Goal: Information Seeking & Learning: Learn about a topic

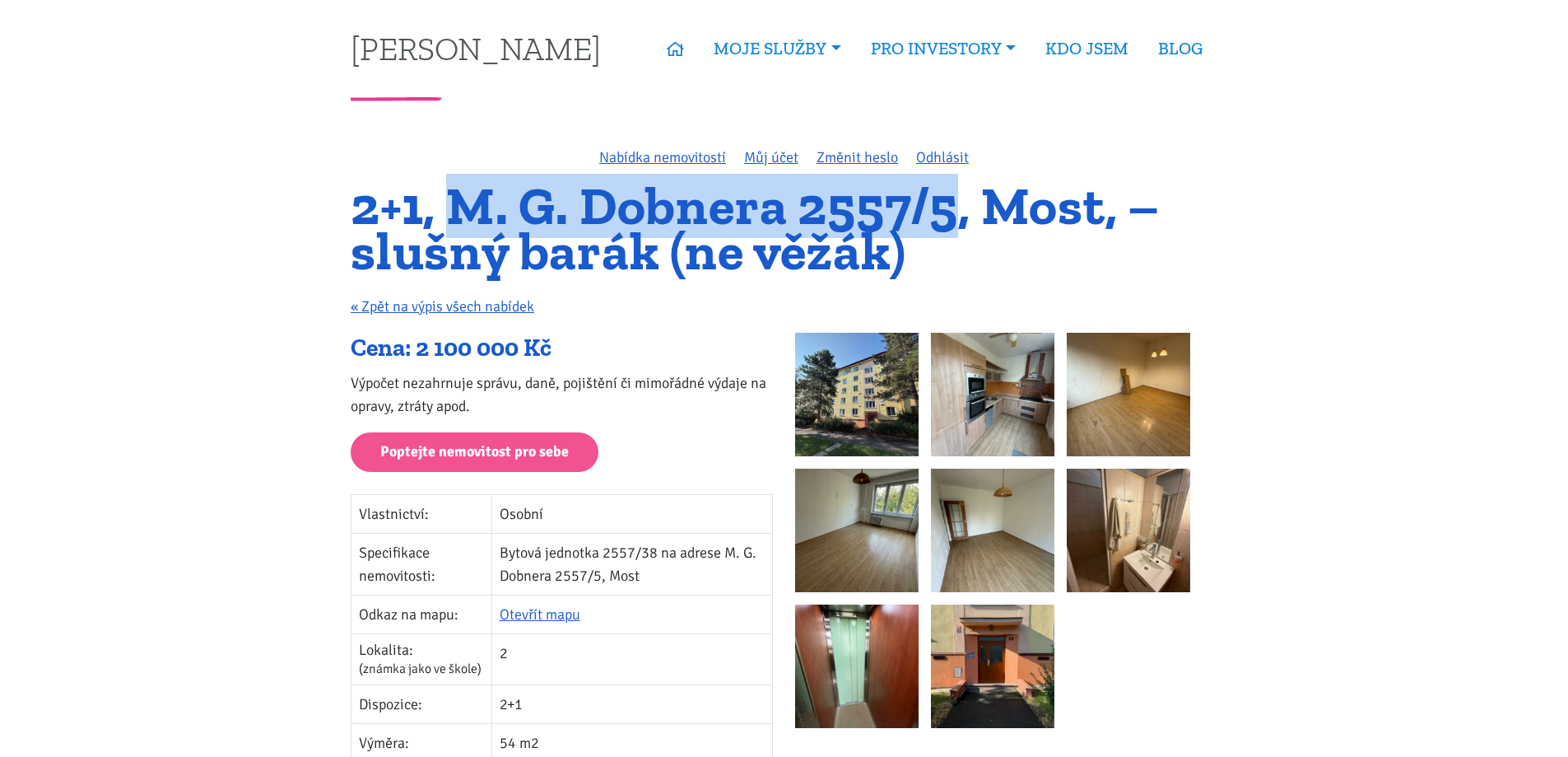
drag, startPoint x: 456, startPoint y: 192, endPoint x: 963, endPoint y: 196, distance: 507.0
click at [963, 196] on h1 "2+1, M. G. Dobnera 2557/5, Most, – slušný barák (ne věžák)" at bounding box center [784, 229] width 867 height 90
copy h1 "M. G. Dobnera 2557/5"
click at [880, 359] on img at bounding box center [857, 395] width 124 height 124
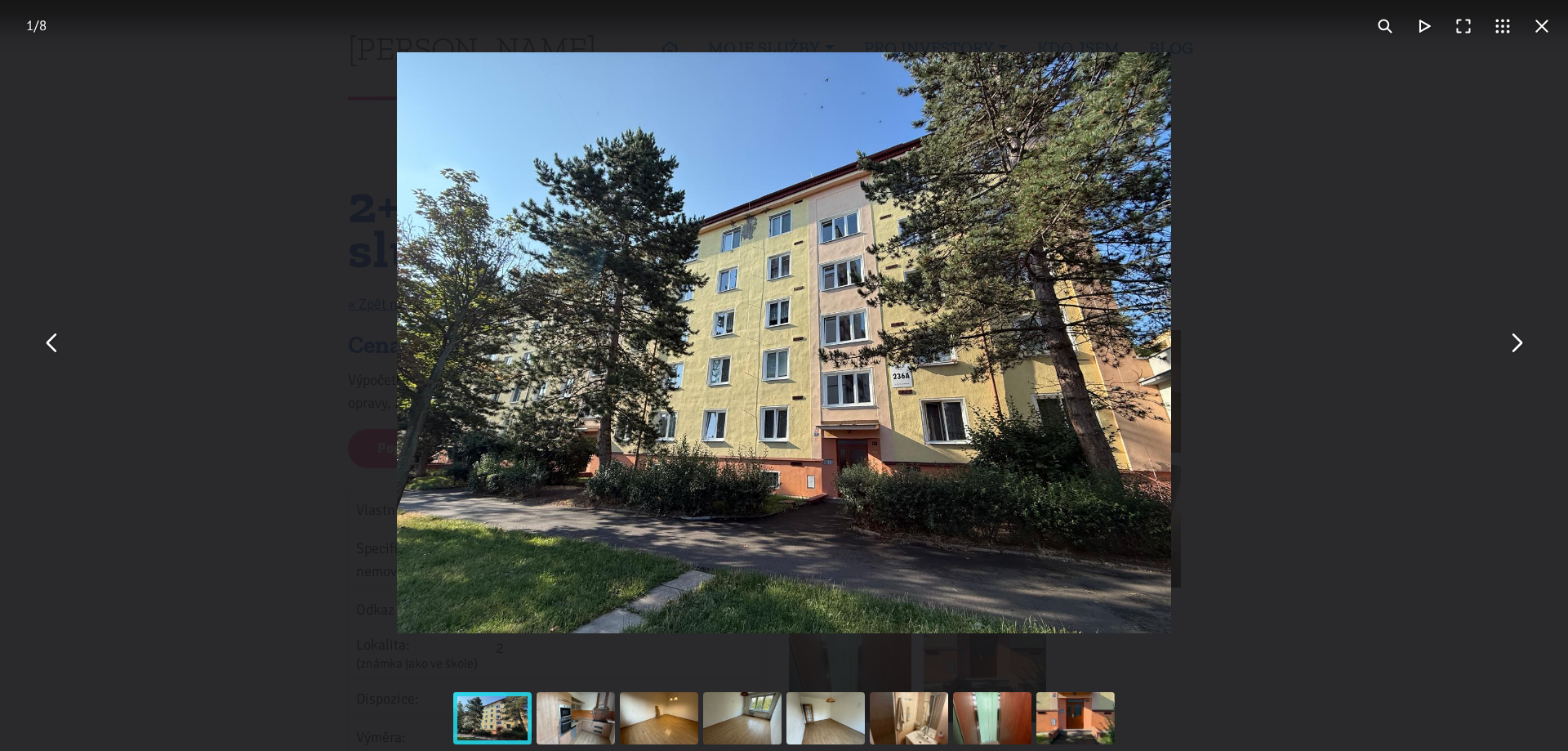
click at [1520, 348] on button "You can close this modal content with the ESC key" at bounding box center [1515, 343] width 39 height 39
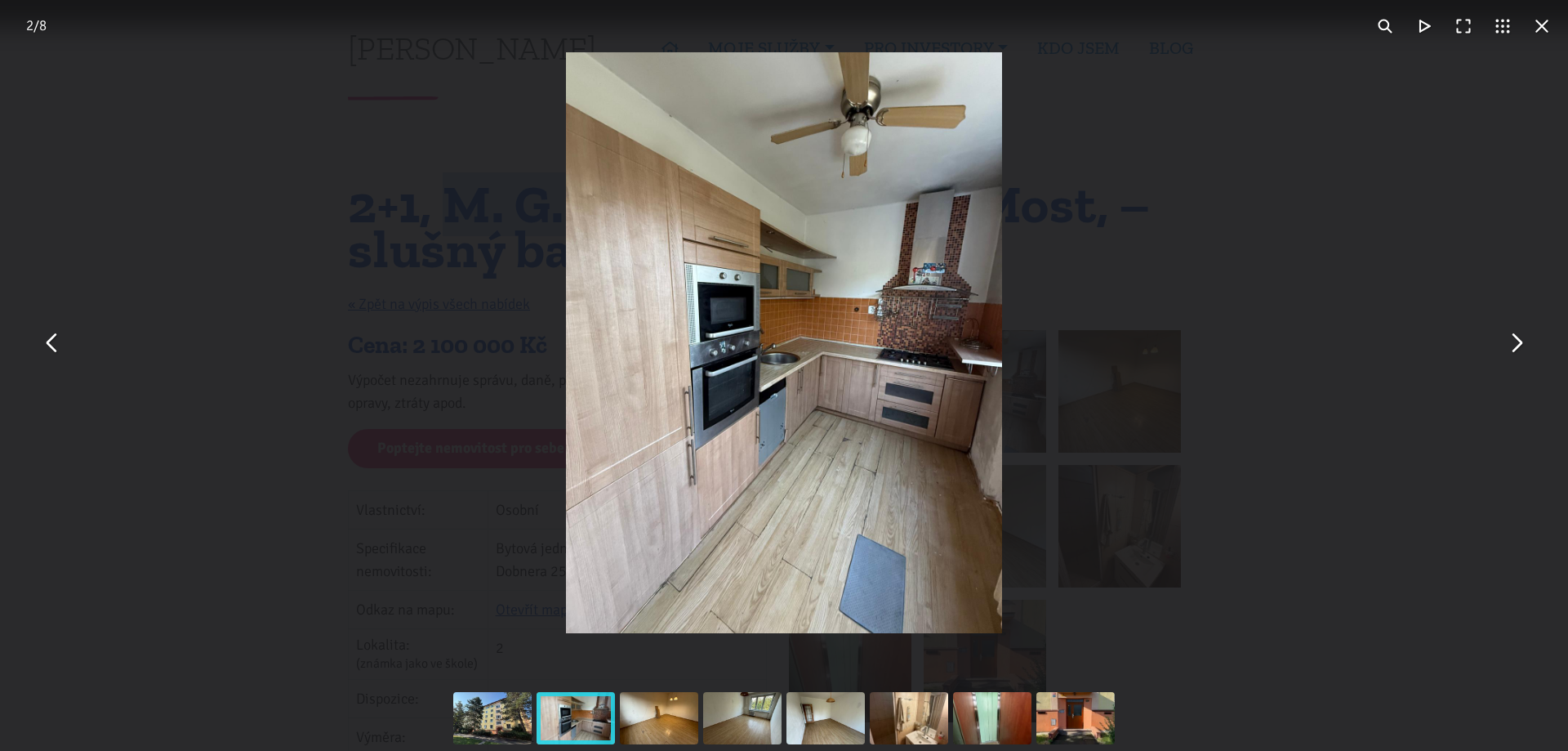
click at [1520, 348] on button "You can close this modal content with the ESC key" at bounding box center [1515, 343] width 39 height 39
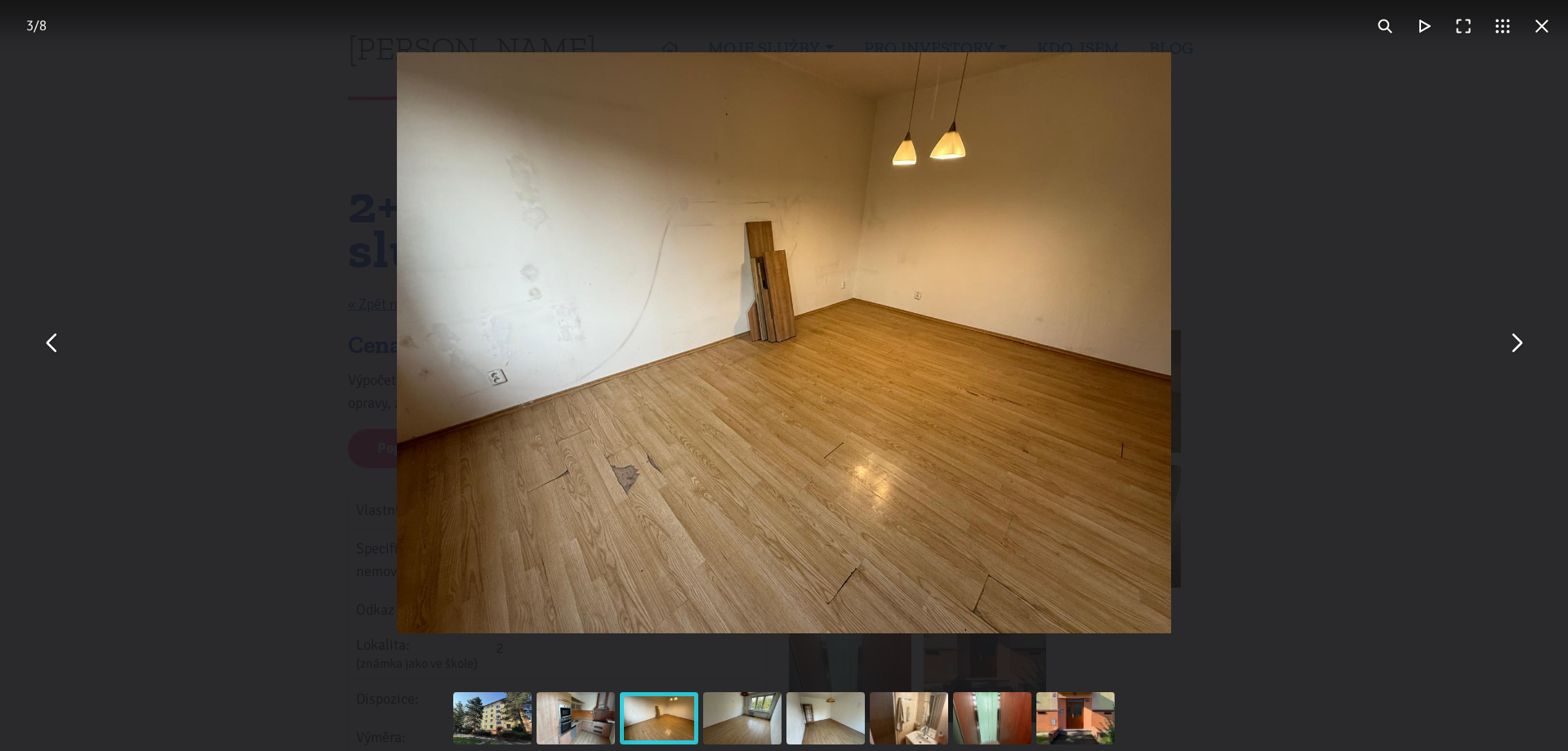
click at [1520, 348] on button "You can close this modal content with the ESC key" at bounding box center [1515, 343] width 39 height 39
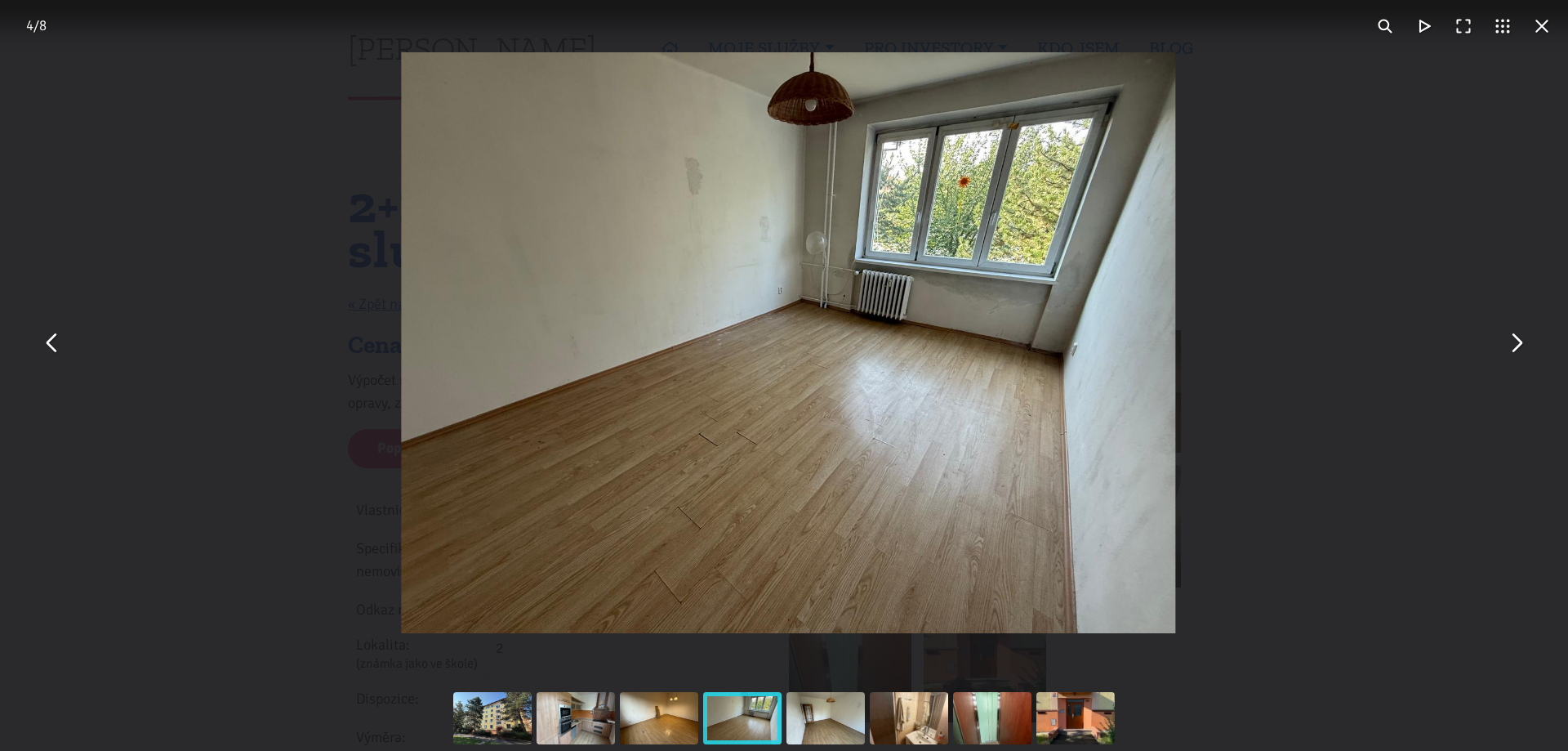
click at [1520, 348] on button "You can close this modal content with the ESC key" at bounding box center [1515, 343] width 39 height 39
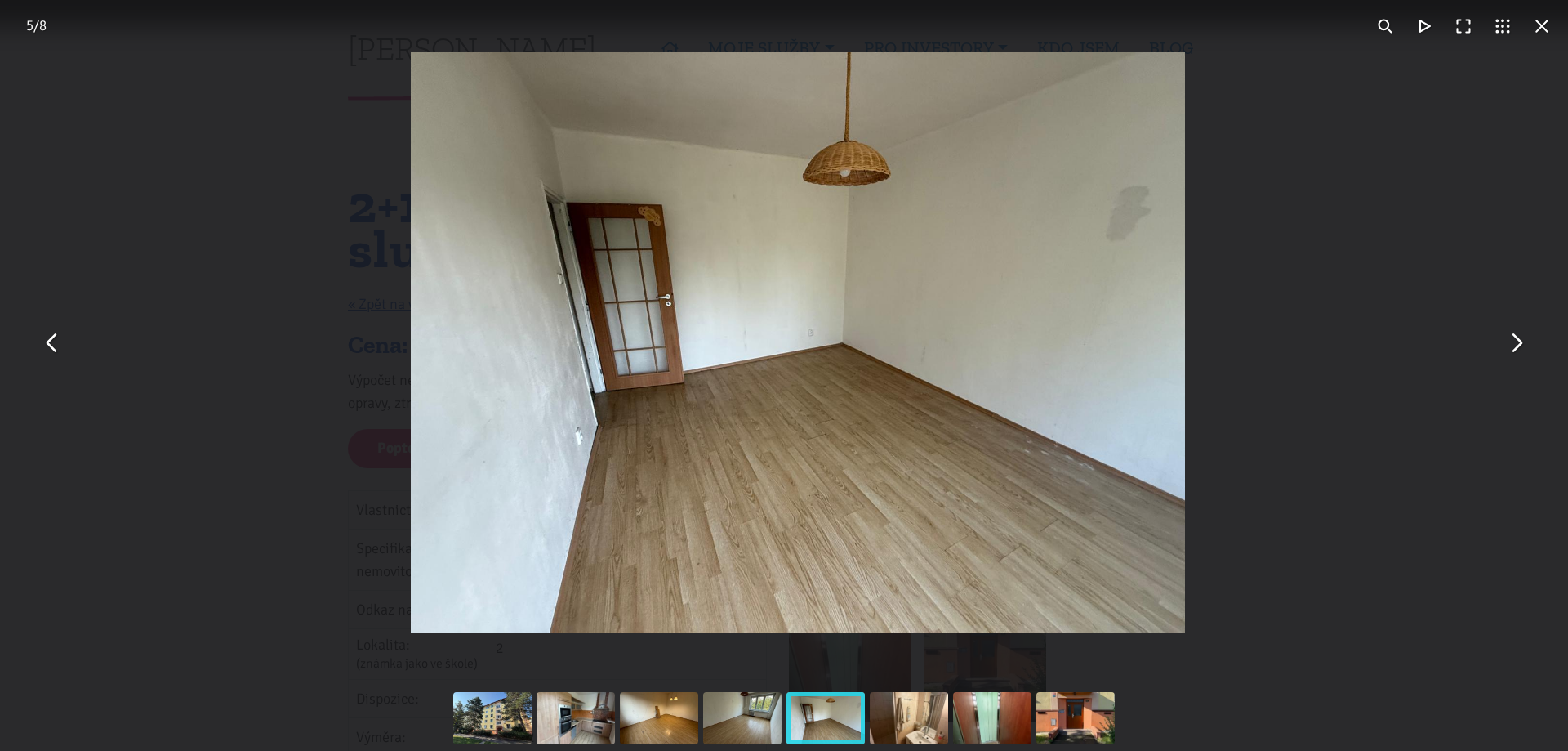
click at [1520, 348] on button "You can close this modal content with the ESC key" at bounding box center [1515, 343] width 39 height 39
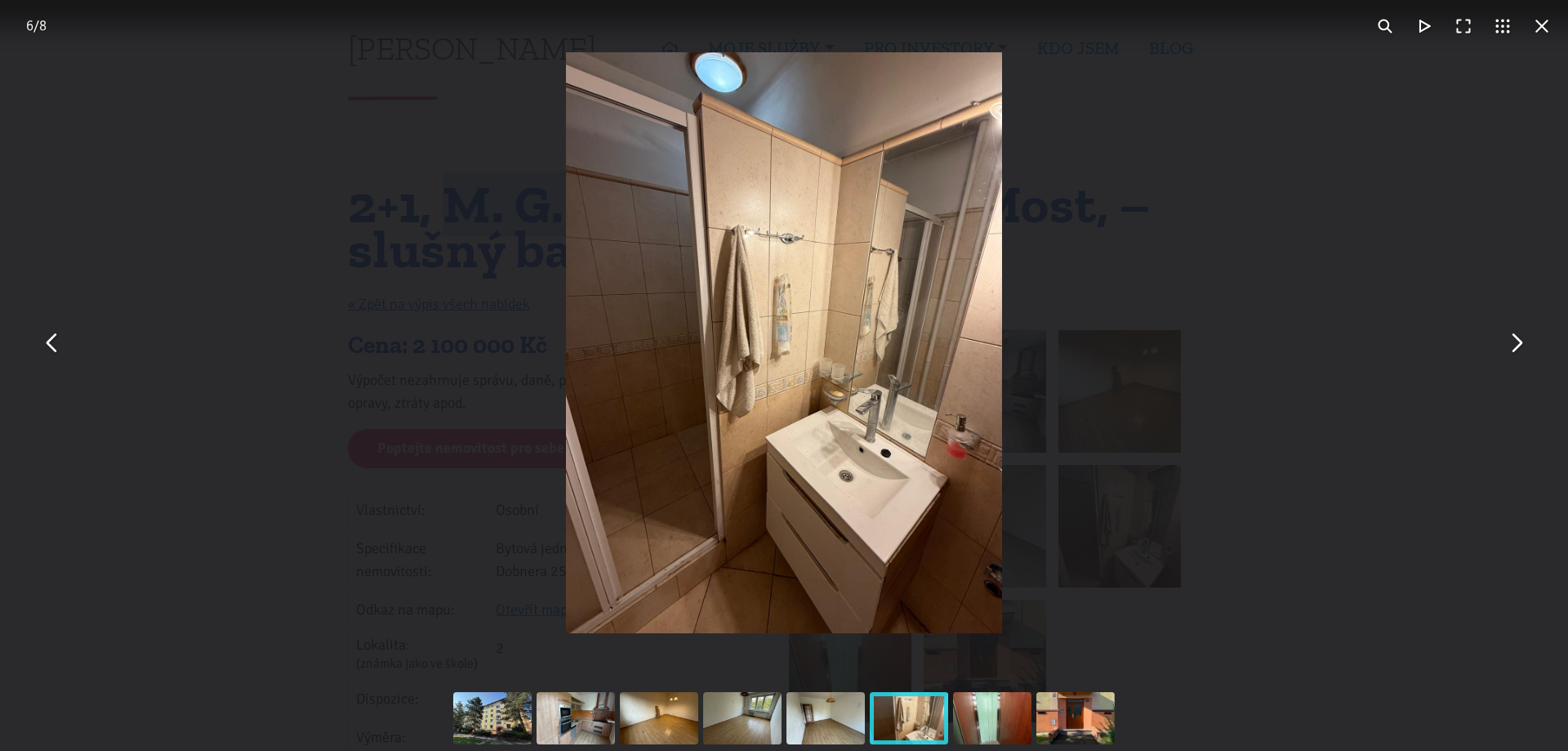
click at [1520, 348] on button "You can close this modal content with the ESC key" at bounding box center [1515, 343] width 39 height 39
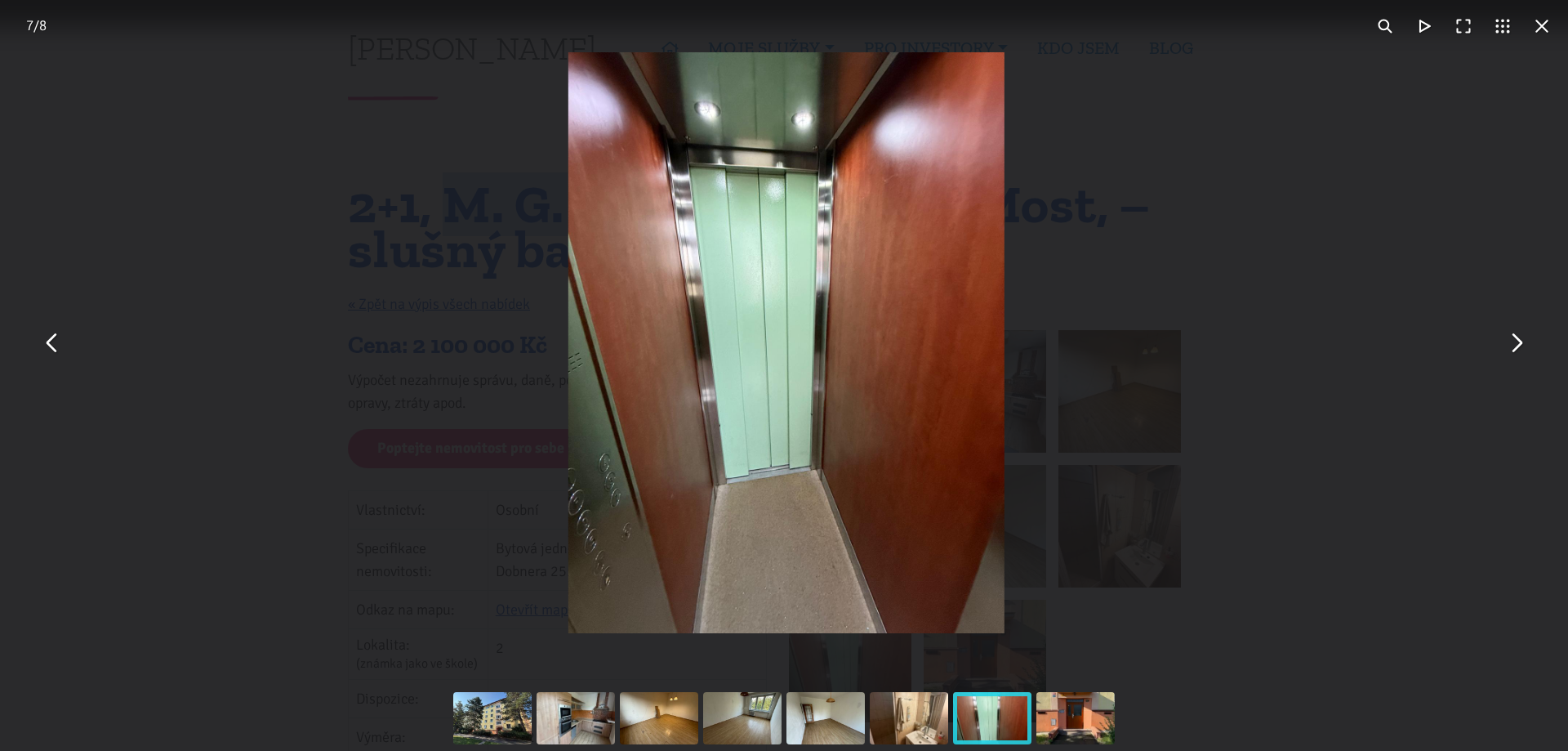
click at [1520, 348] on button "You can close this modal content with the ESC key" at bounding box center [1515, 343] width 39 height 39
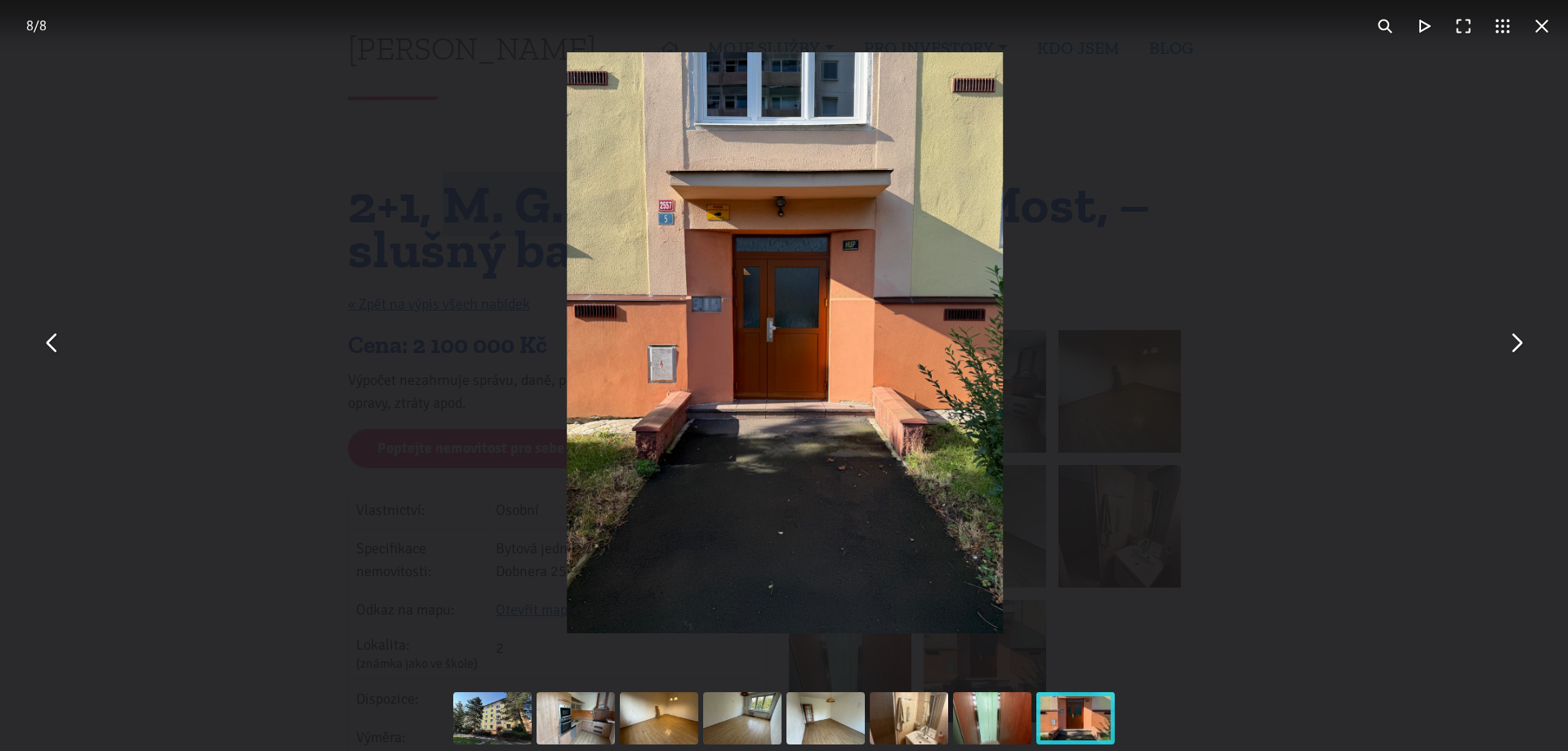
click at [1520, 348] on button "You can close this modal content with the ESC key" at bounding box center [1515, 343] width 39 height 39
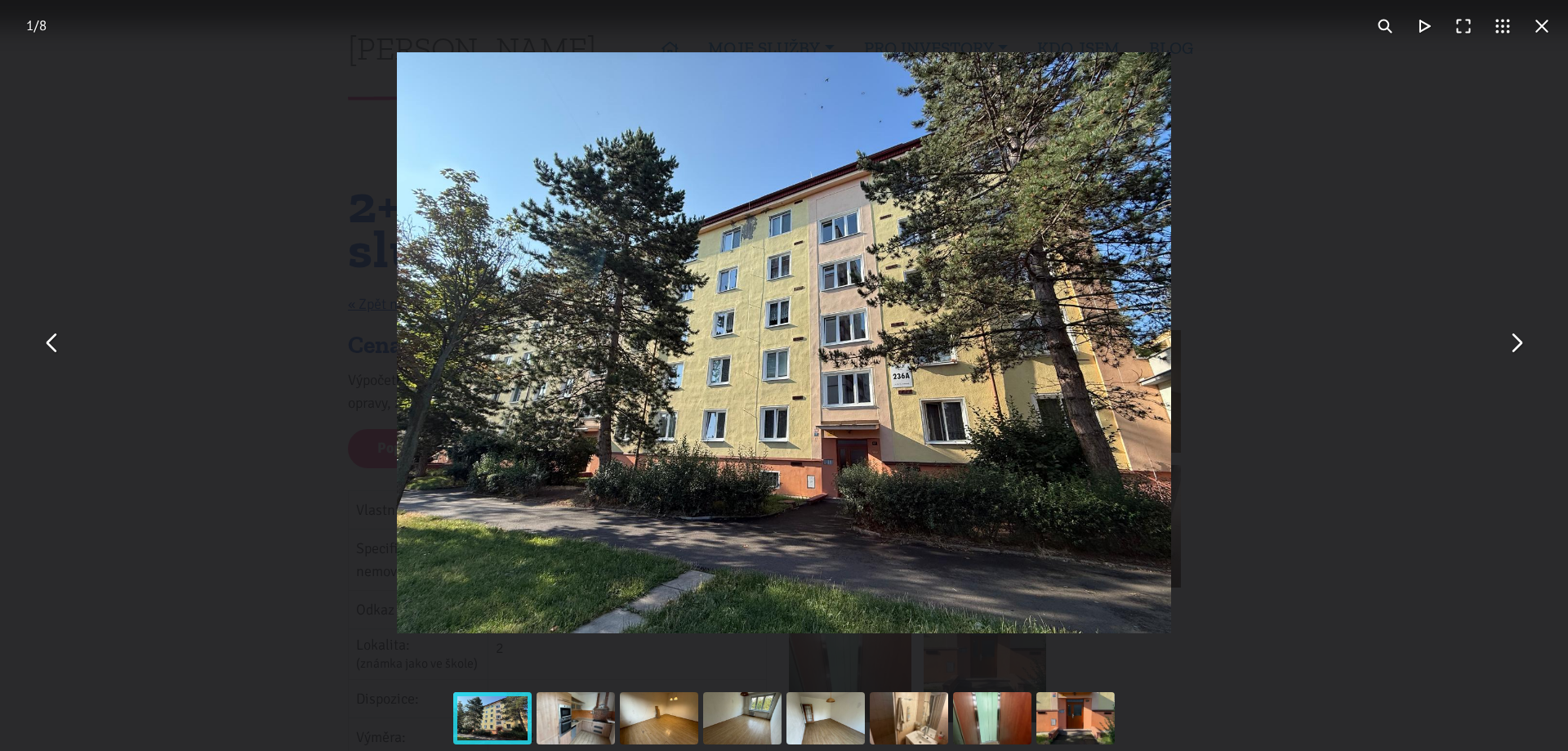
click at [1540, 27] on button "You can close this modal content with the ESC key" at bounding box center [1542, 26] width 39 height 39
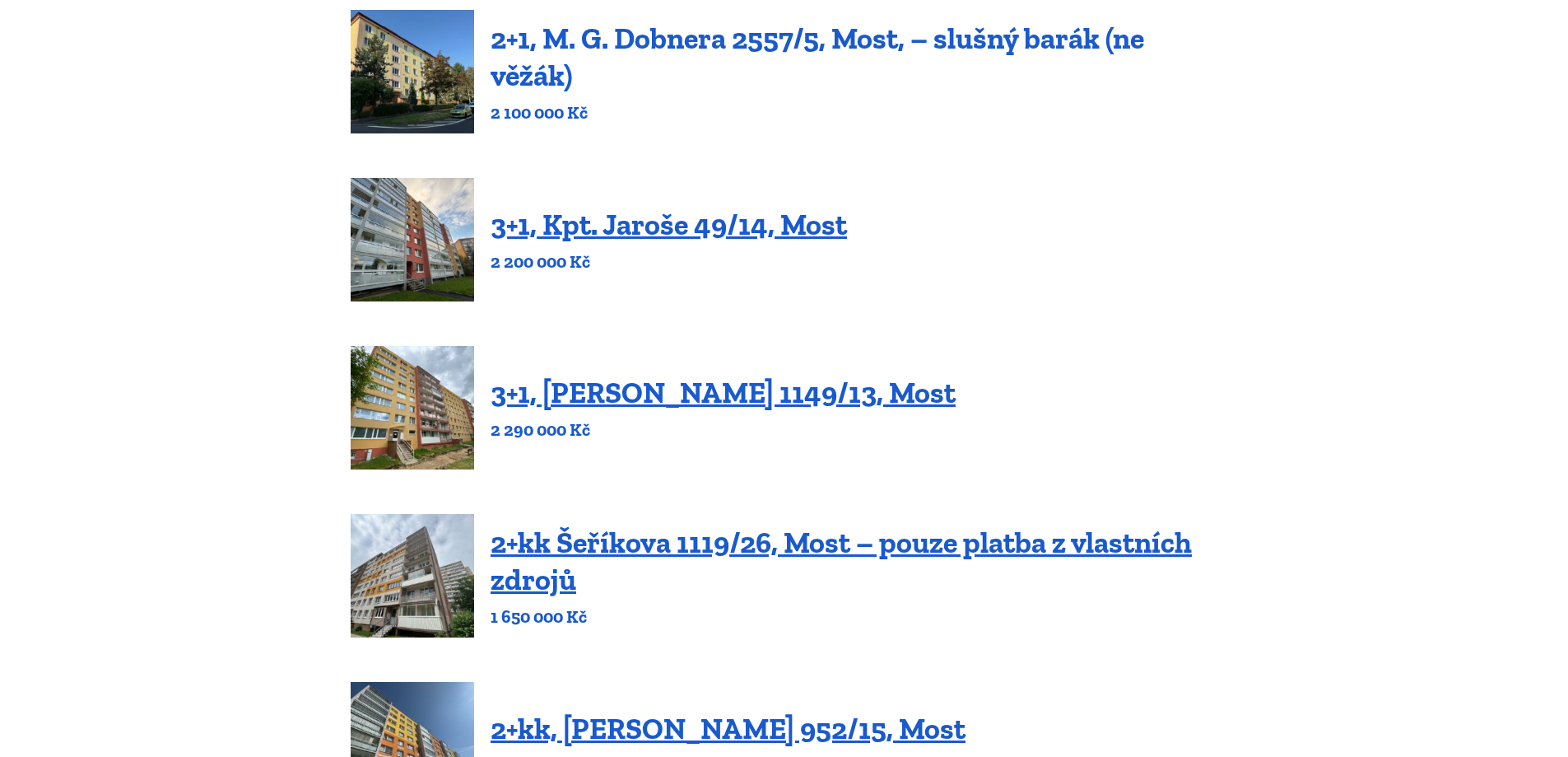
scroll to position [260, 0]
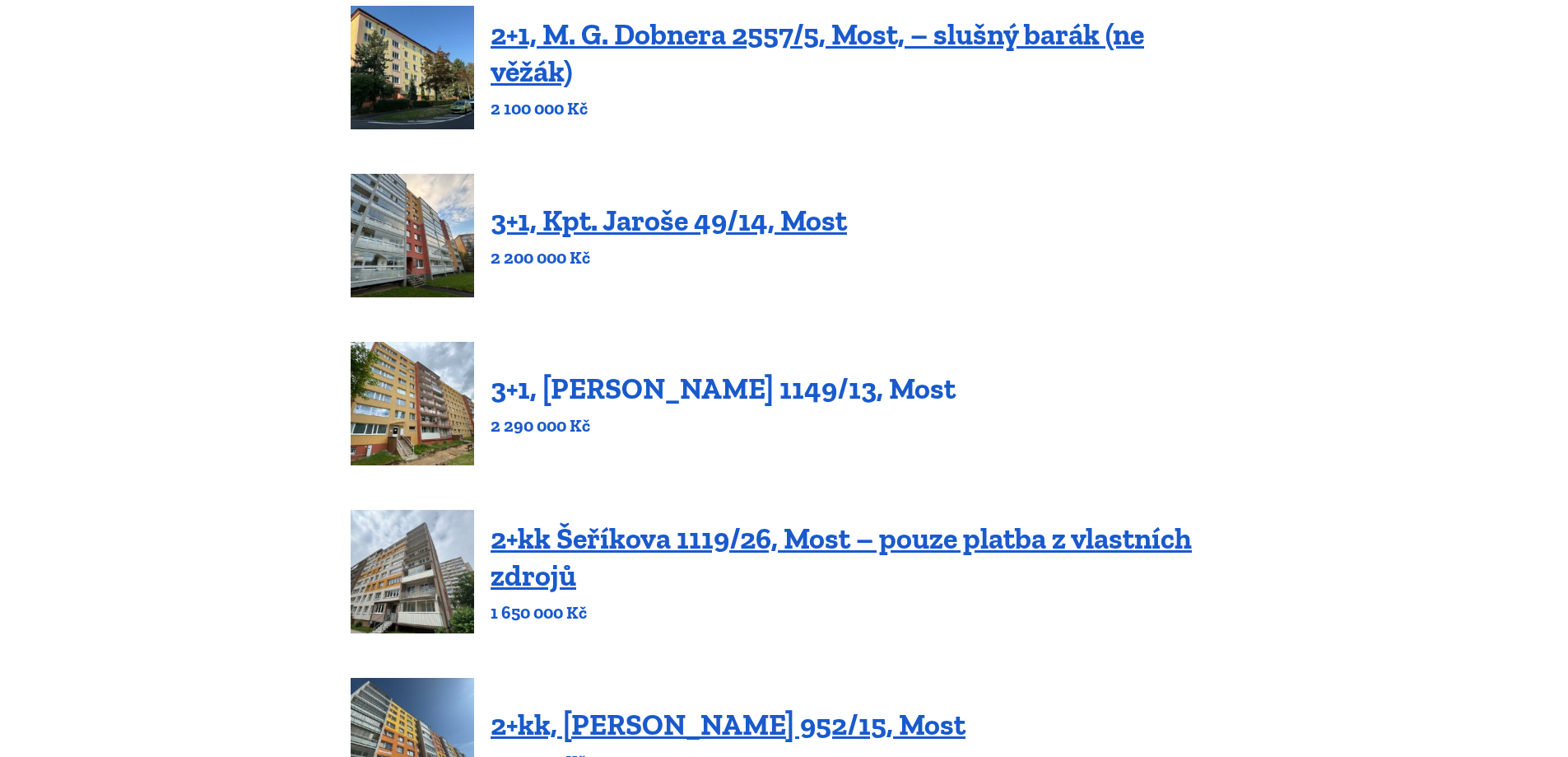
click at [688, 399] on link "3+1, [PERSON_NAME] 1149/13, Most" at bounding box center [723, 388] width 465 height 35
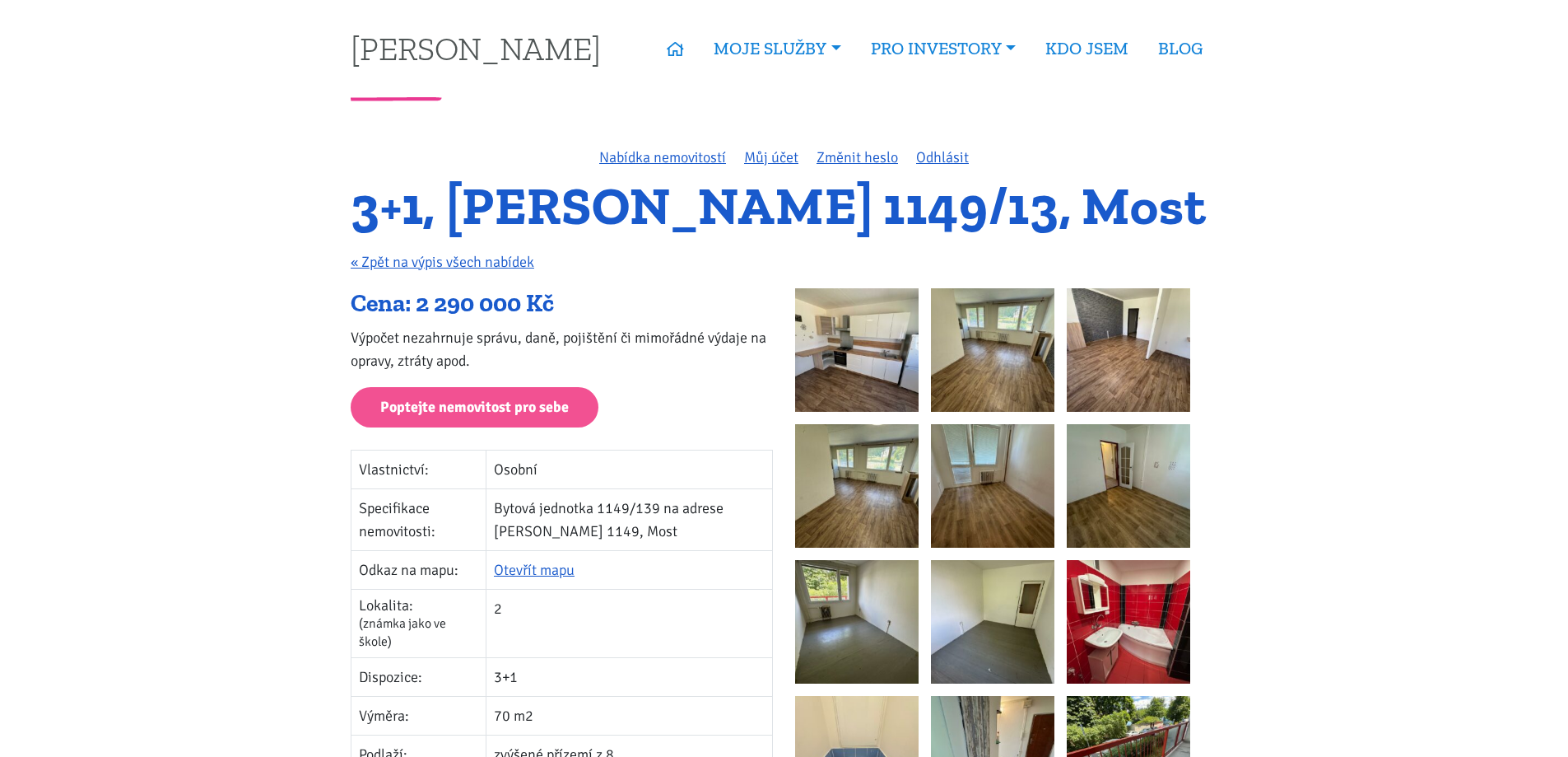
click at [870, 338] on img at bounding box center [857, 350] width 124 height 124
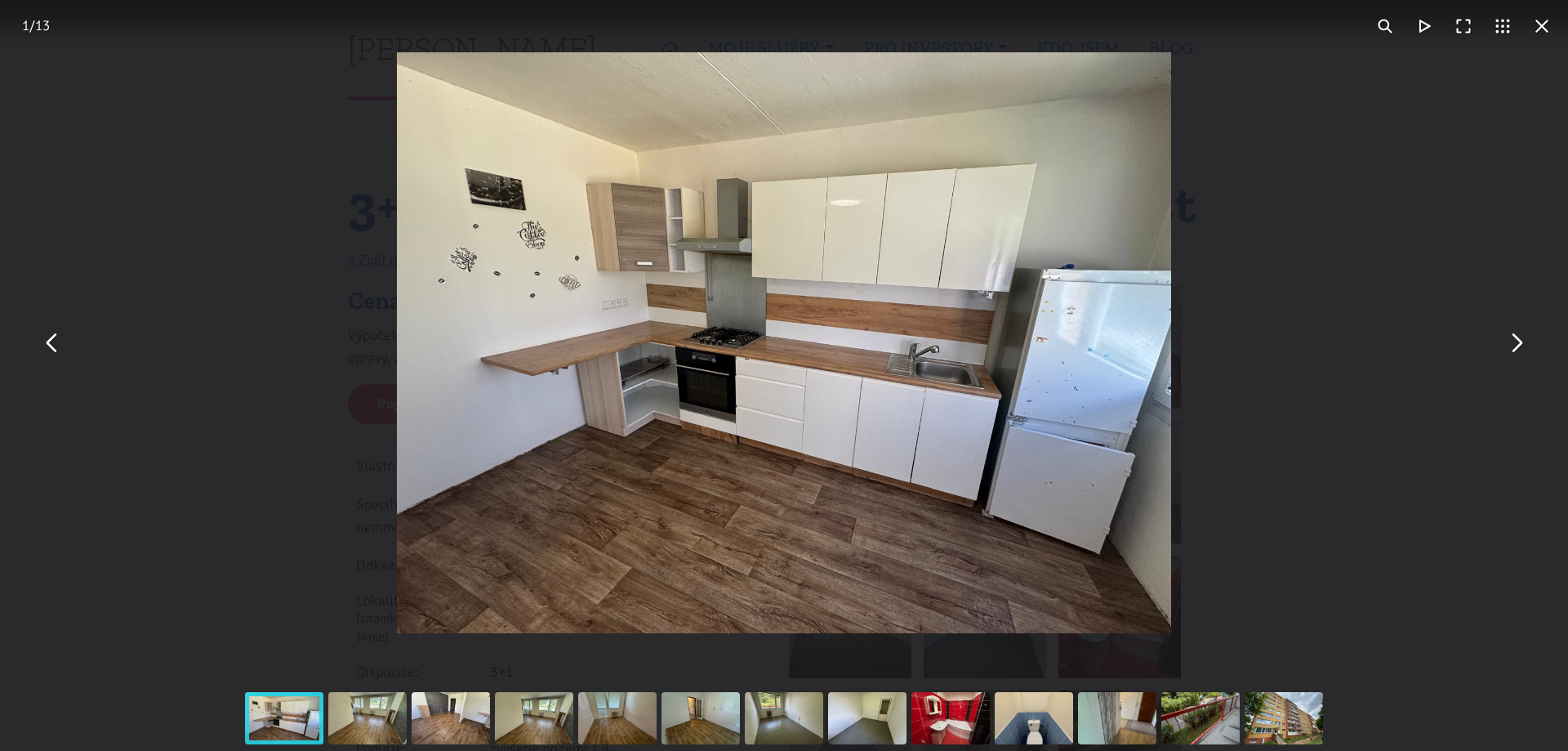
click at [1523, 347] on button "You can close this modal content with the ESC key" at bounding box center [1515, 343] width 39 height 39
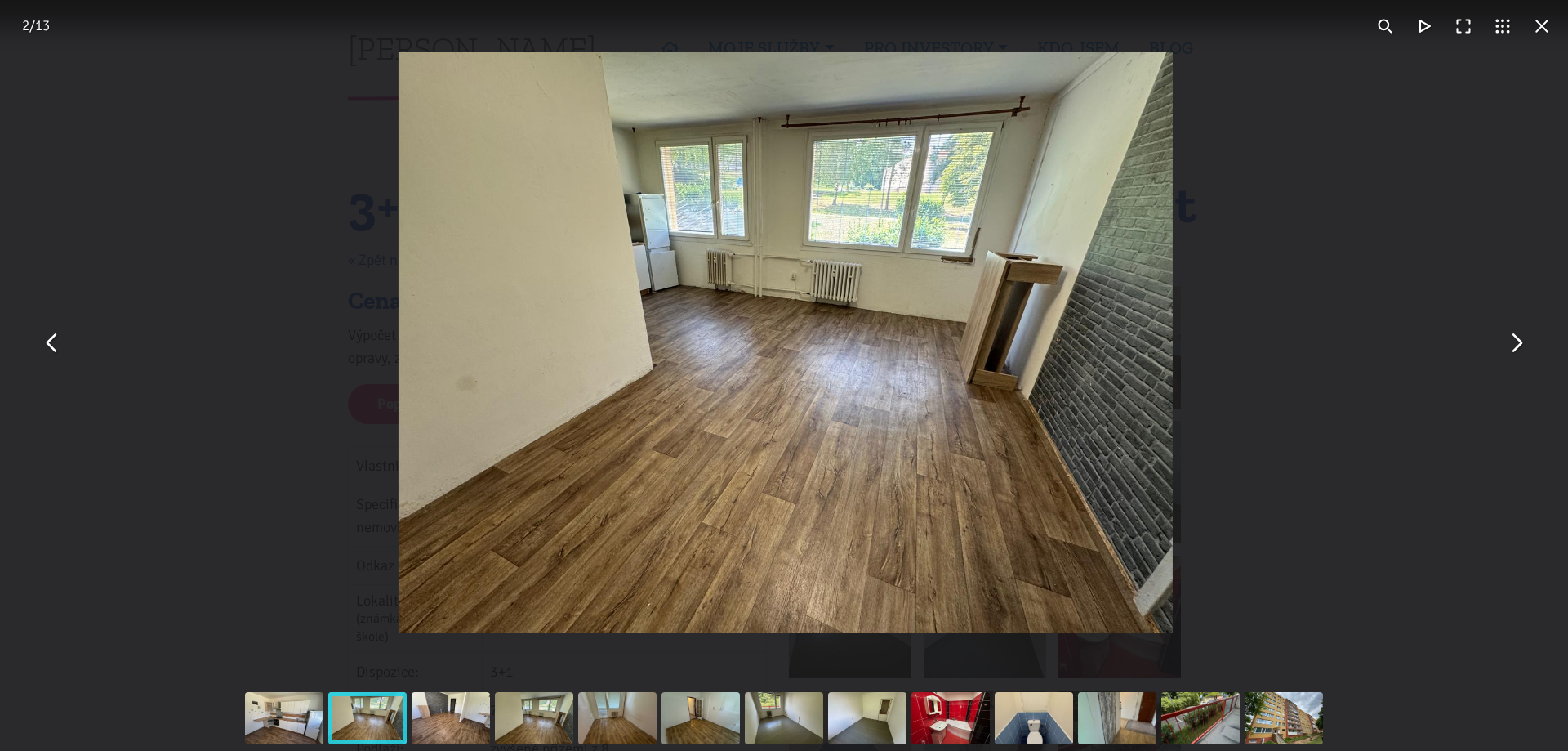
click at [1523, 347] on button "You can close this modal content with the ESC key" at bounding box center [1515, 343] width 39 height 39
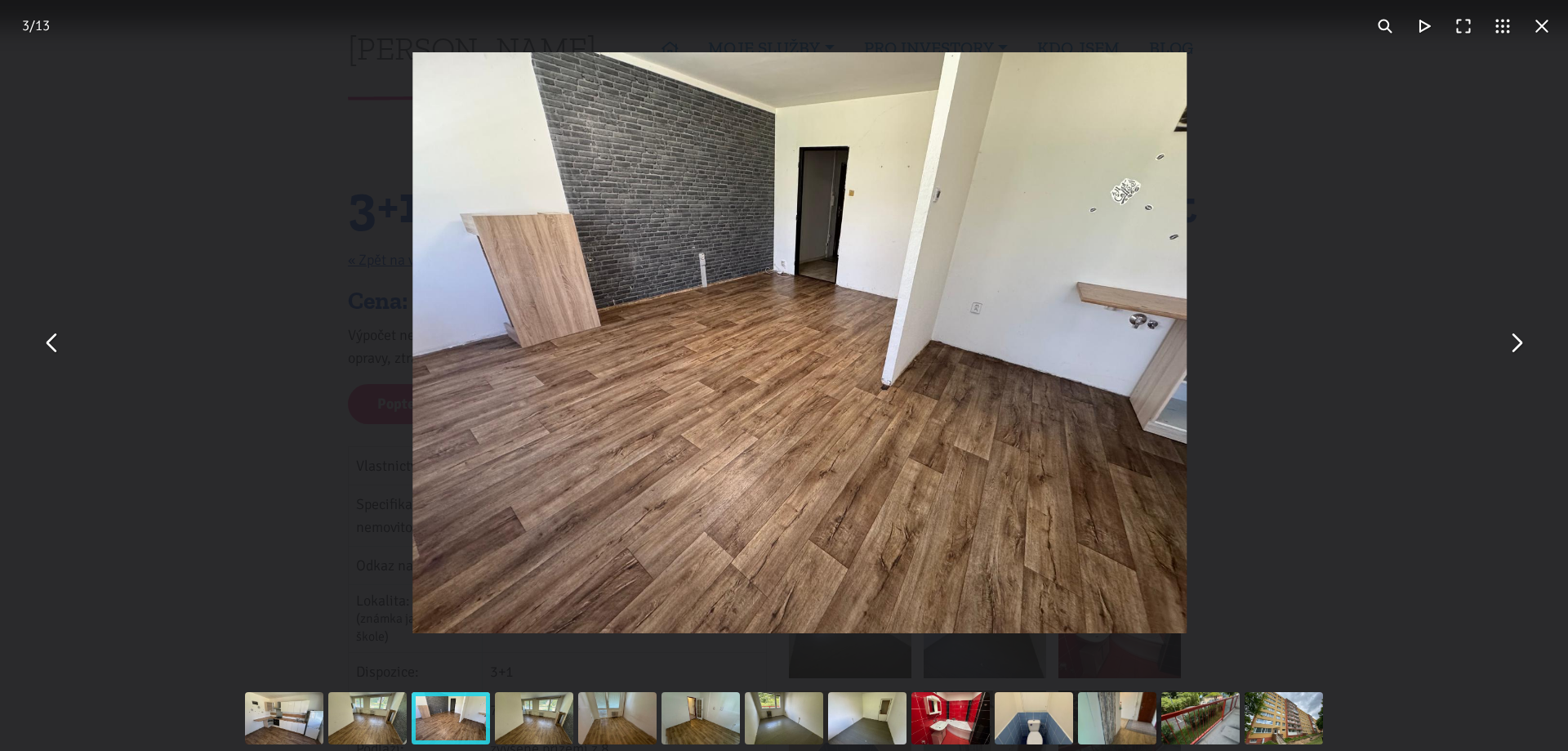
click at [1523, 347] on button "You can close this modal content with the ESC key" at bounding box center [1515, 343] width 39 height 39
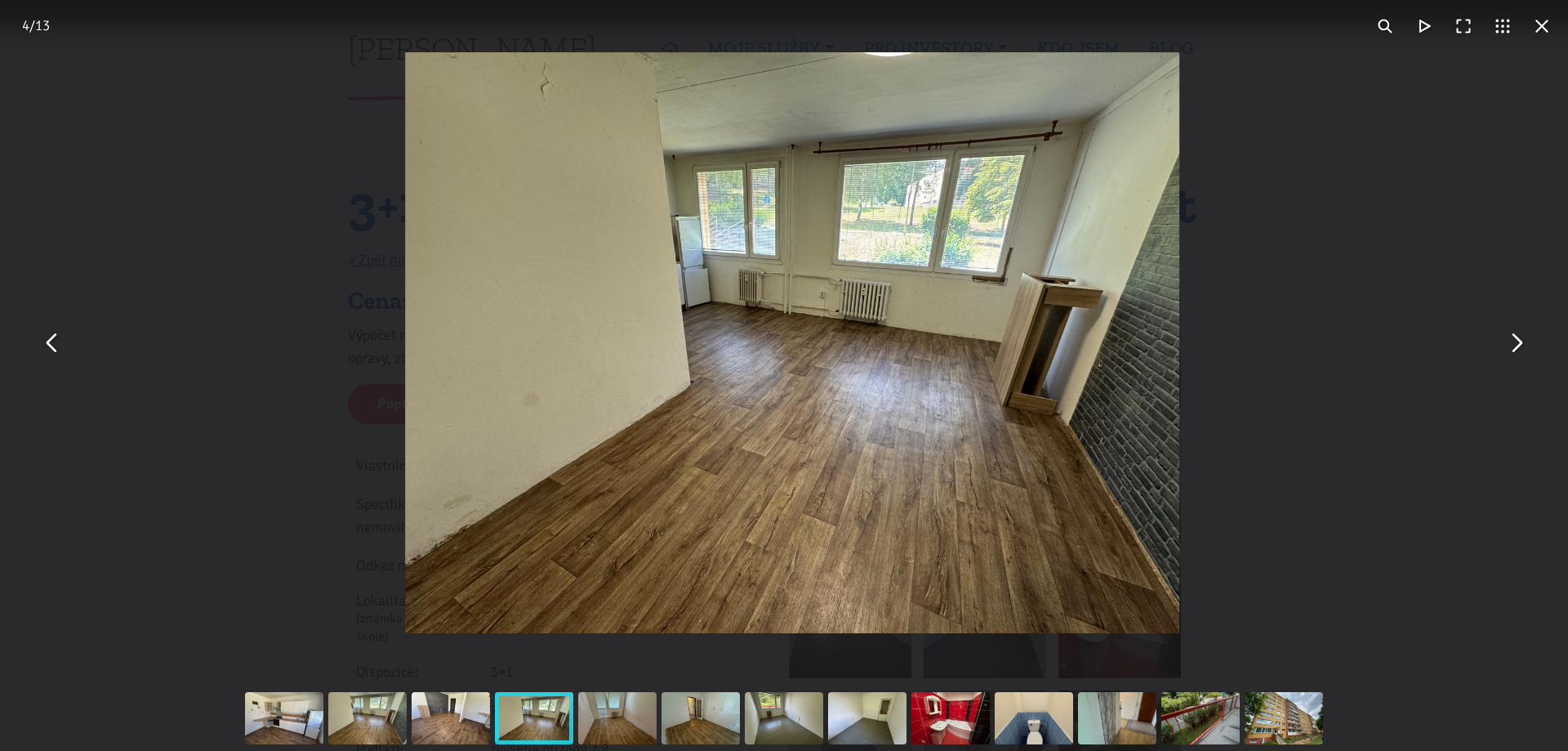
click at [1523, 347] on button "You can close this modal content with the ESC key" at bounding box center [1515, 343] width 39 height 39
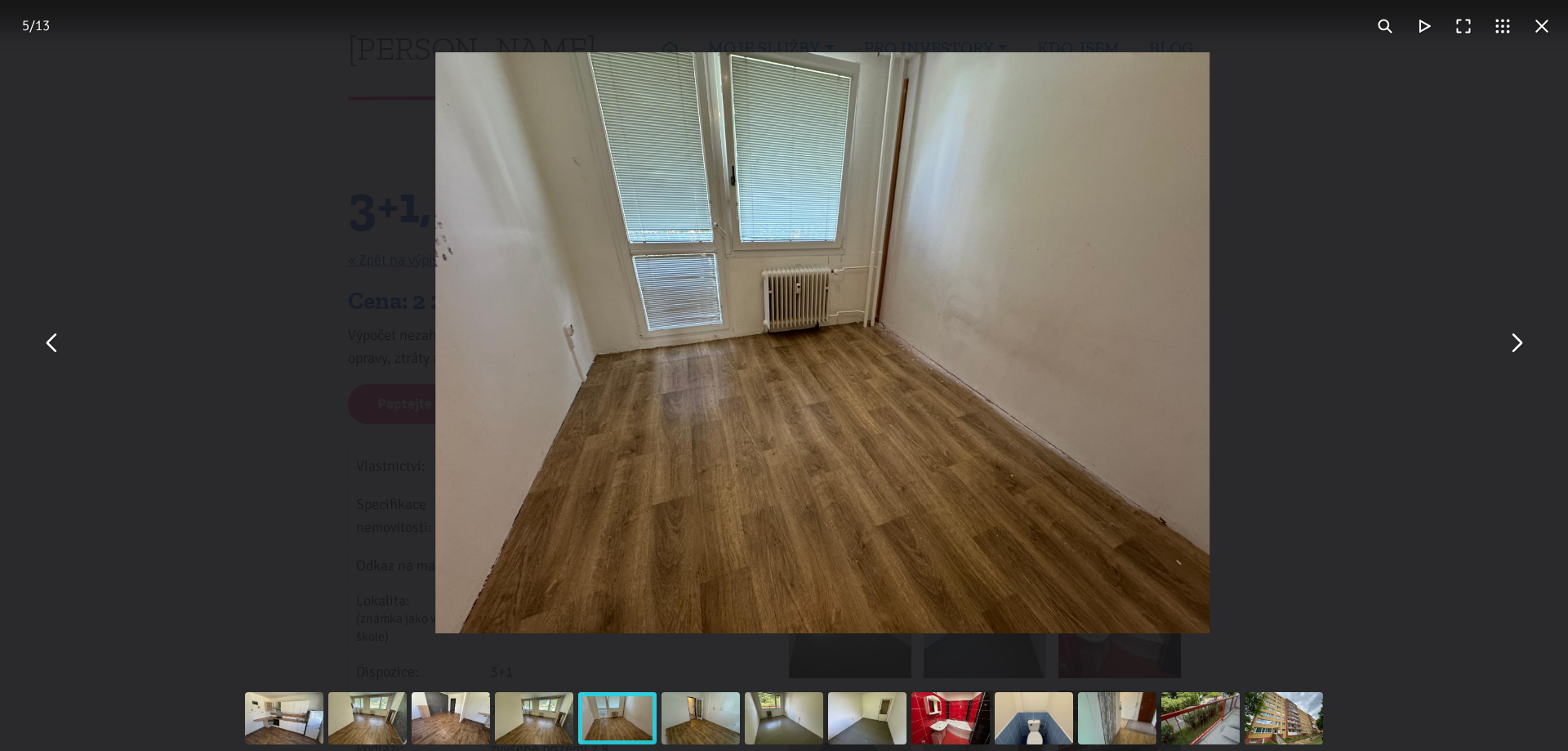
click at [1522, 347] on button "You can close this modal content with the ESC key" at bounding box center [1515, 343] width 39 height 39
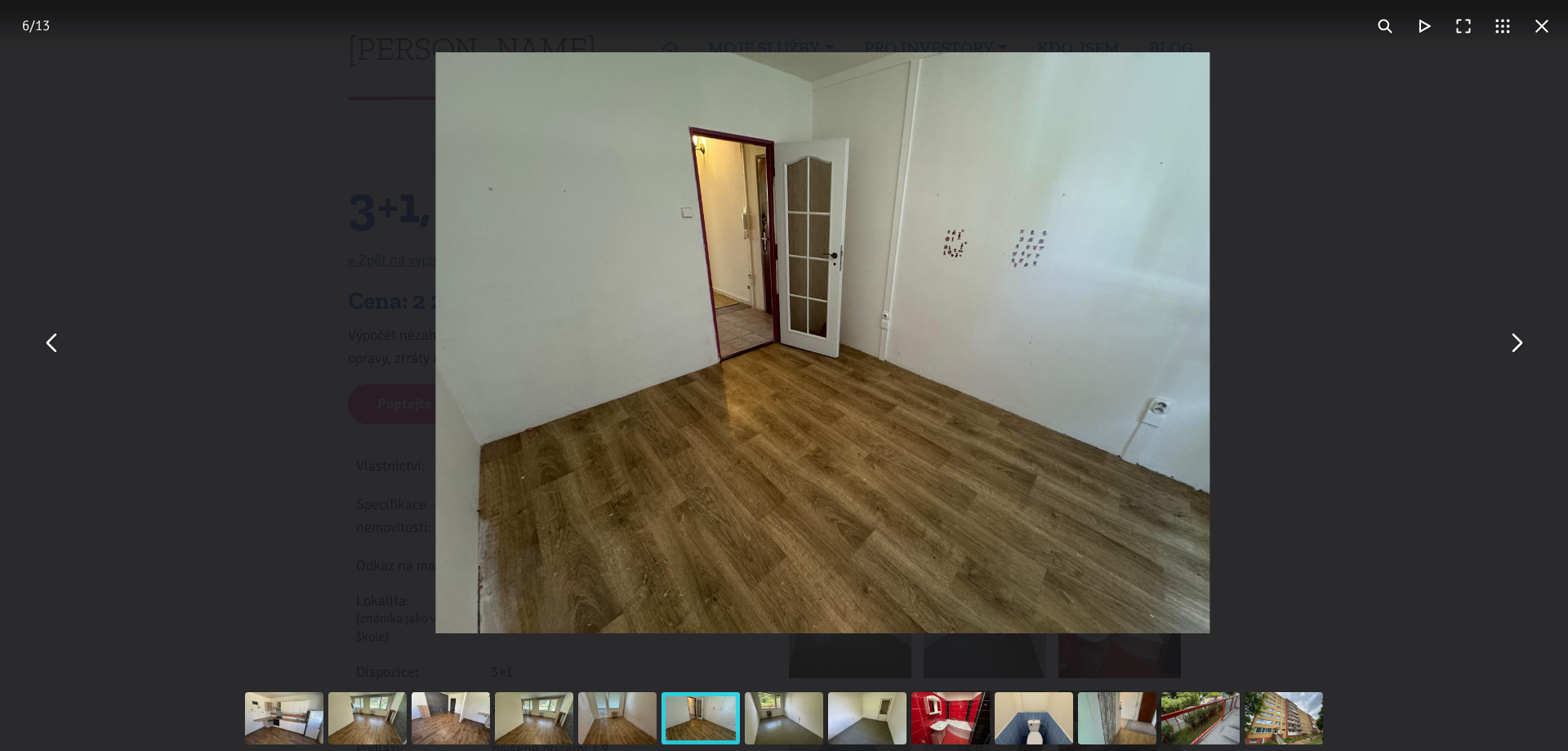
click at [1522, 347] on button "You can close this modal content with the ESC key" at bounding box center [1515, 343] width 39 height 39
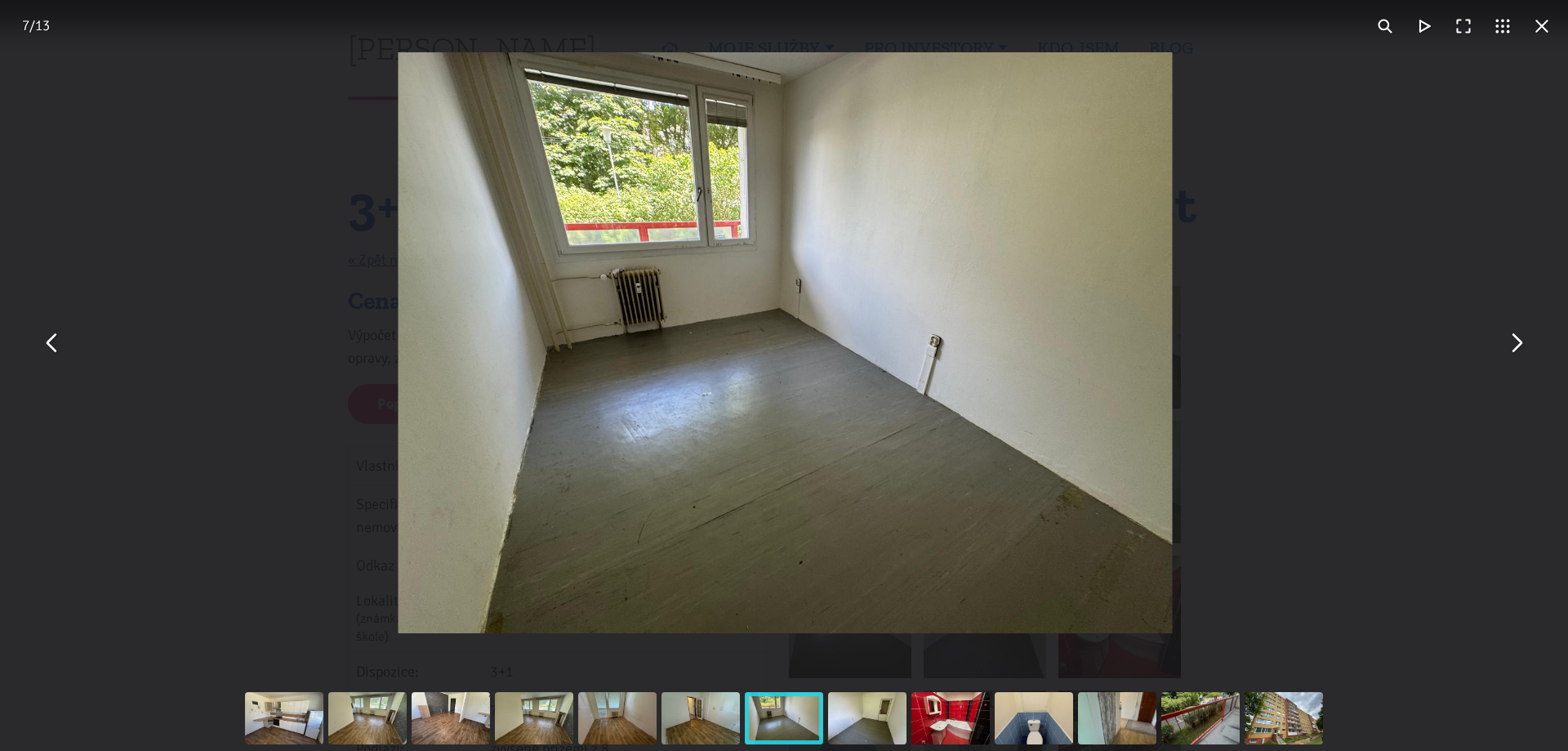
click at [1522, 347] on button "You can close this modal content with the ESC key" at bounding box center [1515, 343] width 39 height 39
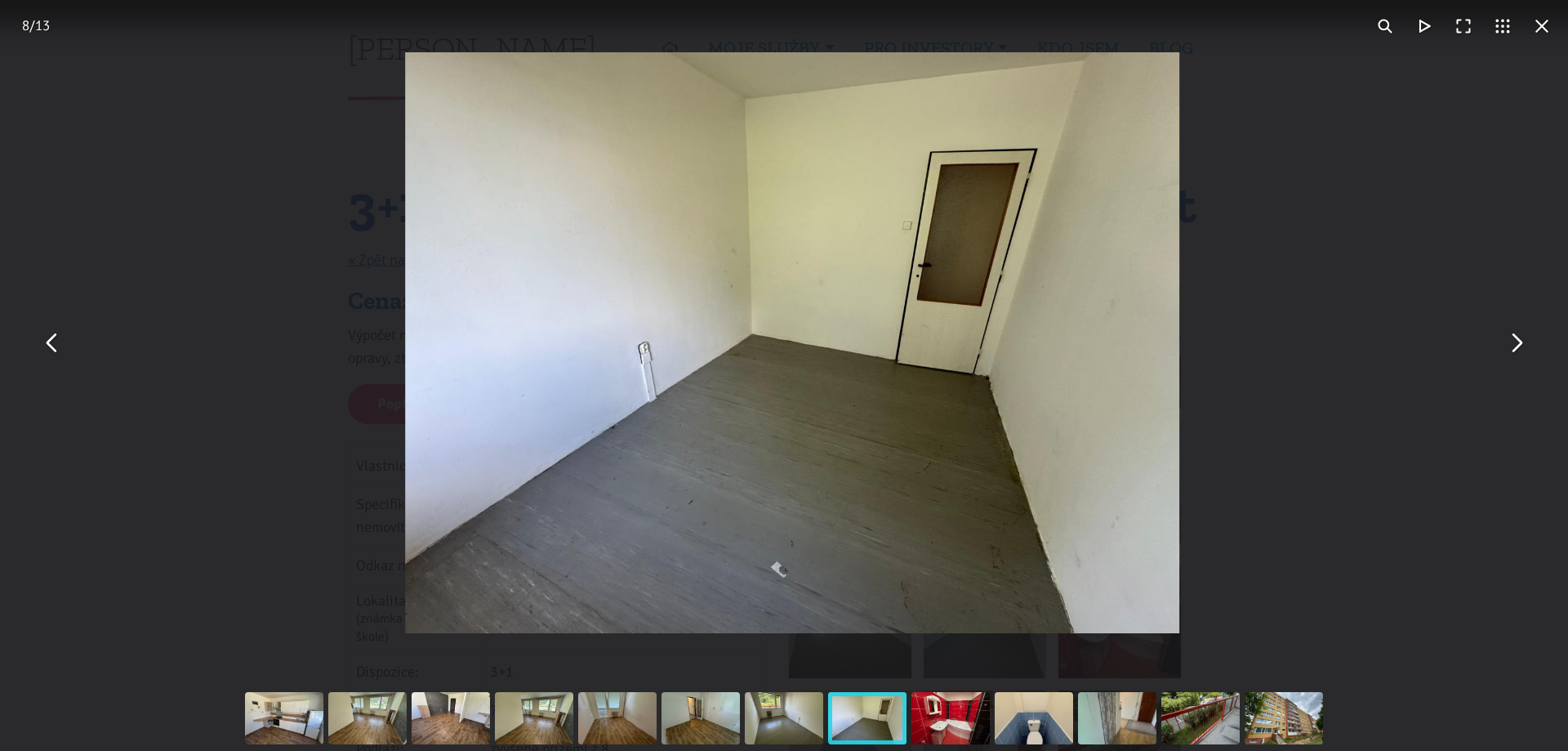
click at [1522, 347] on button "You can close this modal content with the ESC key" at bounding box center [1515, 343] width 39 height 39
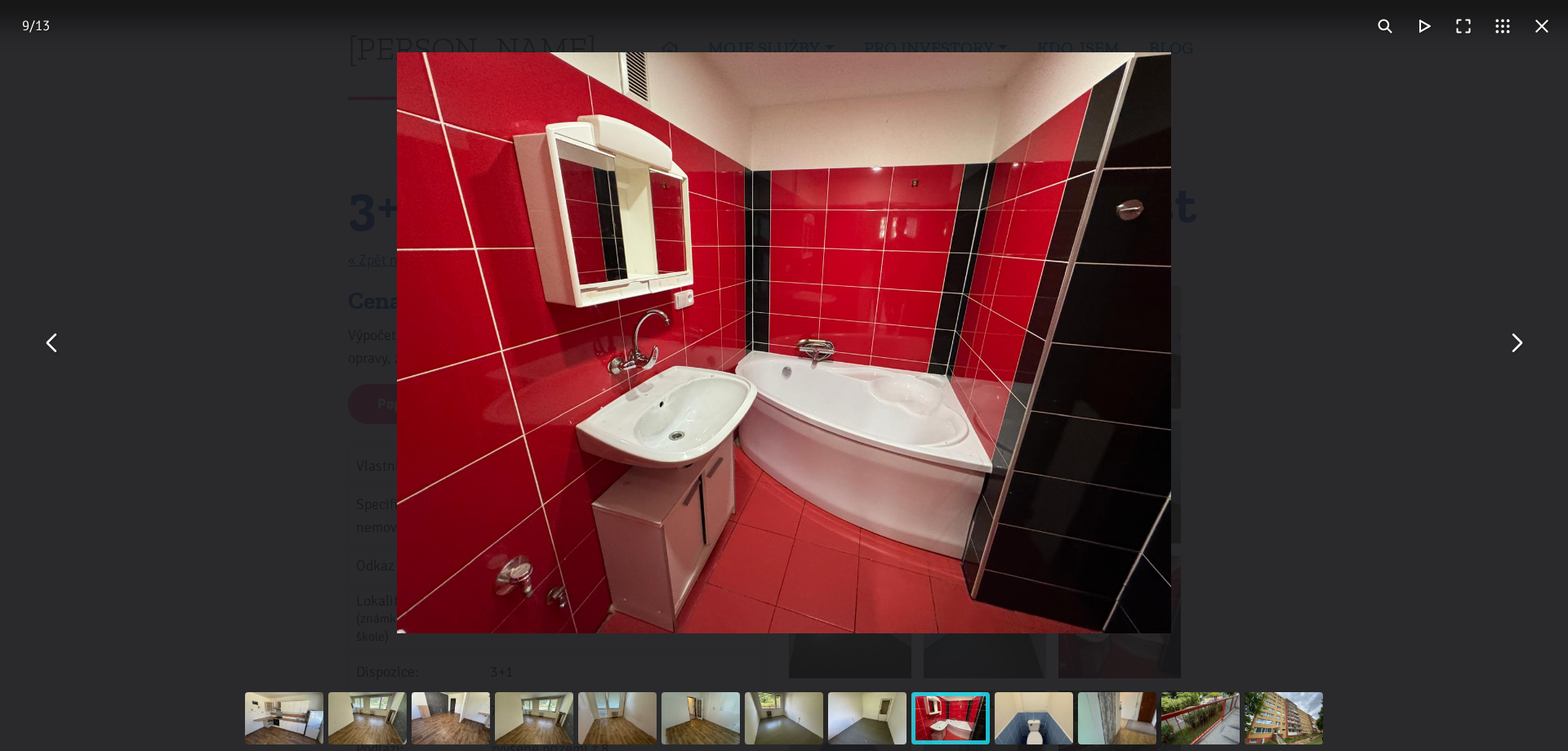
click at [1522, 347] on button "You can close this modal content with the ESC key" at bounding box center [1515, 343] width 39 height 39
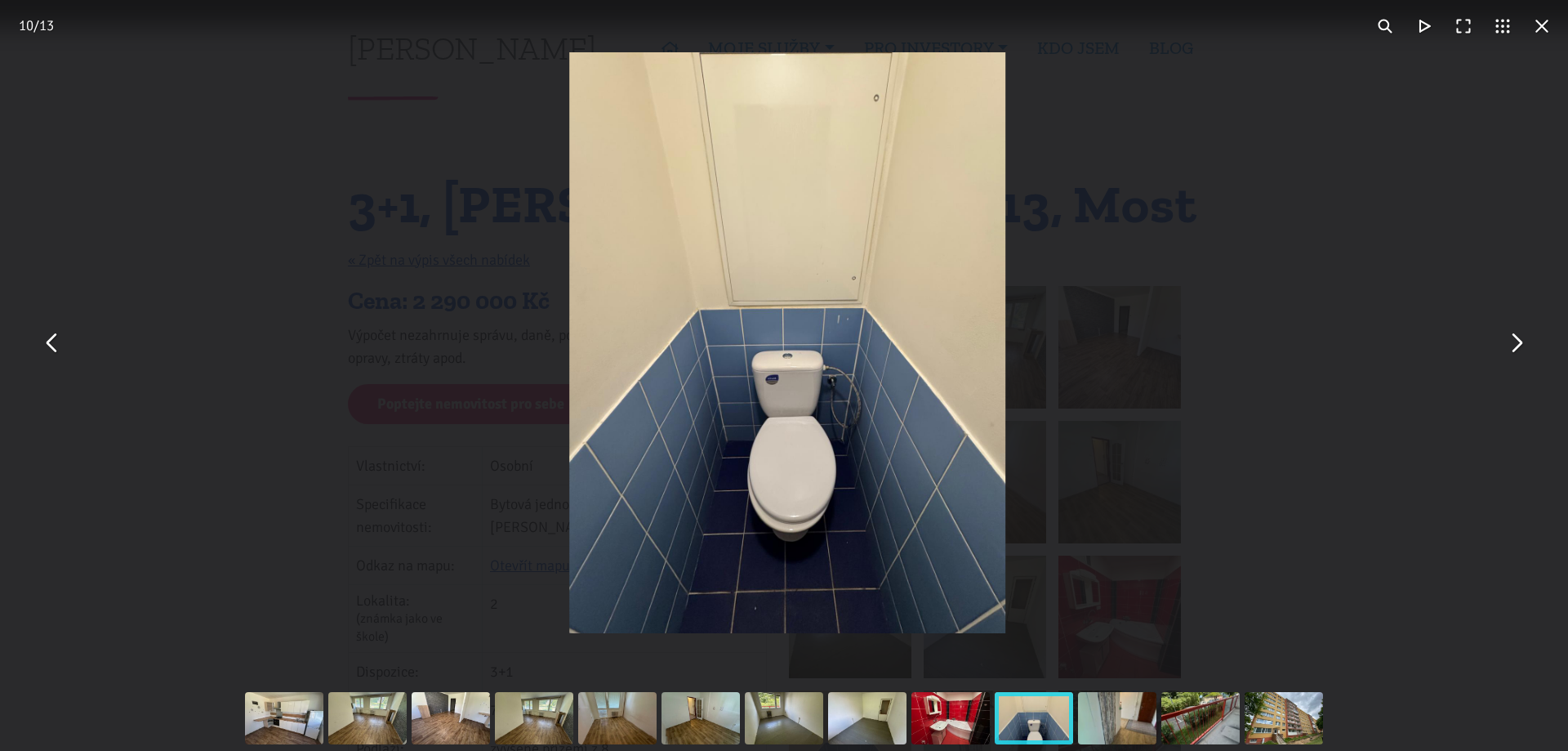
click at [1521, 347] on button "You can close this modal content with the ESC key" at bounding box center [1515, 343] width 39 height 39
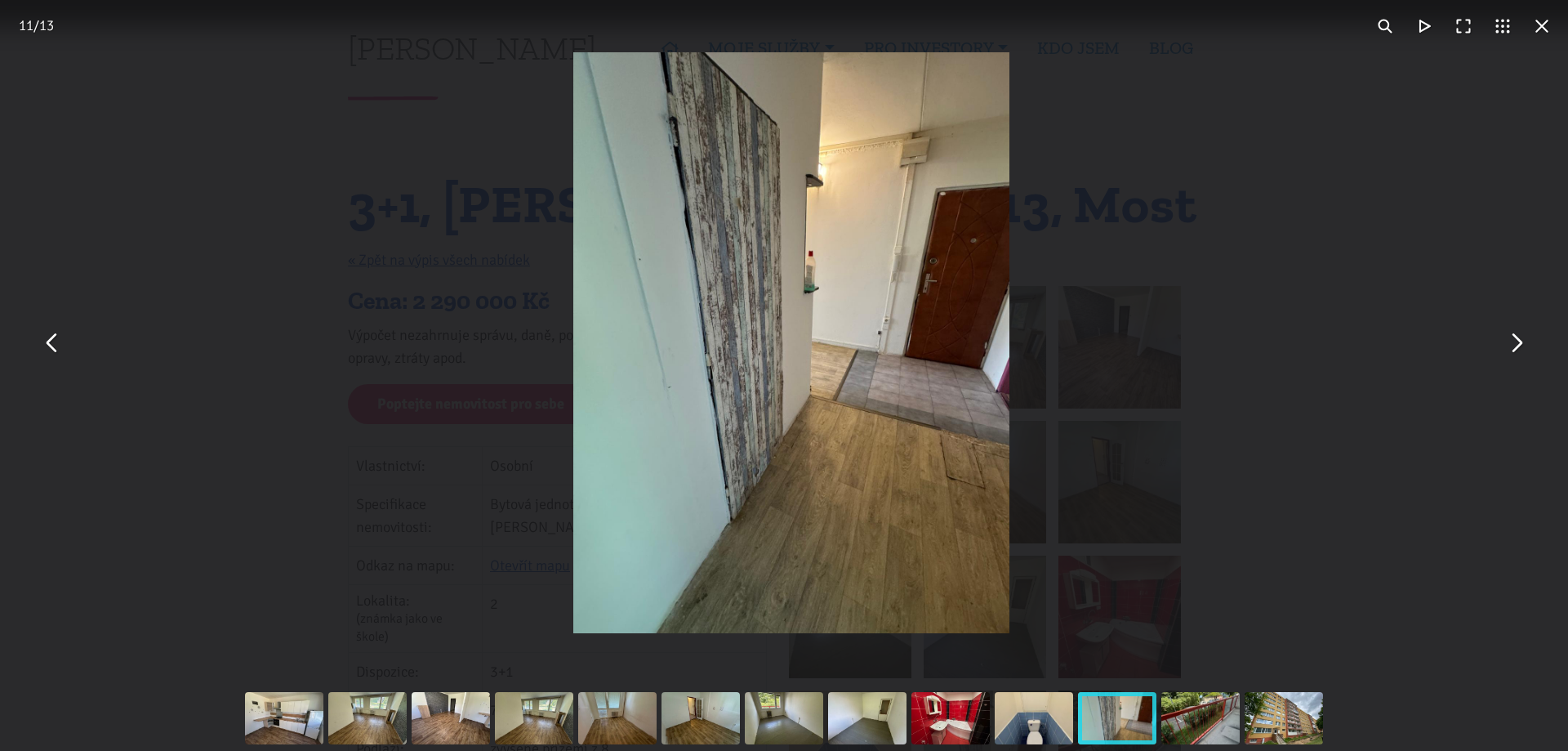
click at [1521, 347] on button "You can close this modal content with the ESC key" at bounding box center [1515, 343] width 39 height 39
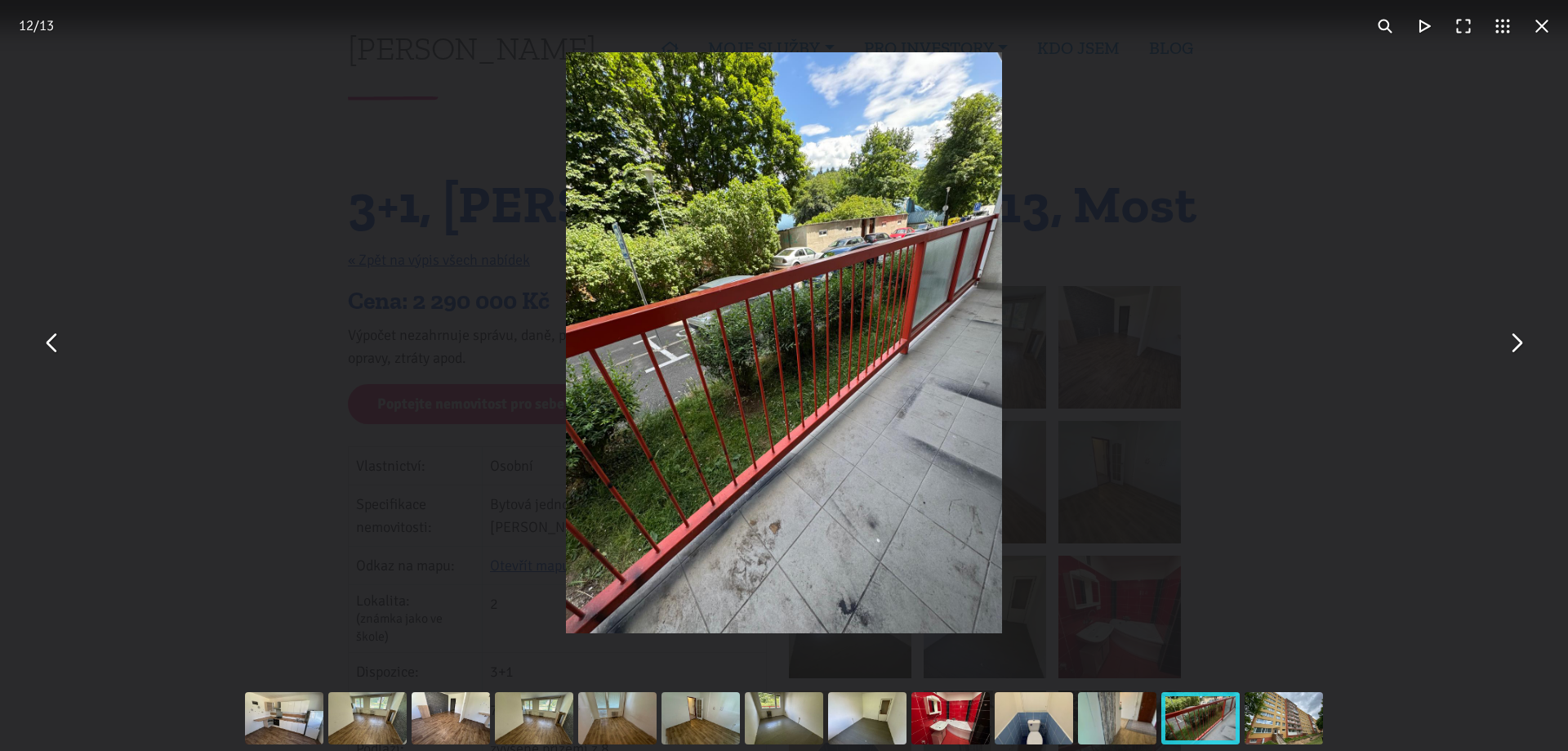
click at [1541, 30] on button "You can close this modal content with the ESC key" at bounding box center [1542, 26] width 39 height 39
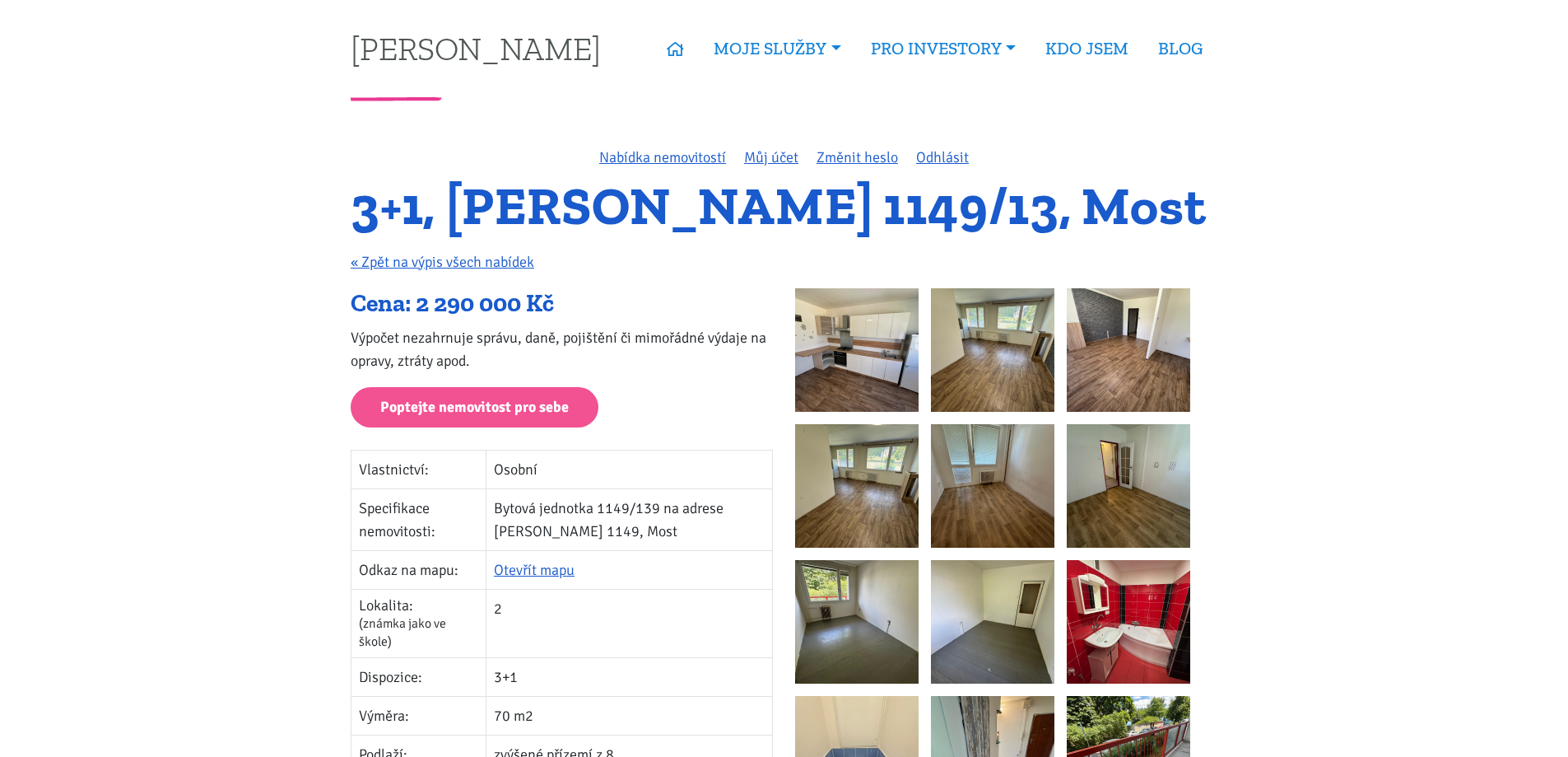
drag, startPoint x: 456, startPoint y: 199, endPoint x: 1172, endPoint y: 199, distance: 716.0
click at [1173, 199] on h1 "3+1, Jaroslava Haška 1149/13, Most" at bounding box center [784, 206] width 867 height 45
copy h1 "Jaroslava Haška 1149/13, Most"
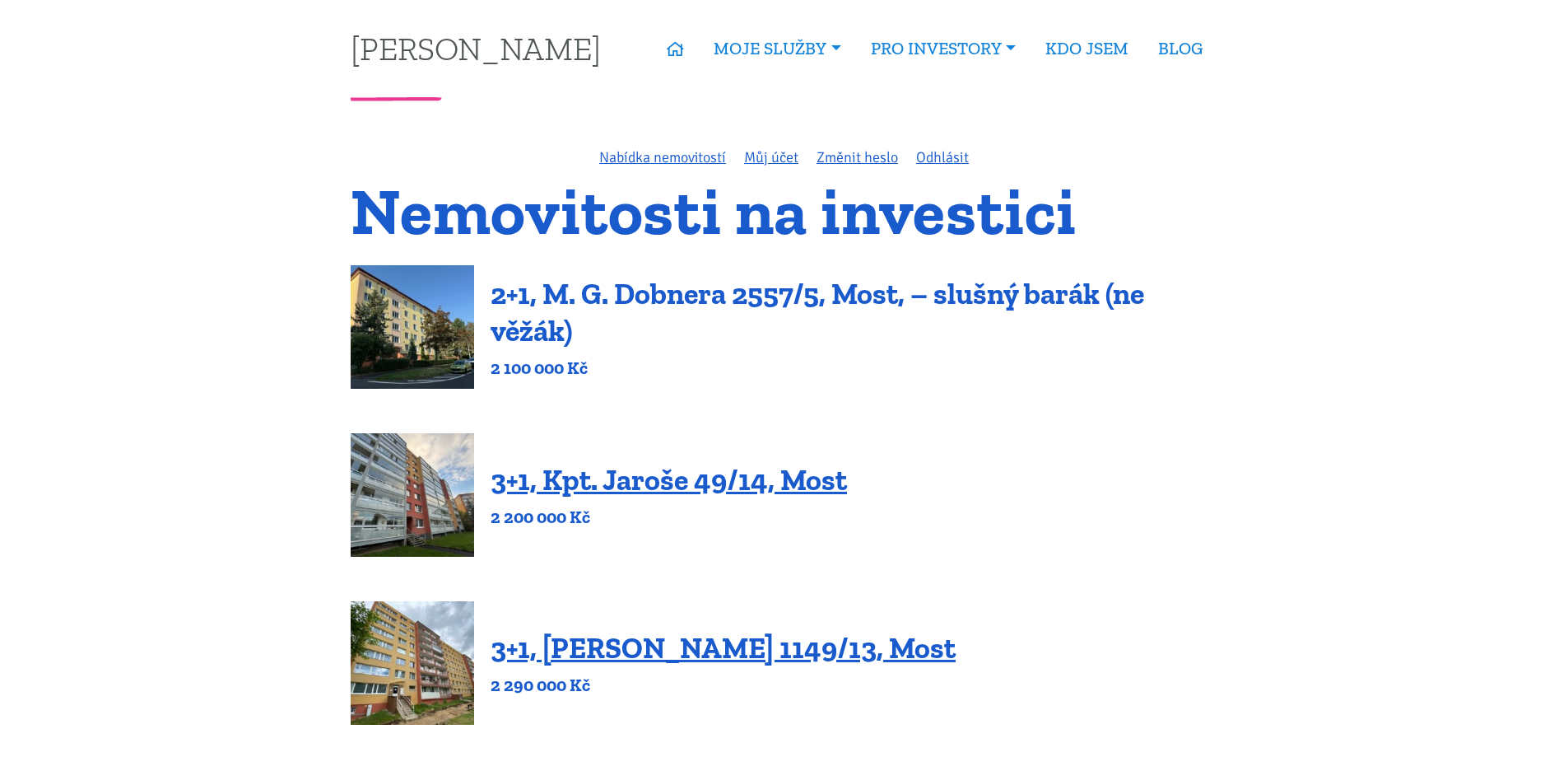
click at [585, 290] on link "2+1, M. G. Dobnera 2557/5, Most, – slušný barák (ne věžák)" at bounding box center [817, 311] width 653 height 73
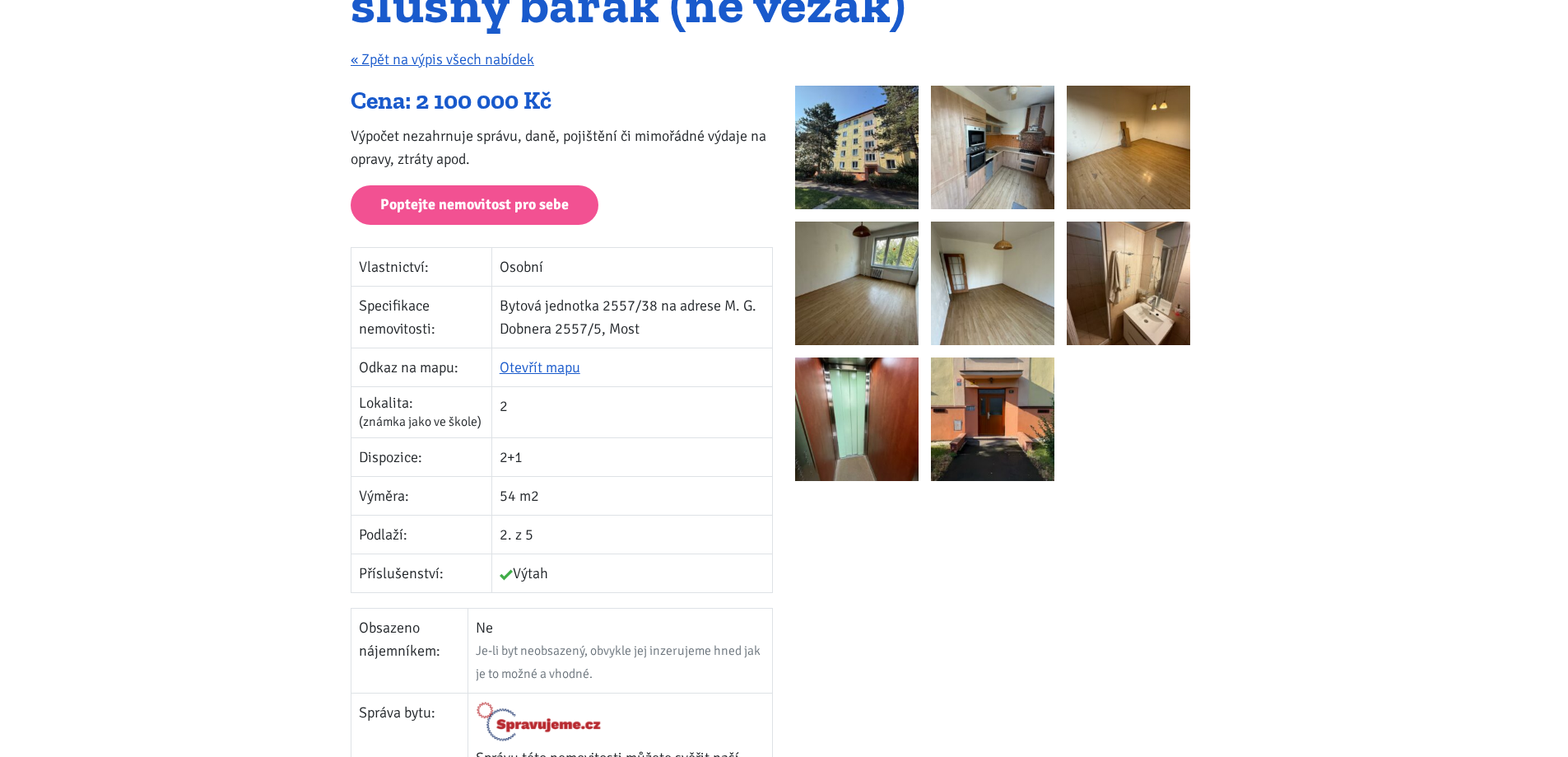
click at [971, 152] on img at bounding box center [993, 148] width 124 height 124
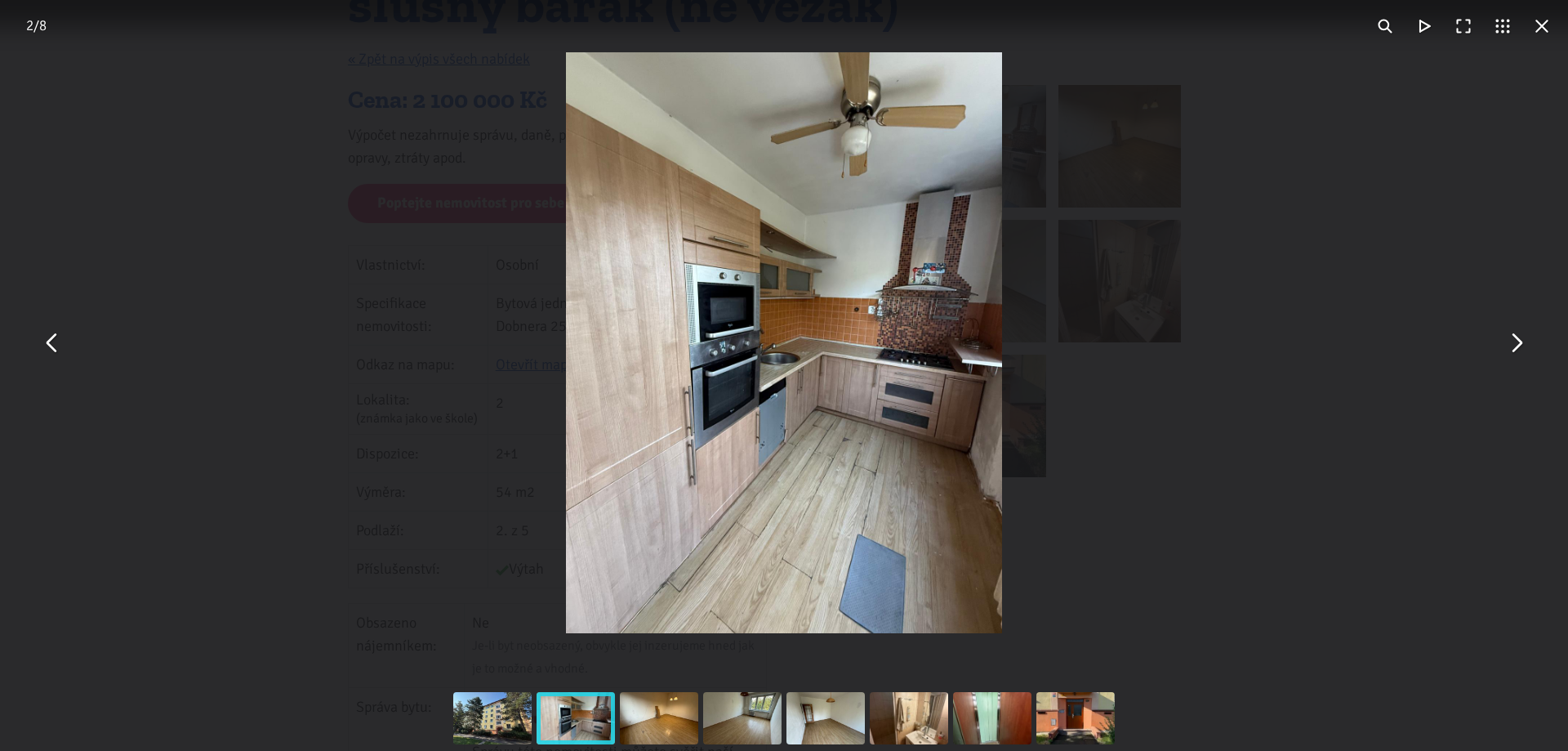
click at [1529, 350] on button "You can close this modal content with the ESC key" at bounding box center [1515, 343] width 39 height 39
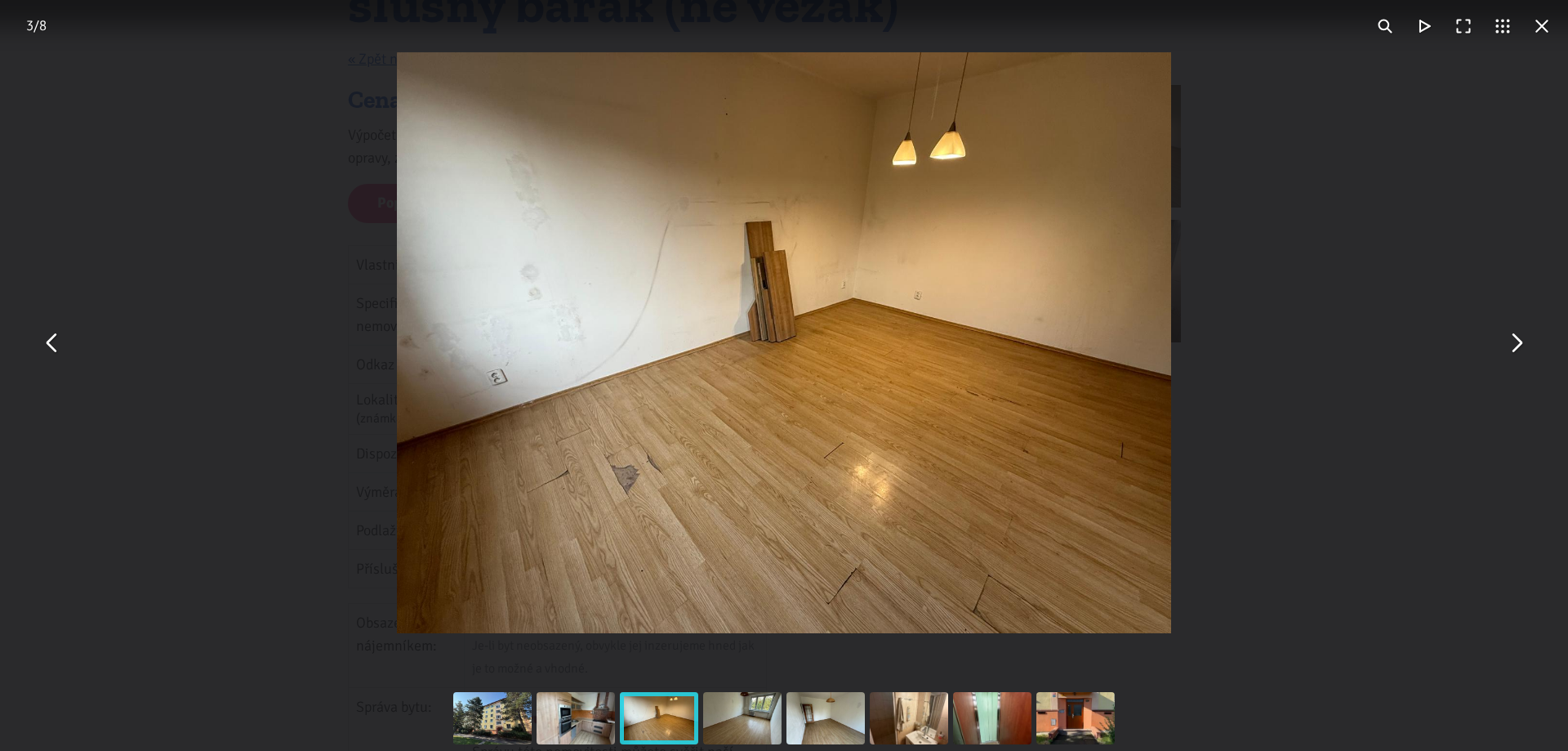
click at [1519, 344] on button "You can close this modal content with the ESC key" at bounding box center [1515, 343] width 39 height 39
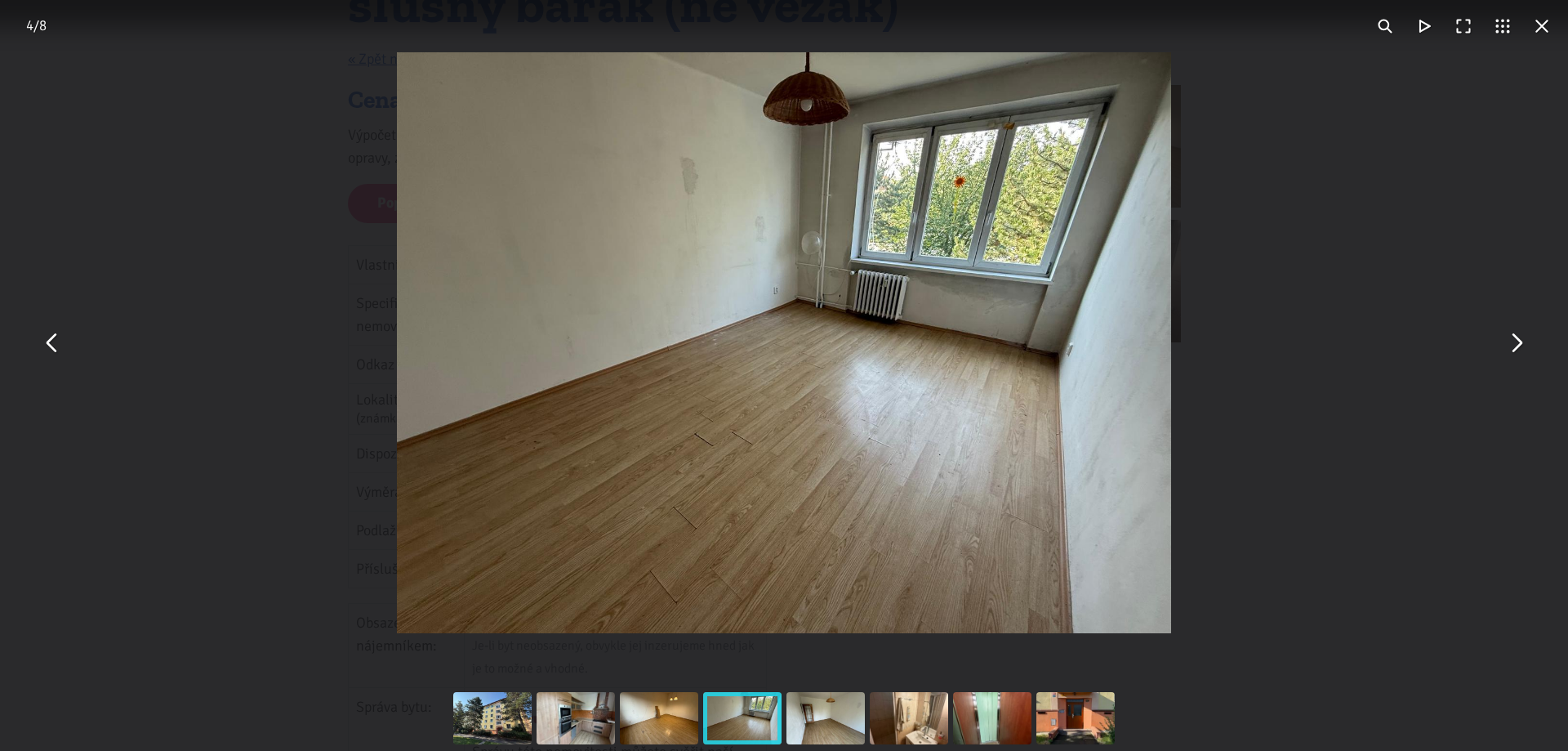
click at [1522, 344] on button "You can close this modal content with the ESC key" at bounding box center [1515, 343] width 39 height 39
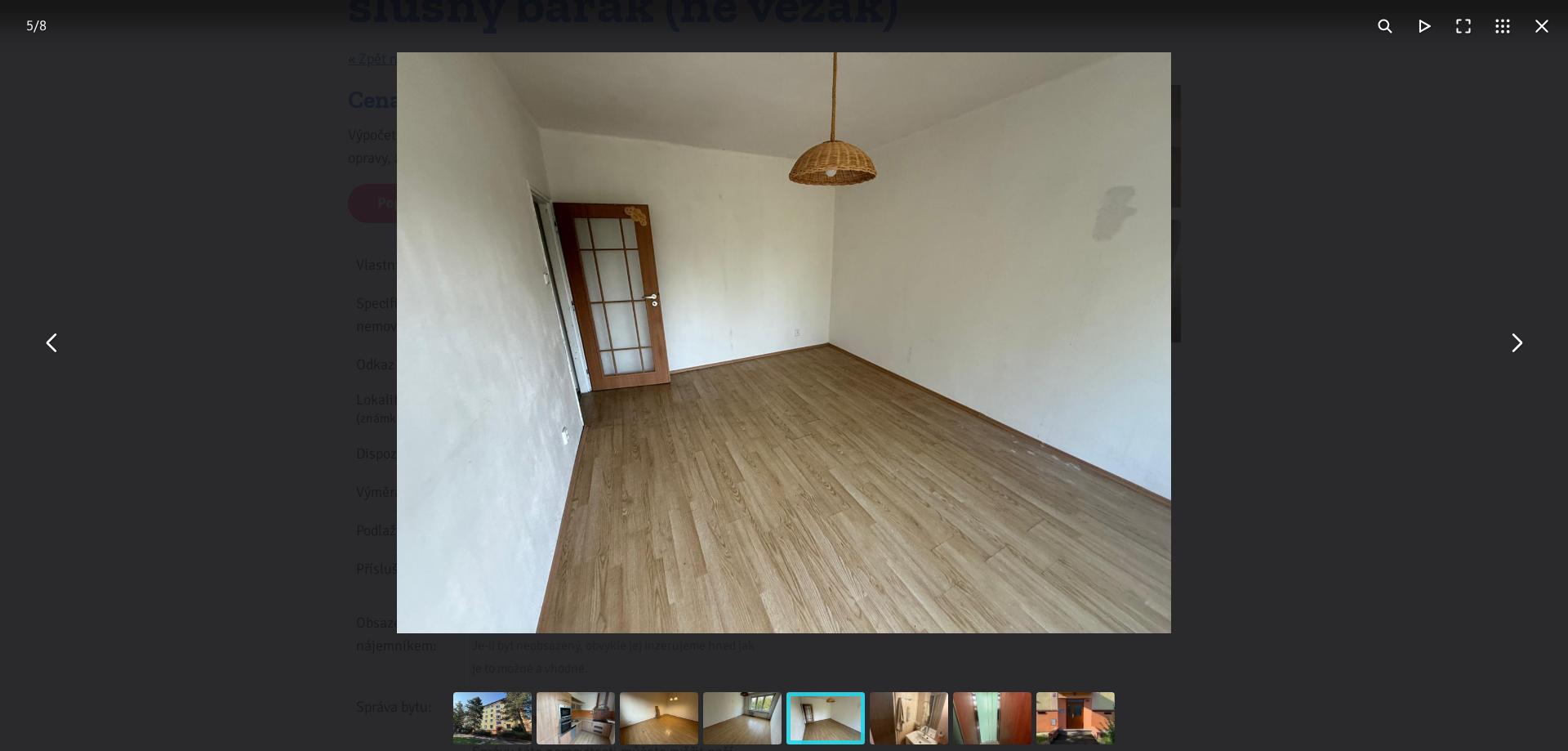
click at [1526, 352] on button "You can close this modal content with the ESC key" at bounding box center [1515, 343] width 39 height 39
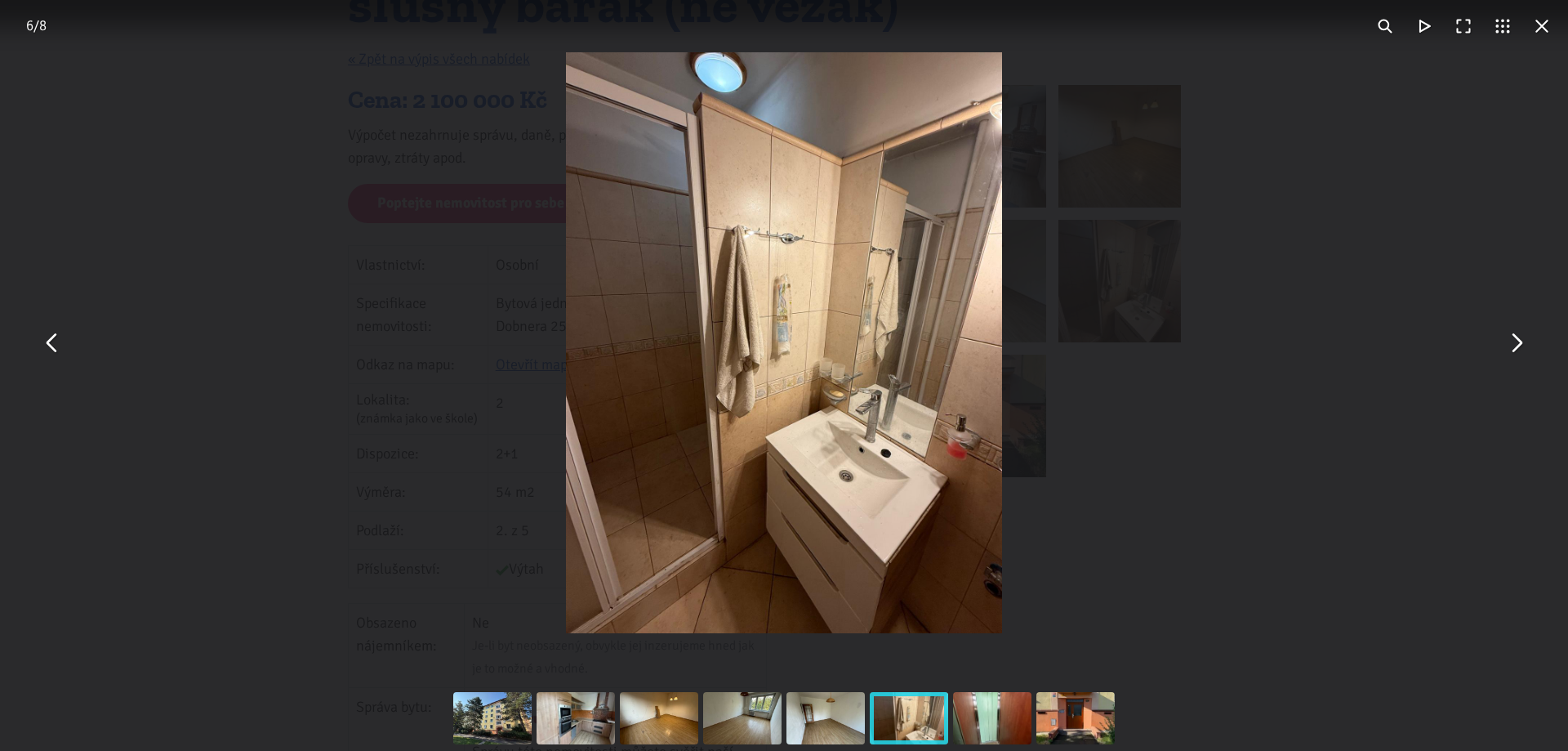
click at [1519, 339] on button "You can close this modal content with the ESC key" at bounding box center [1515, 343] width 39 height 39
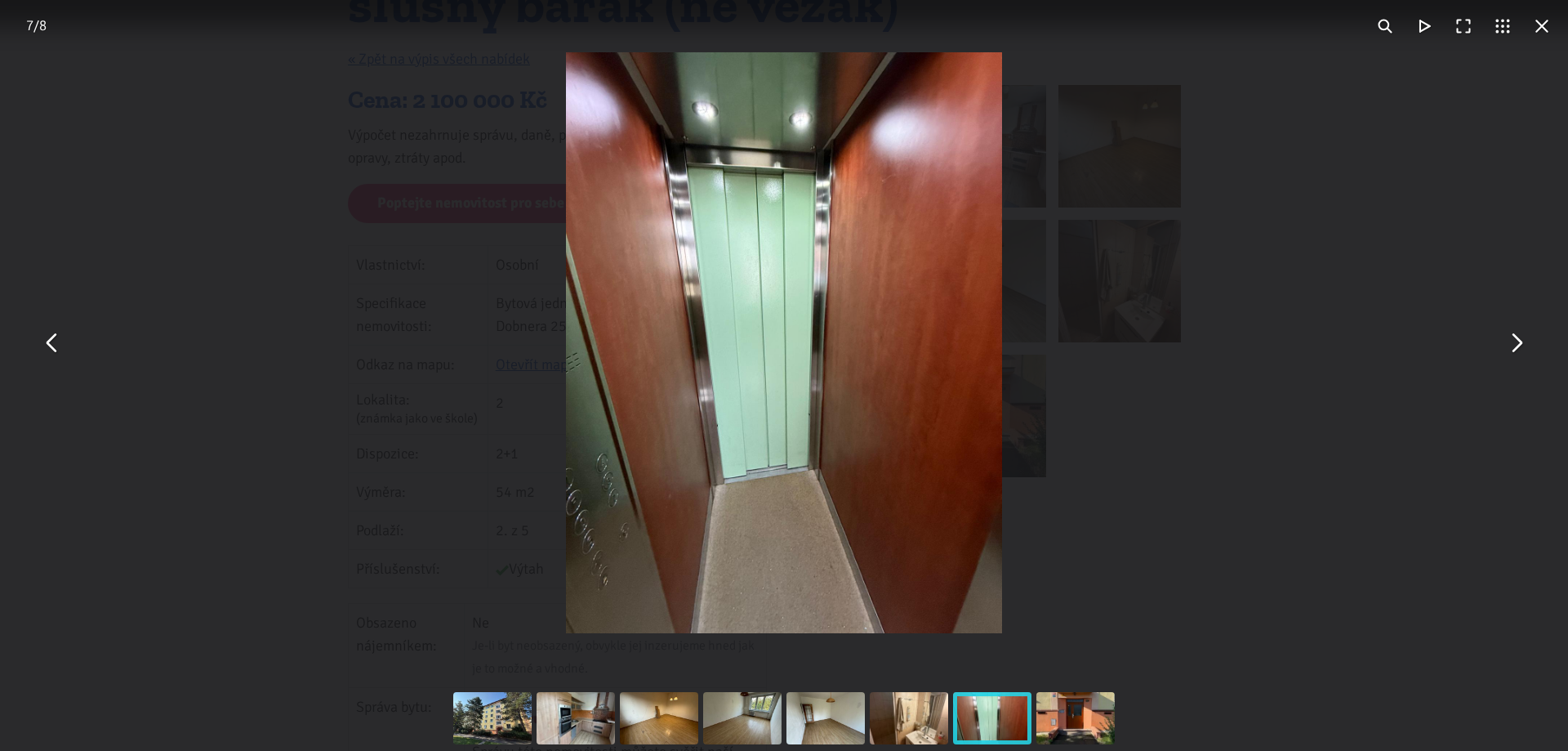
click at [1509, 345] on button "You can close this modal content with the ESC key" at bounding box center [1515, 343] width 39 height 39
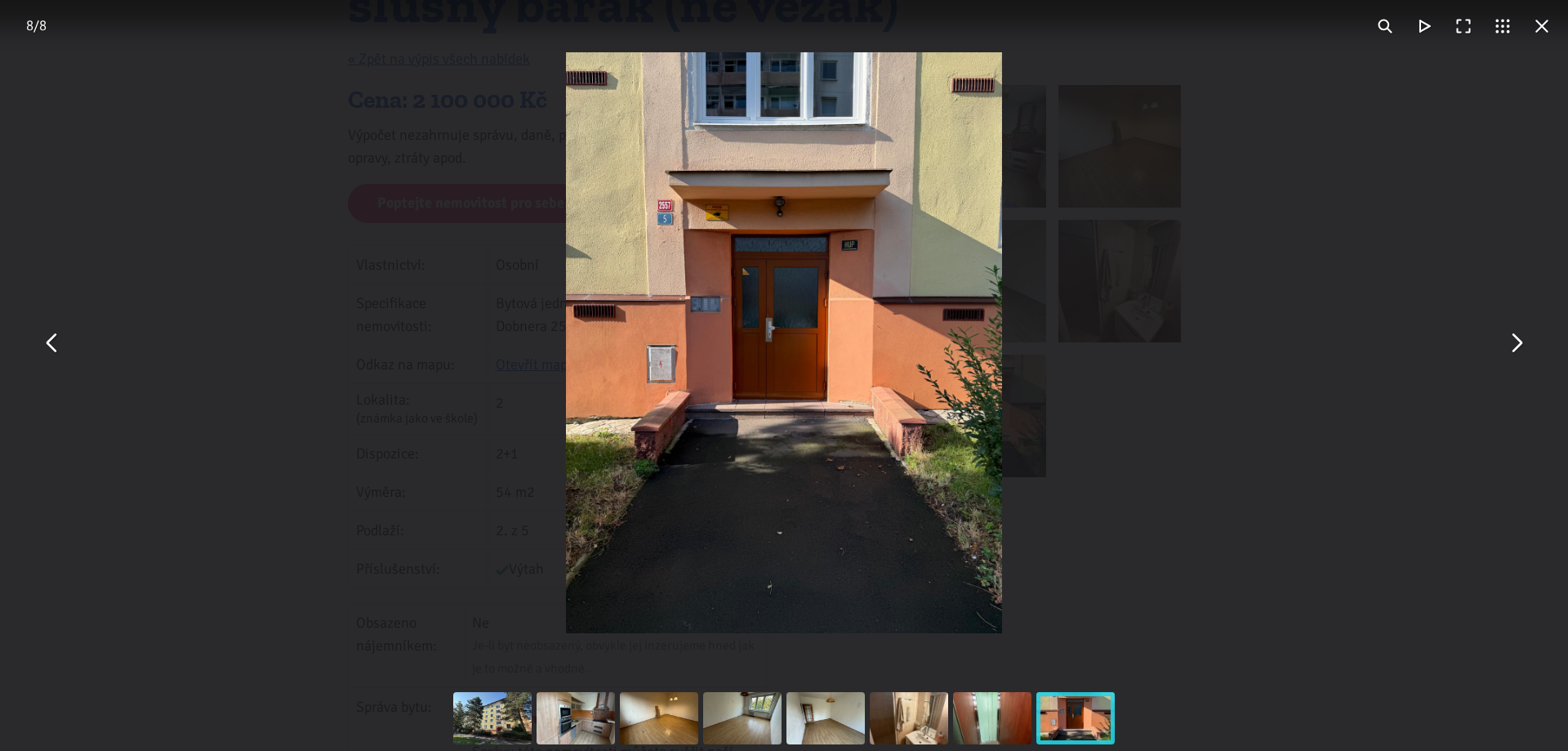
click at [1517, 348] on button "You can close this modal content with the ESC key" at bounding box center [1515, 343] width 39 height 39
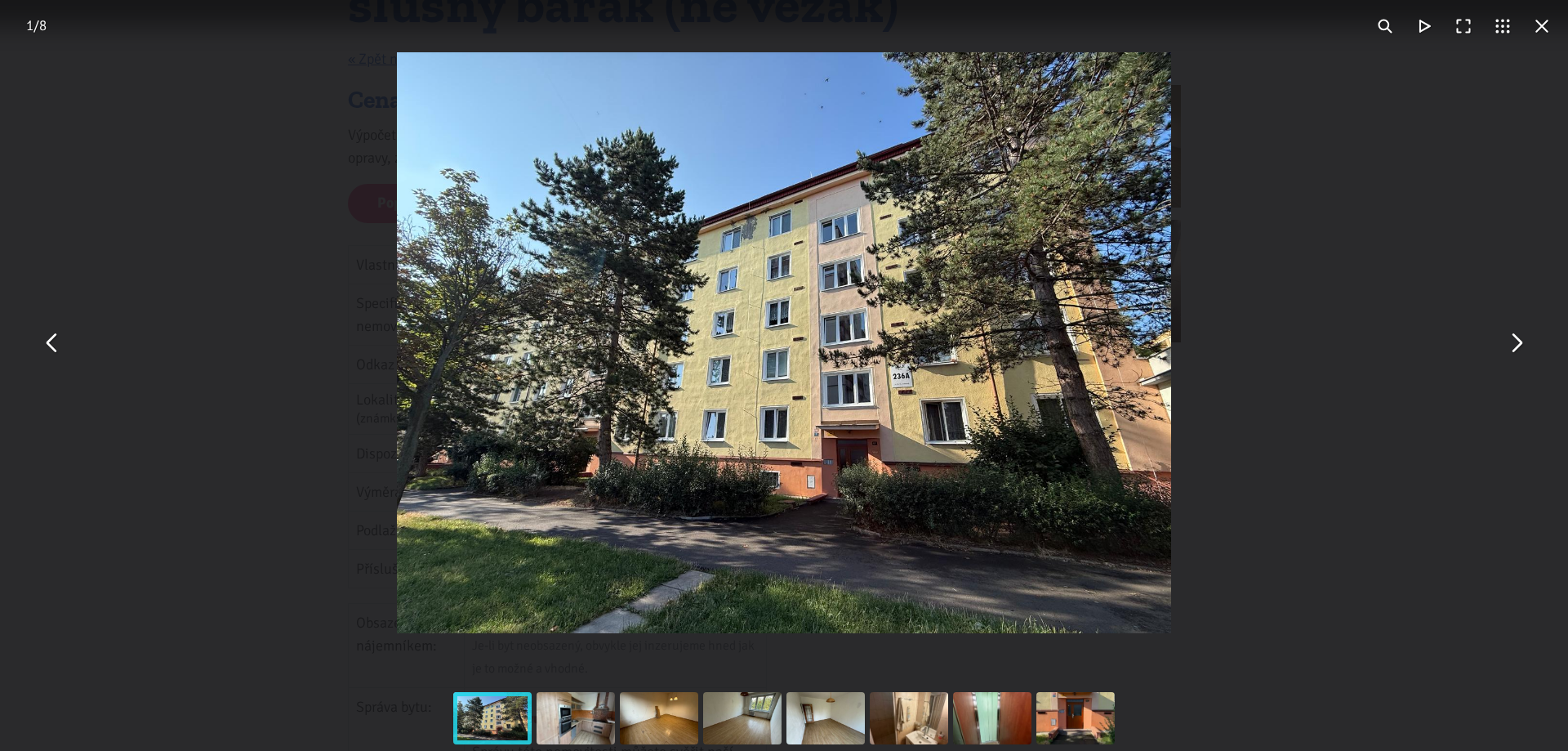
click at [1515, 344] on button "You can close this modal content with the ESC key" at bounding box center [1515, 343] width 39 height 39
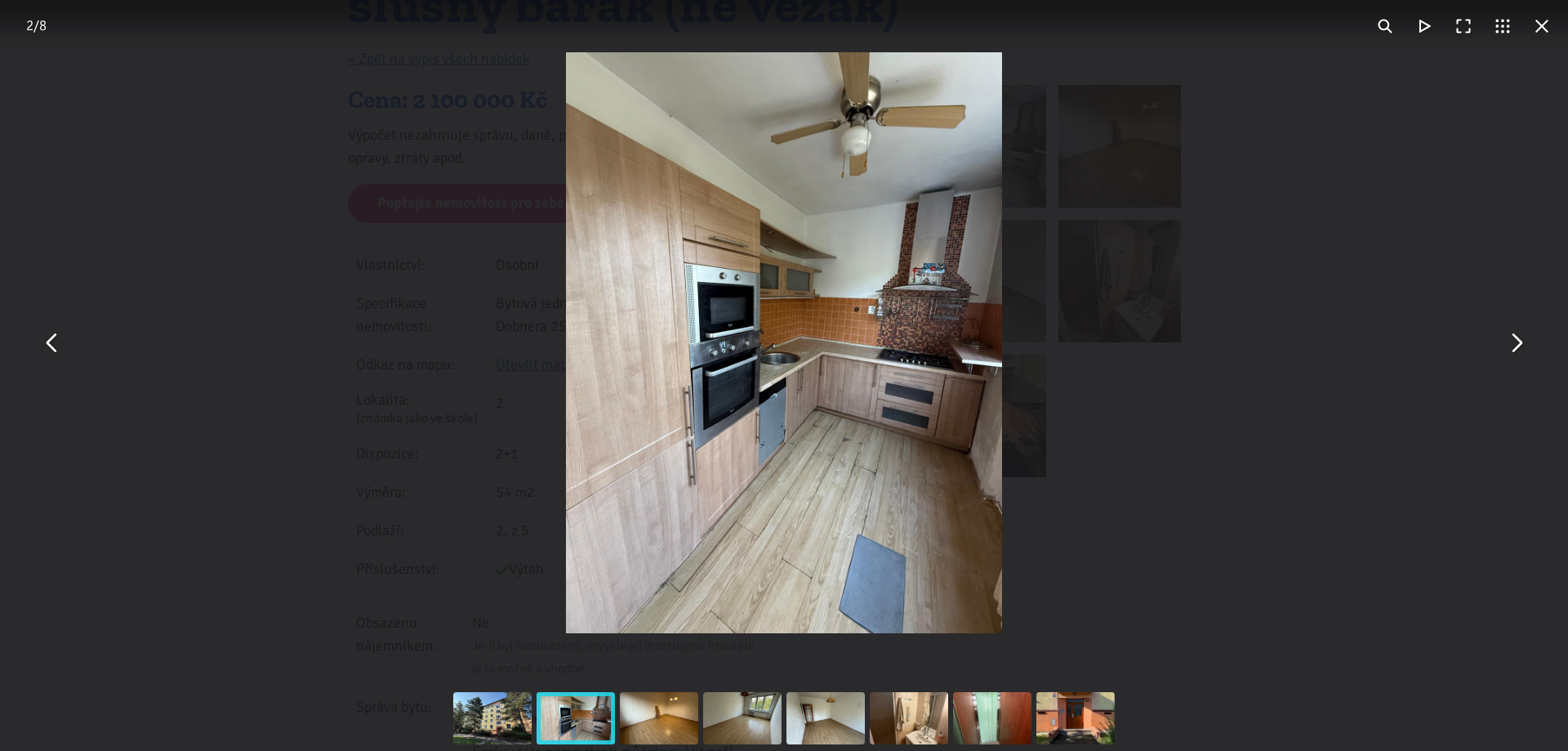
click at [1515, 340] on button "You can close this modal content with the ESC key" at bounding box center [1515, 343] width 39 height 39
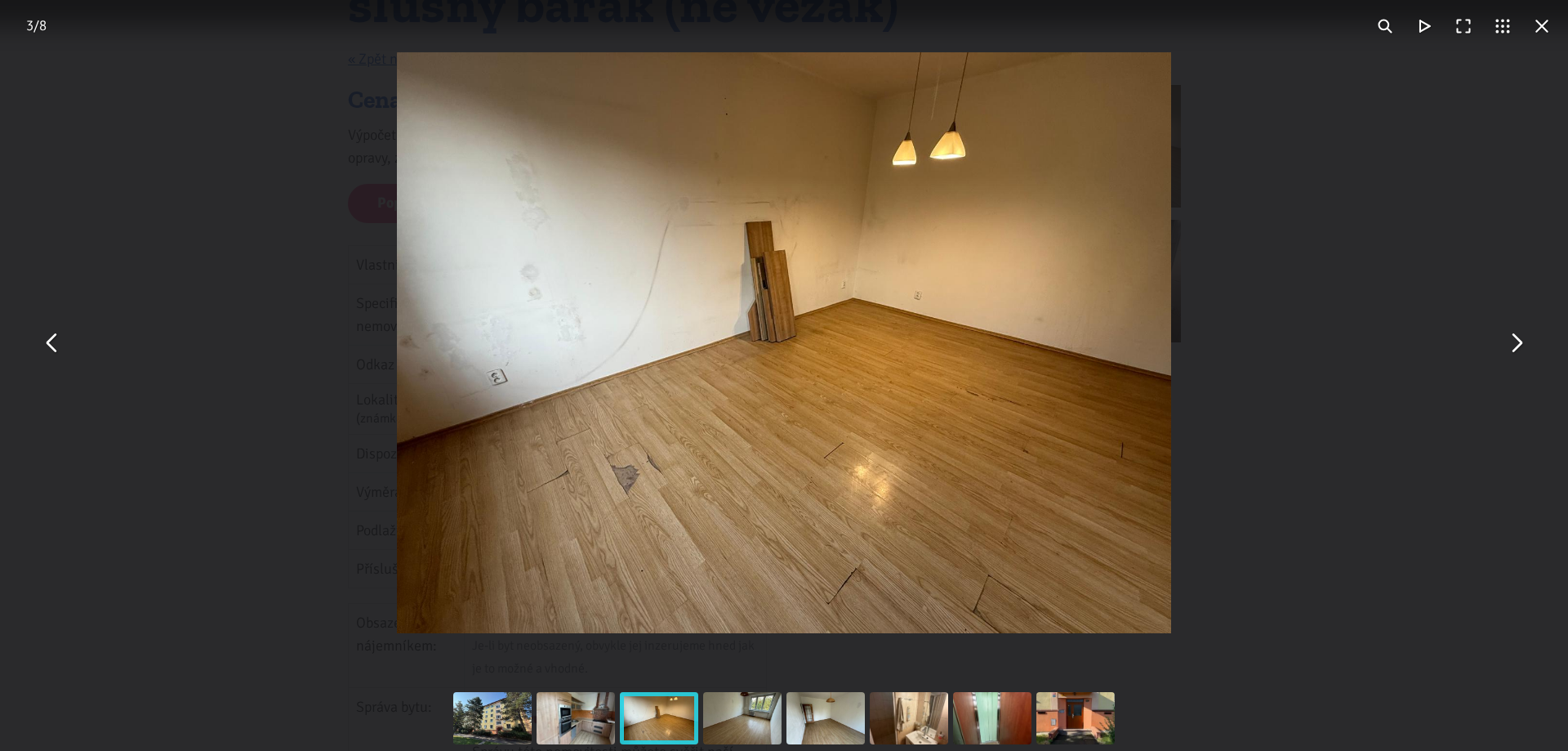
click at [1539, 36] on button "You can close this modal content with the ESC key" at bounding box center [1542, 26] width 39 height 39
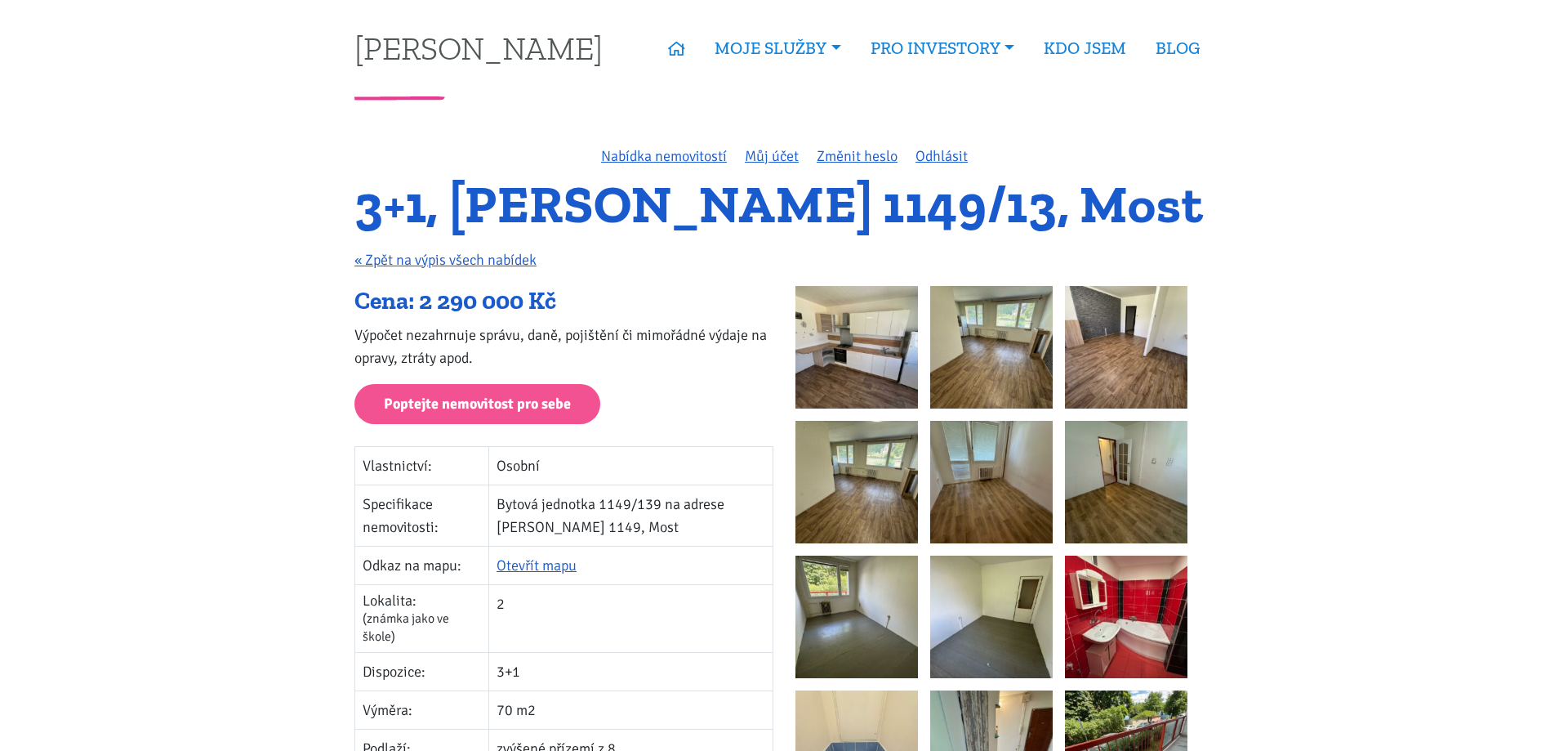
scroll to position [245, 0]
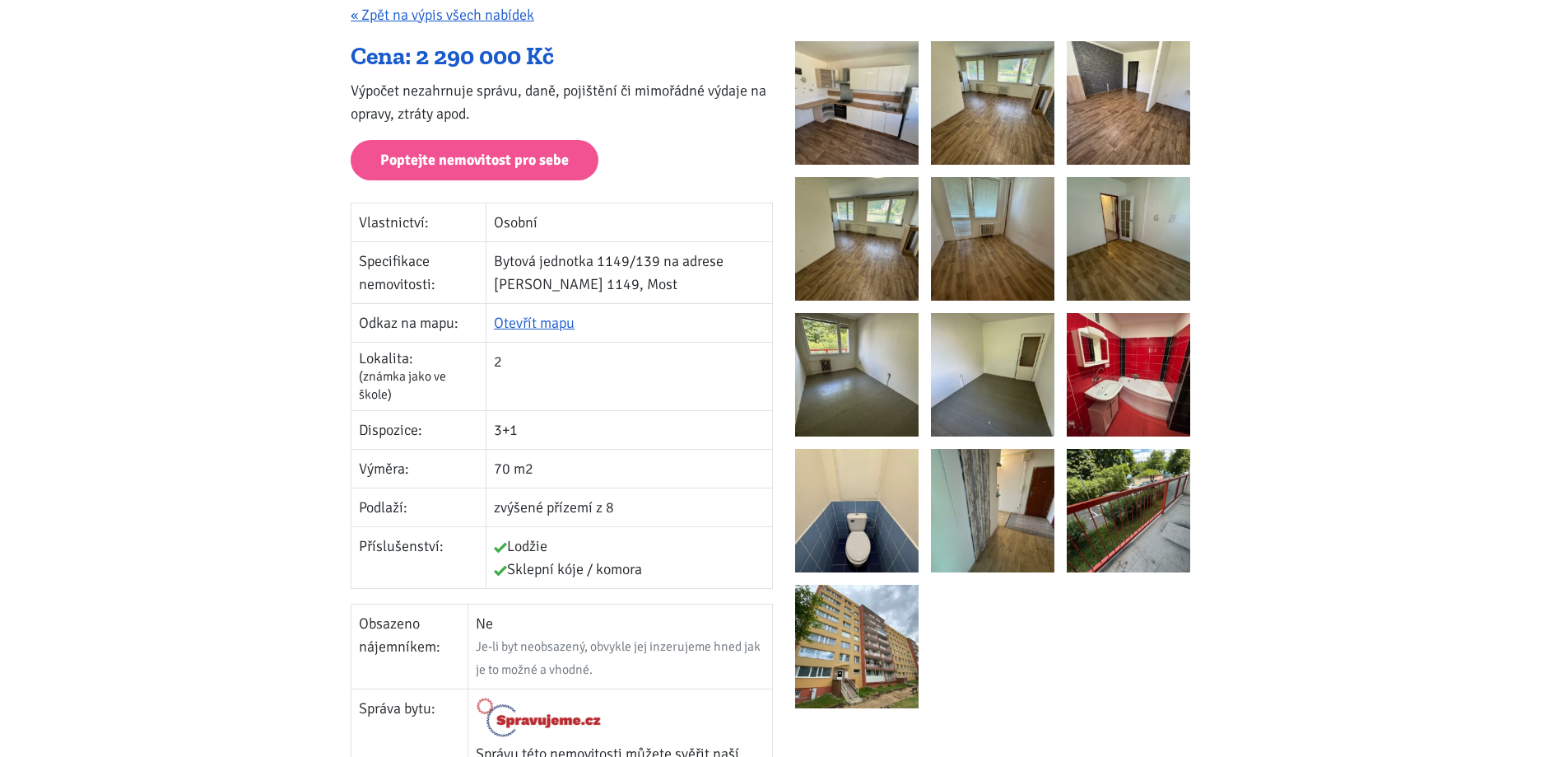
click at [840, 371] on img at bounding box center [857, 375] width 124 height 124
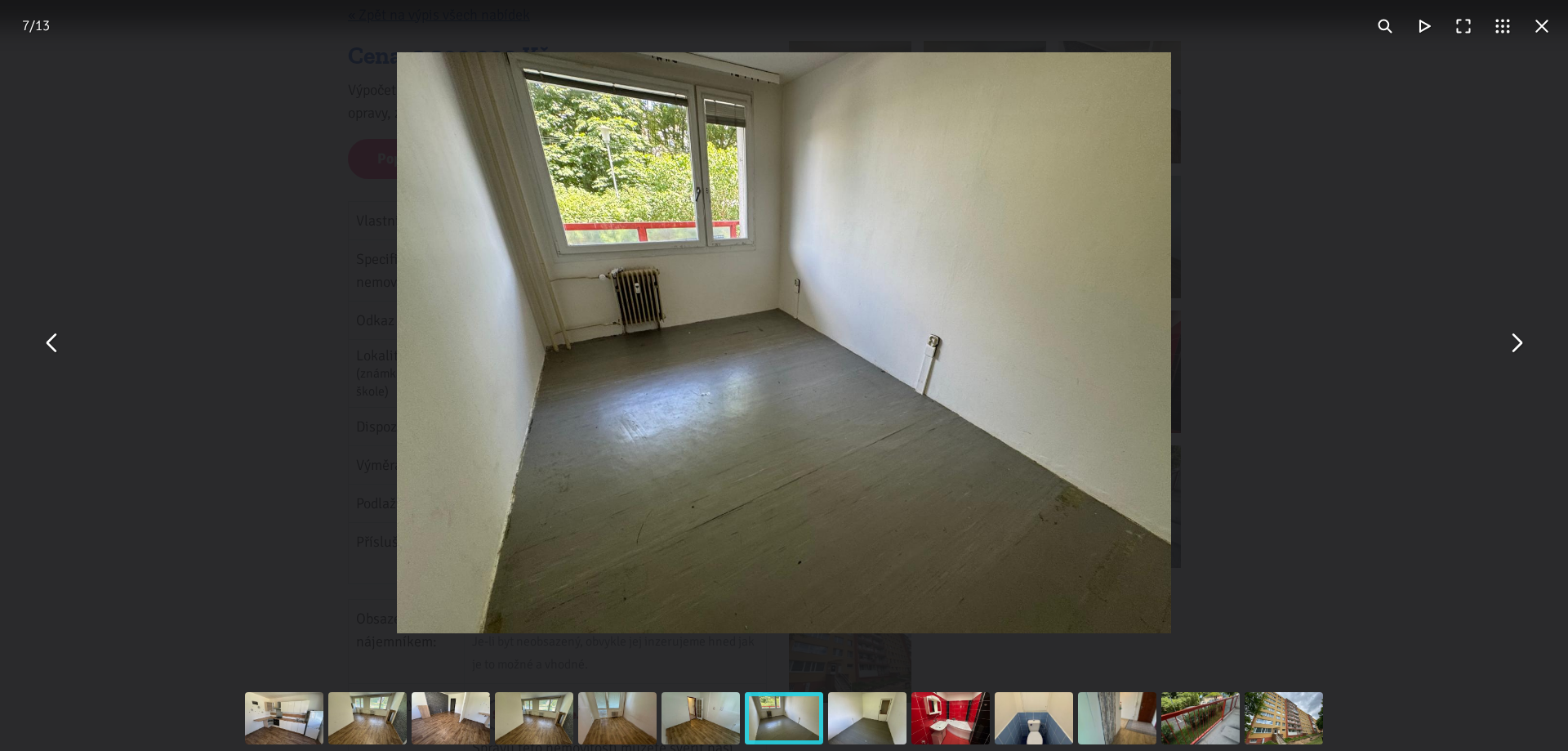
click at [1546, 33] on button "You can close this modal content with the ESC key" at bounding box center [1542, 26] width 39 height 39
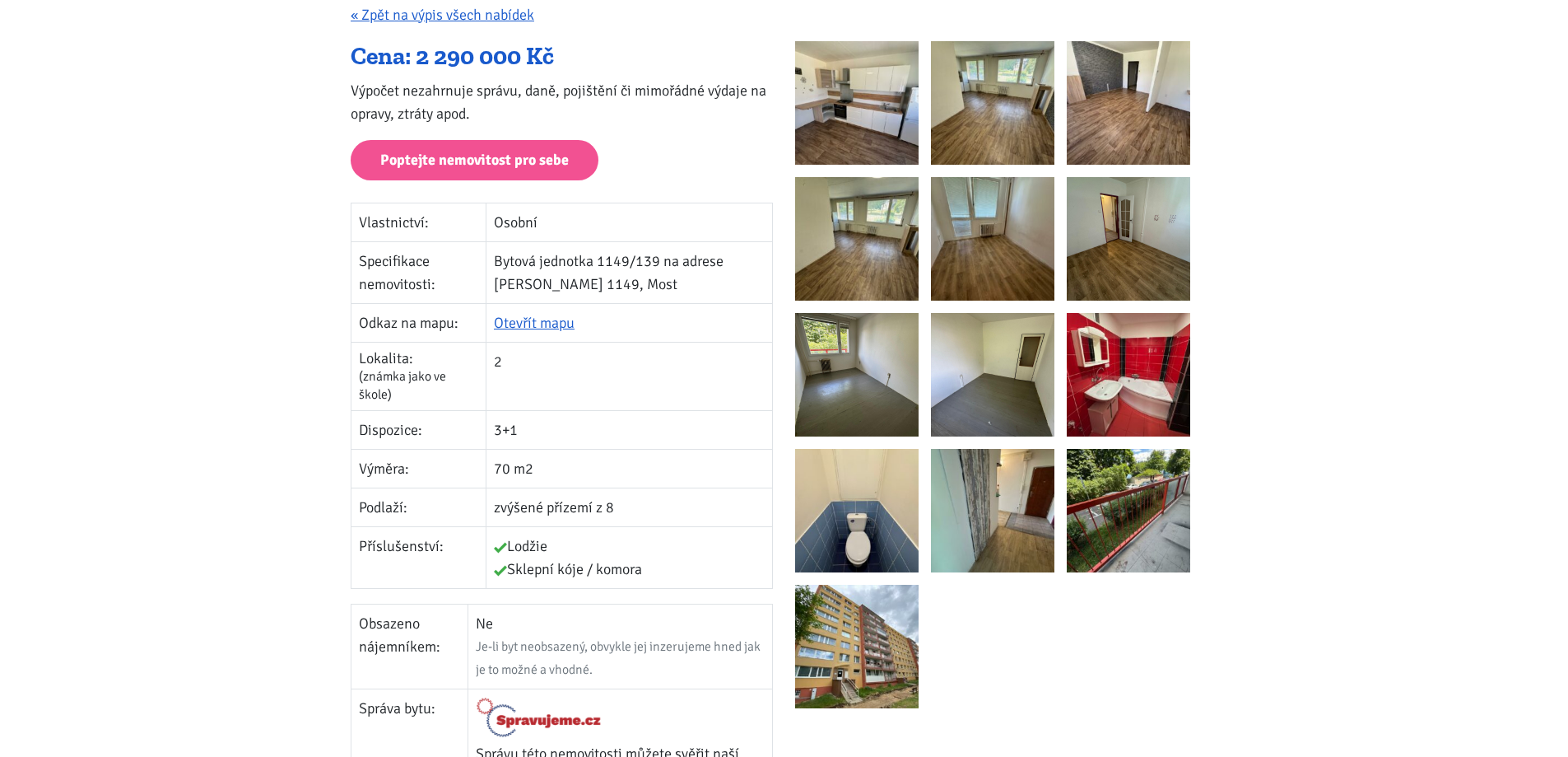
click at [862, 98] on img at bounding box center [857, 103] width 124 height 124
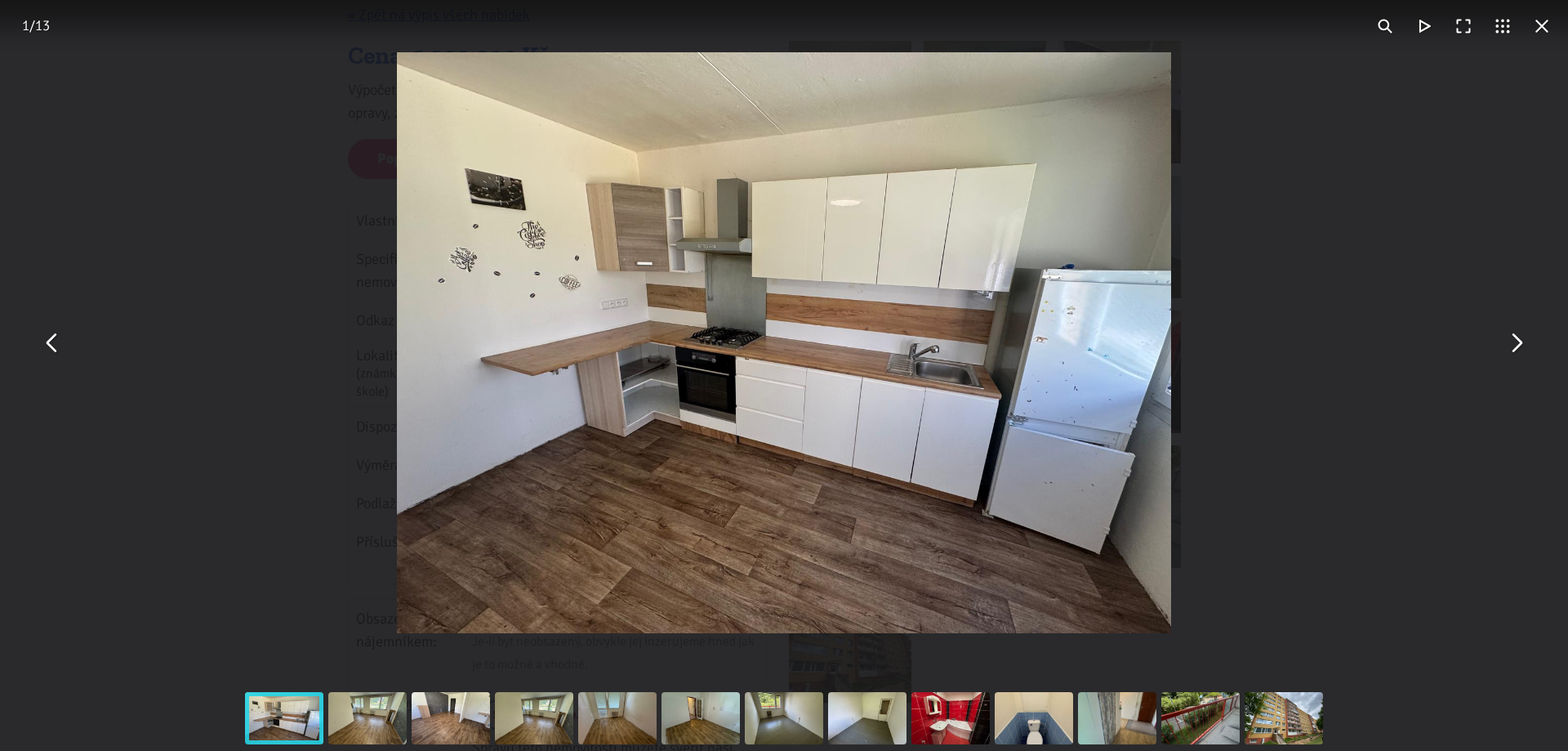
click at [1540, 25] on button "You can close this modal content with the ESC key" at bounding box center [1542, 26] width 39 height 39
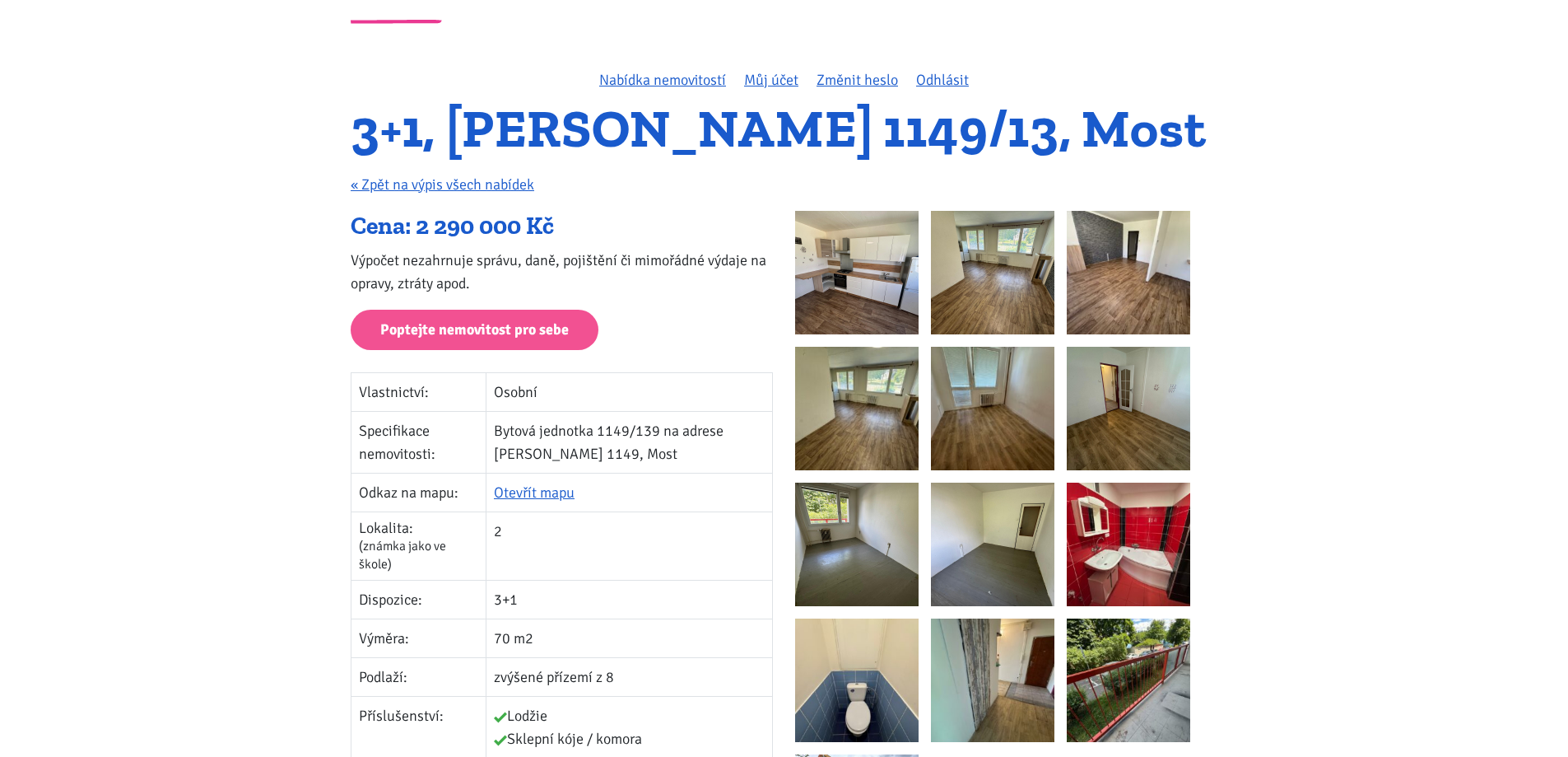
scroll to position [0, 0]
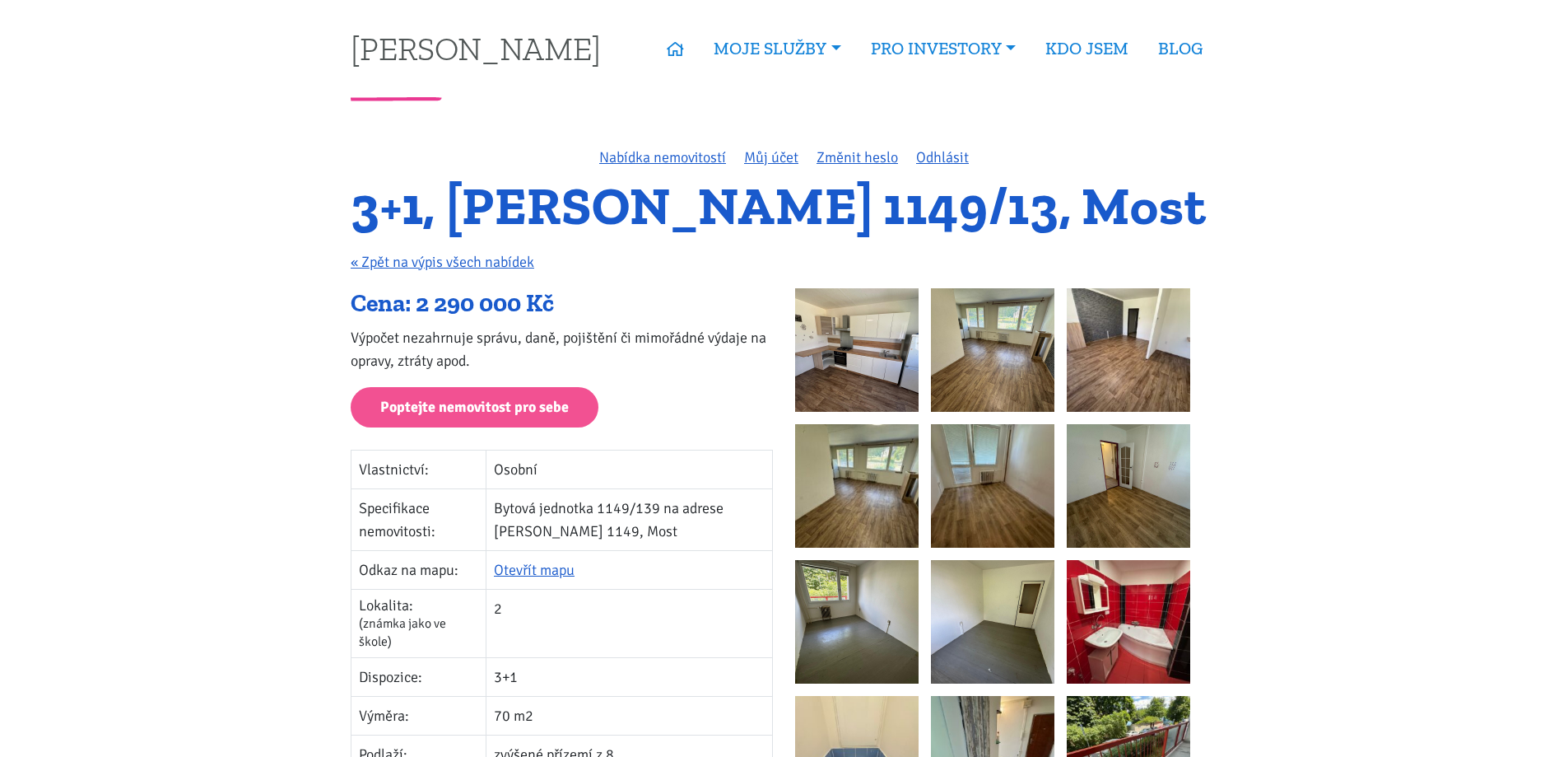
click at [873, 318] on img at bounding box center [857, 350] width 124 height 124
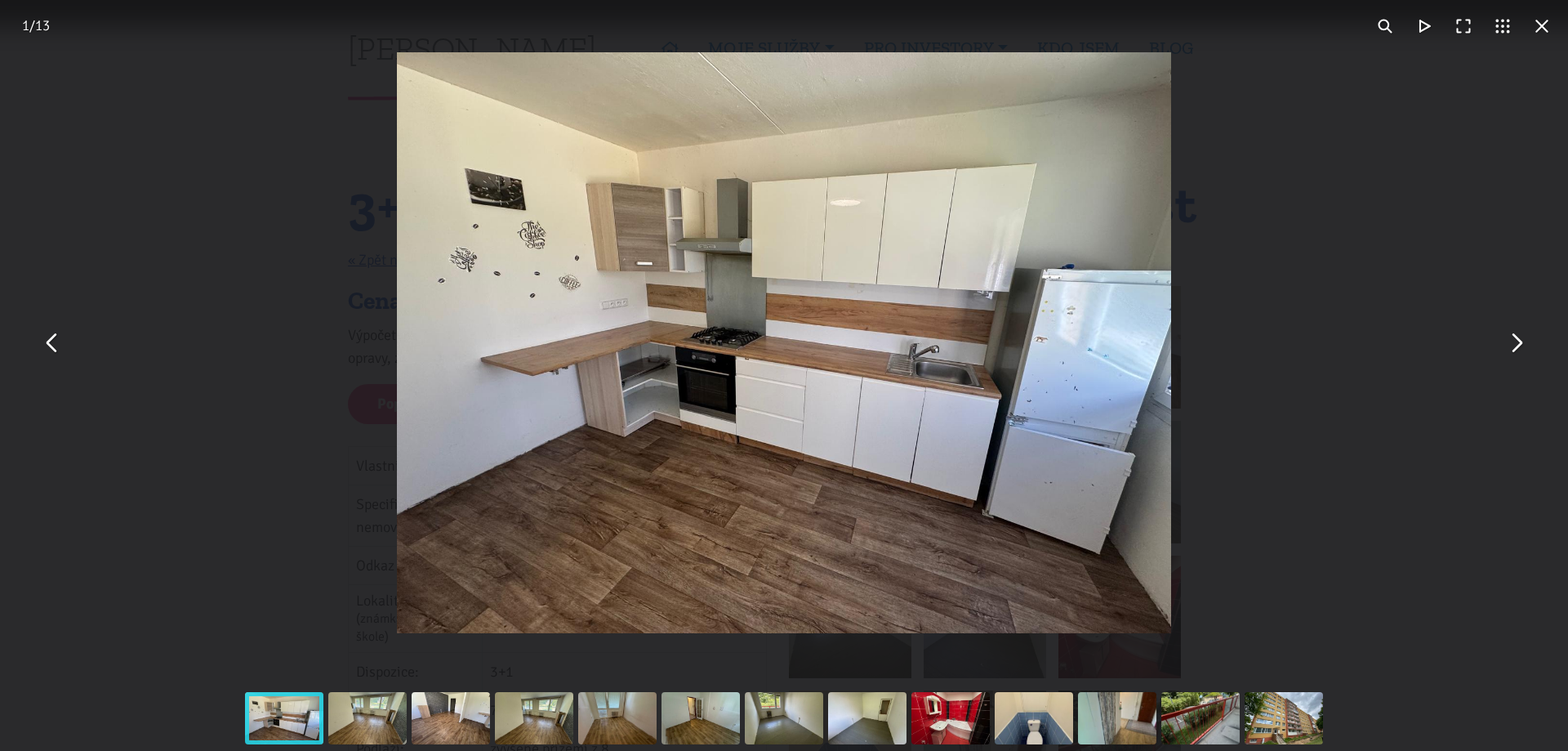
click at [1471, 185] on div "You can close this modal content with the ESC key" at bounding box center [784, 343] width 1568 height 686
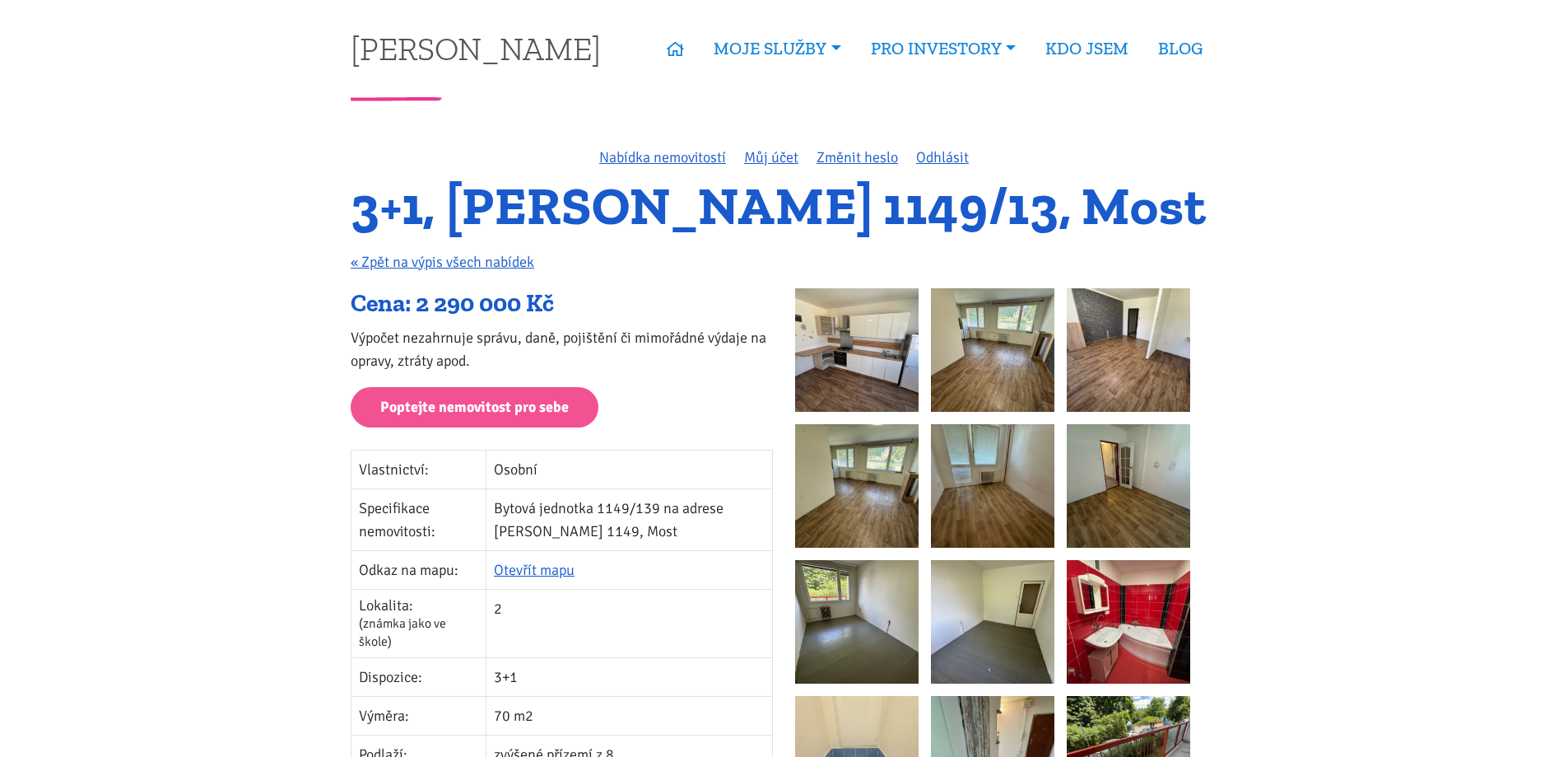
click at [817, 345] on img at bounding box center [857, 350] width 124 height 124
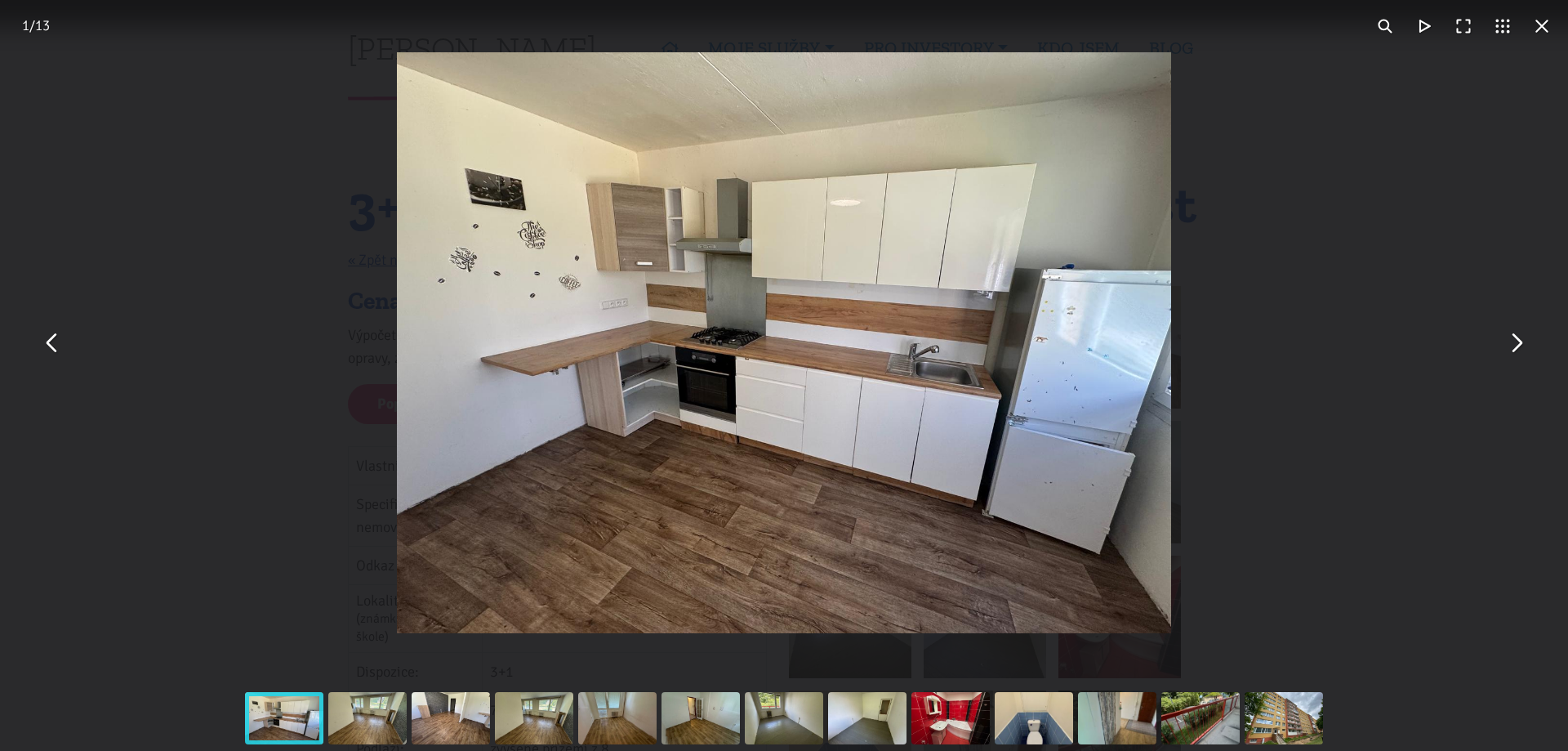
click at [1515, 339] on button "You can close this modal content with the ESC key" at bounding box center [1515, 343] width 39 height 39
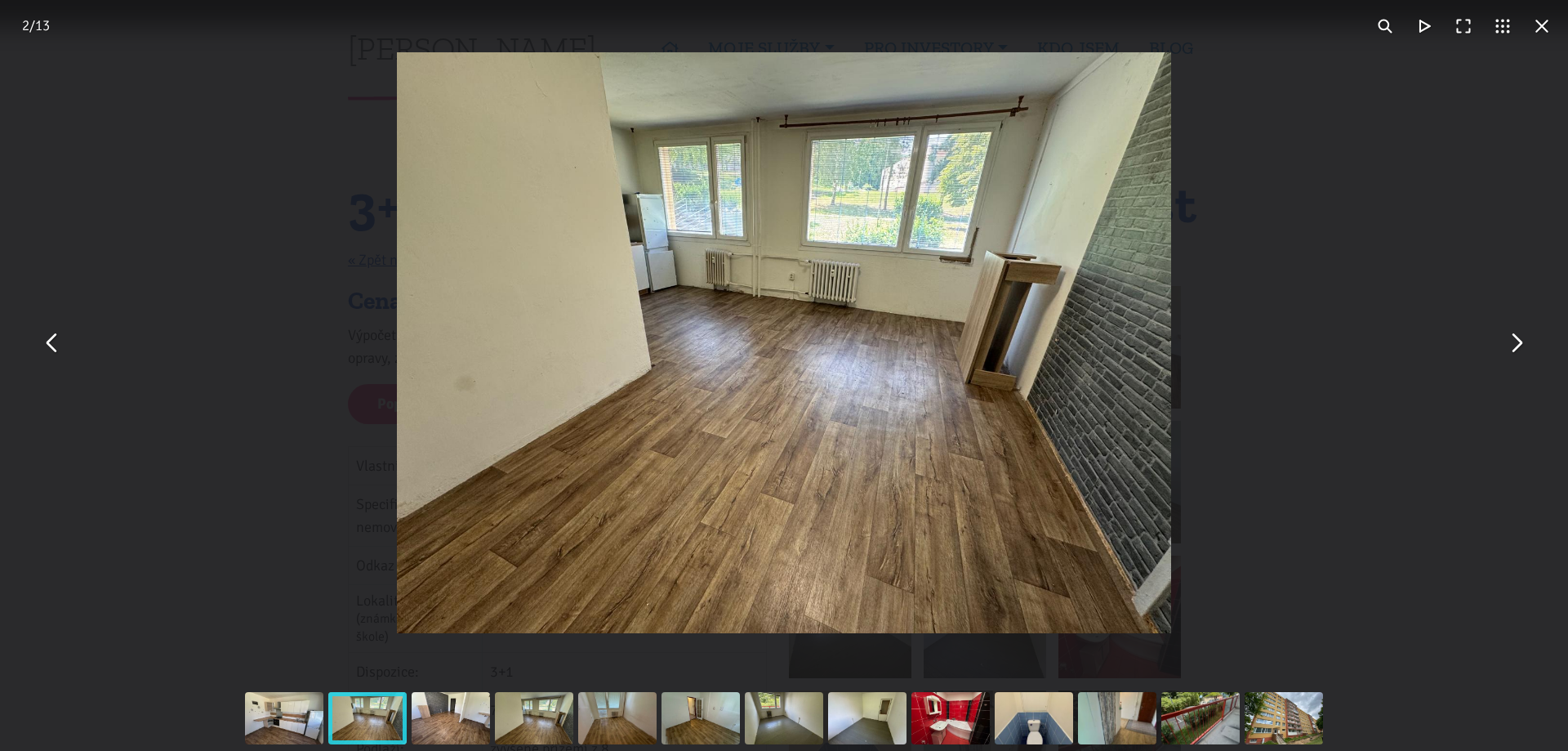
click at [1517, 346] on button "You can close this modal content with the ESC key" at bounding box center [1515, 343] width 39 height 39
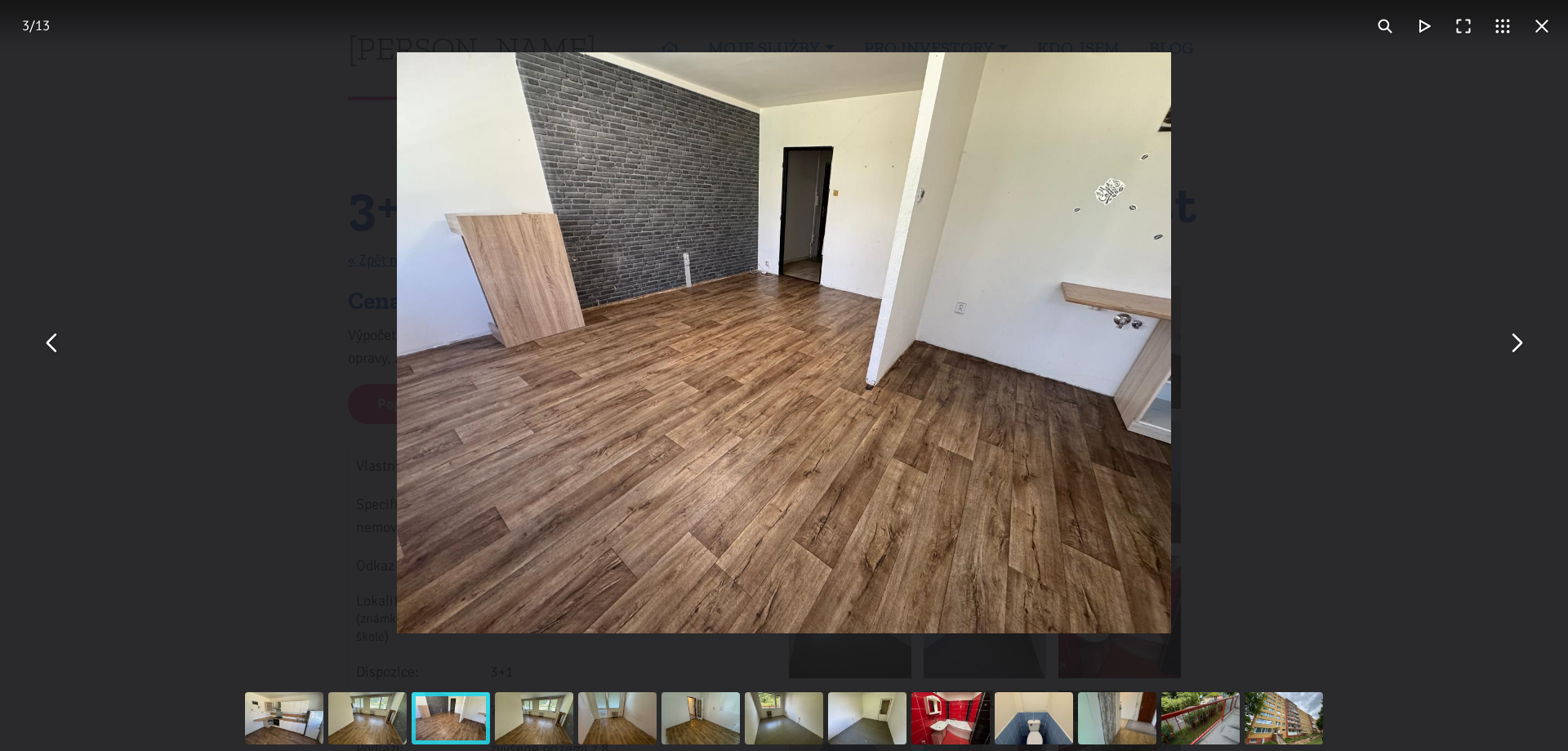
click at [1521, 349] on button "You can close this modal content with the ESC key" at bounding box center [1515, 343] width 39 height 39
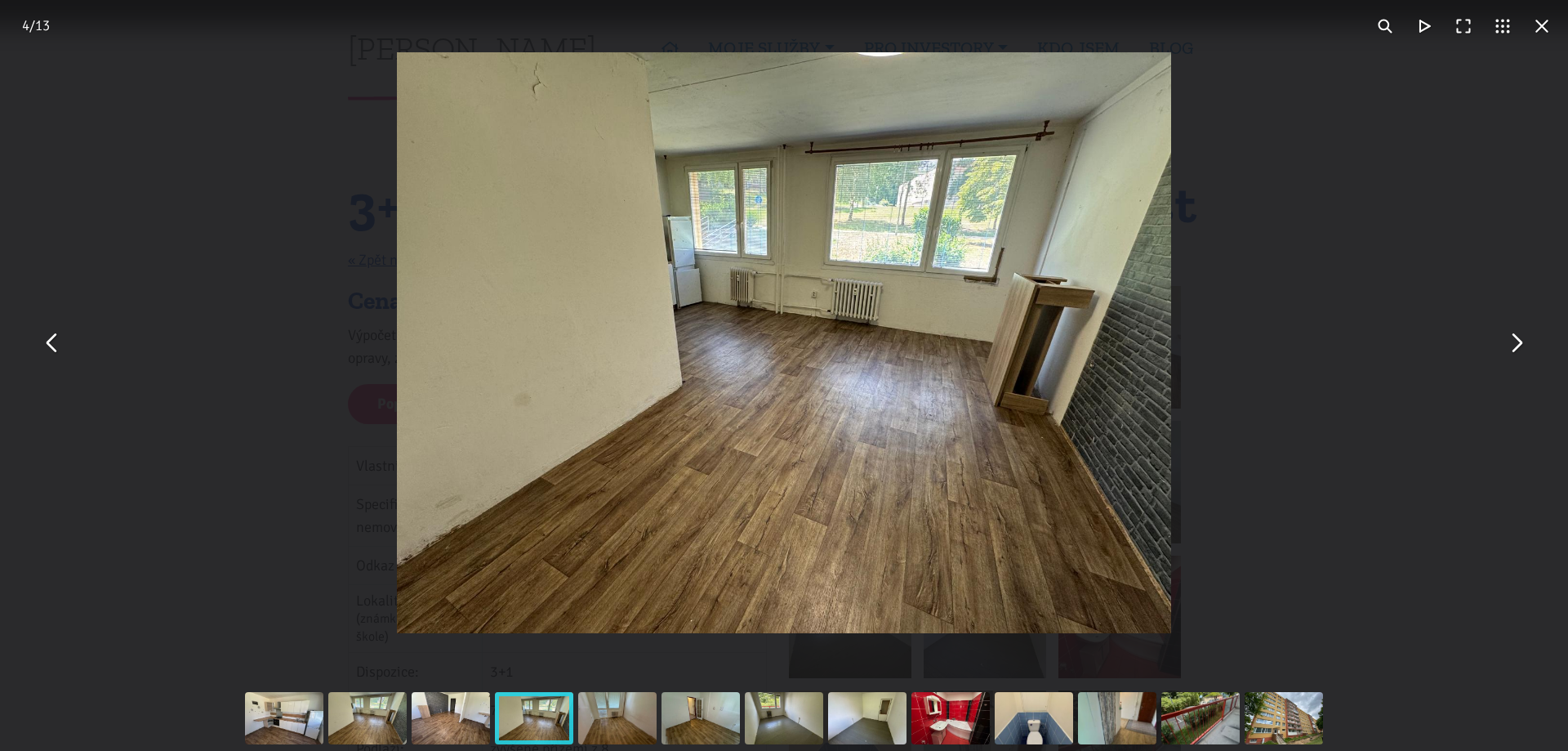
click at [1522, 345] on button "You can close this modal content with the ESC key" at bounding box center [1515, 343] width 39 height 39
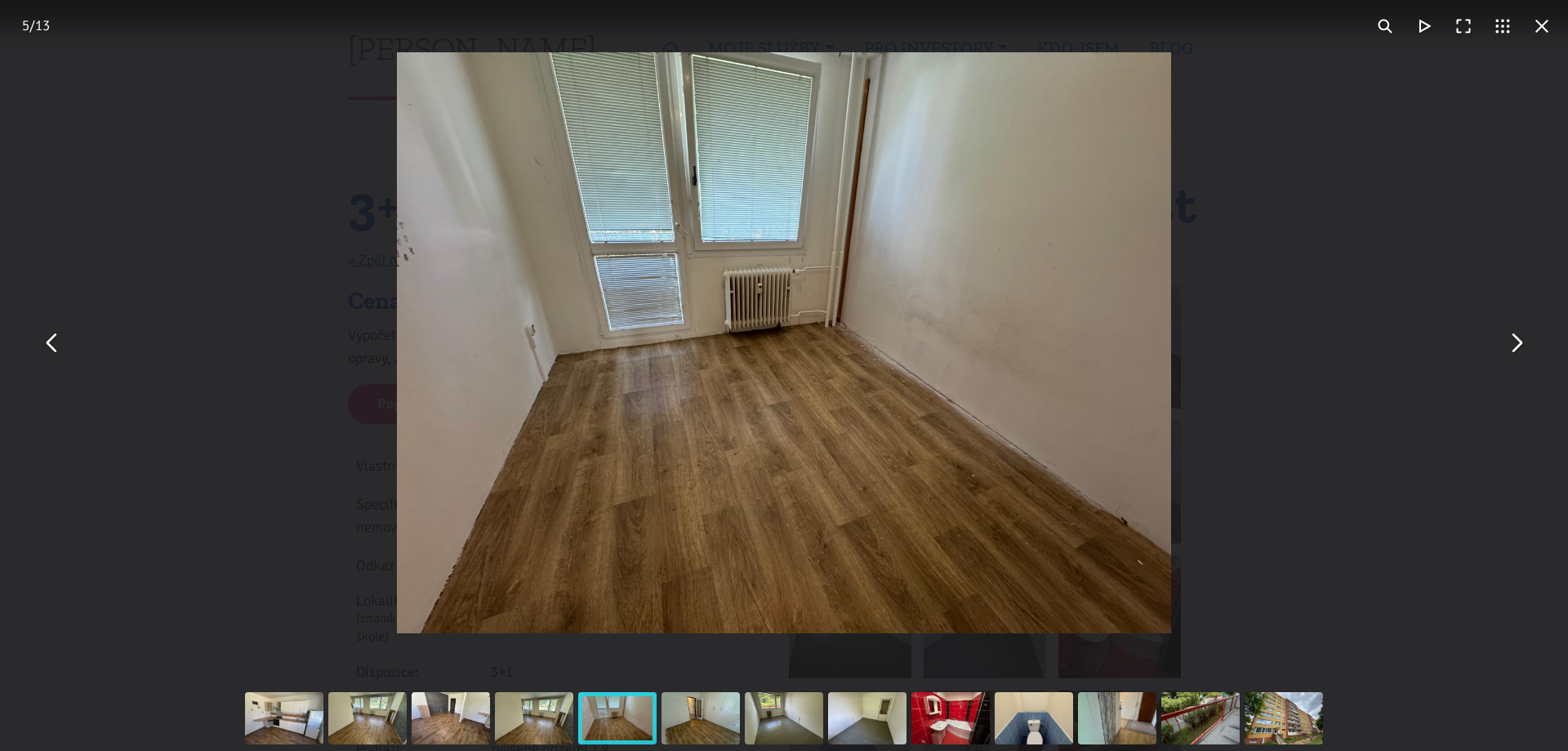
click at [1514, 347] on button "You can close this modal content with the ESC key" at bounding box center [1515, 343] width 39 height 39
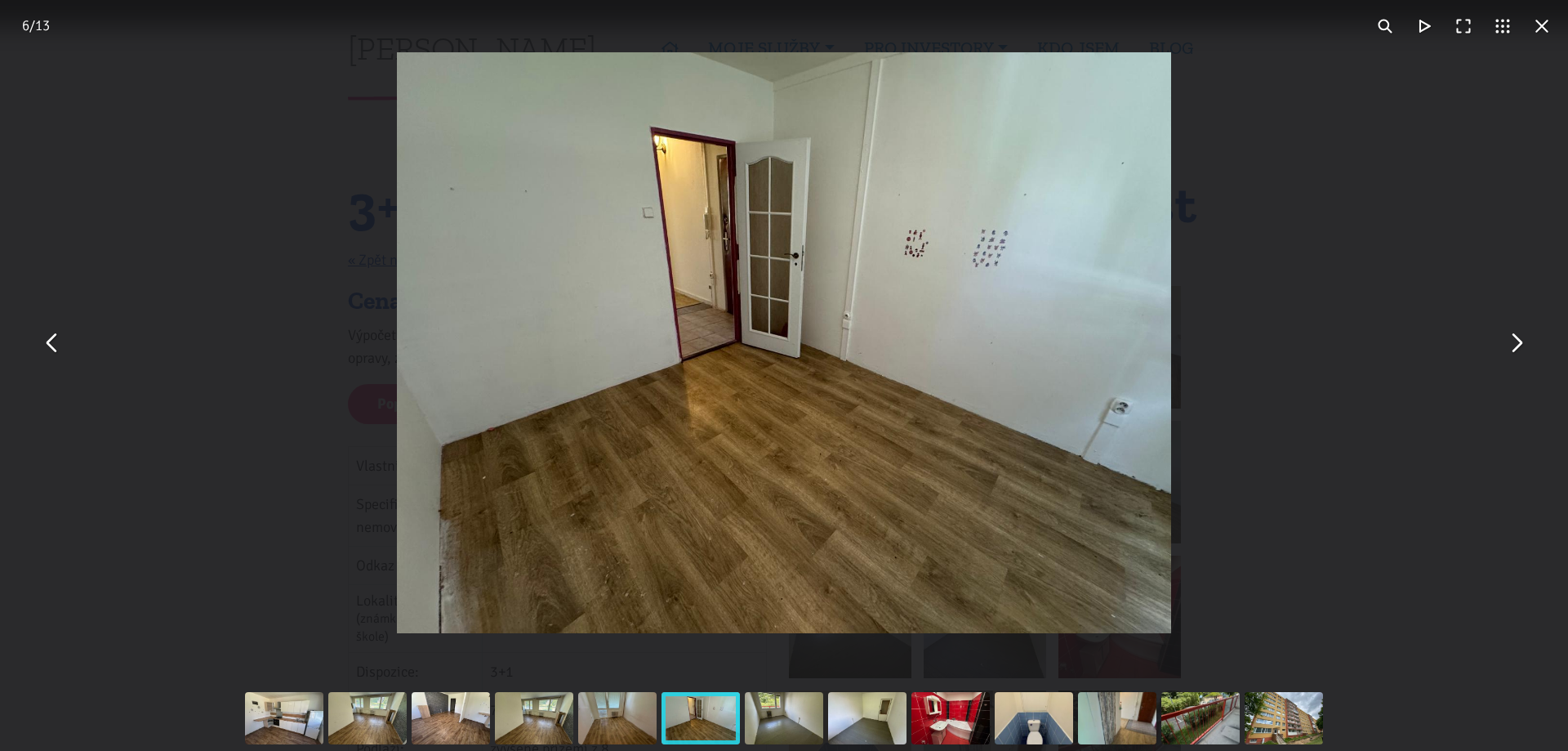
click at [1517, 351] on button "You can close this modal content with the ESC key" at bounding box center [1515, 343] width 39 height 39
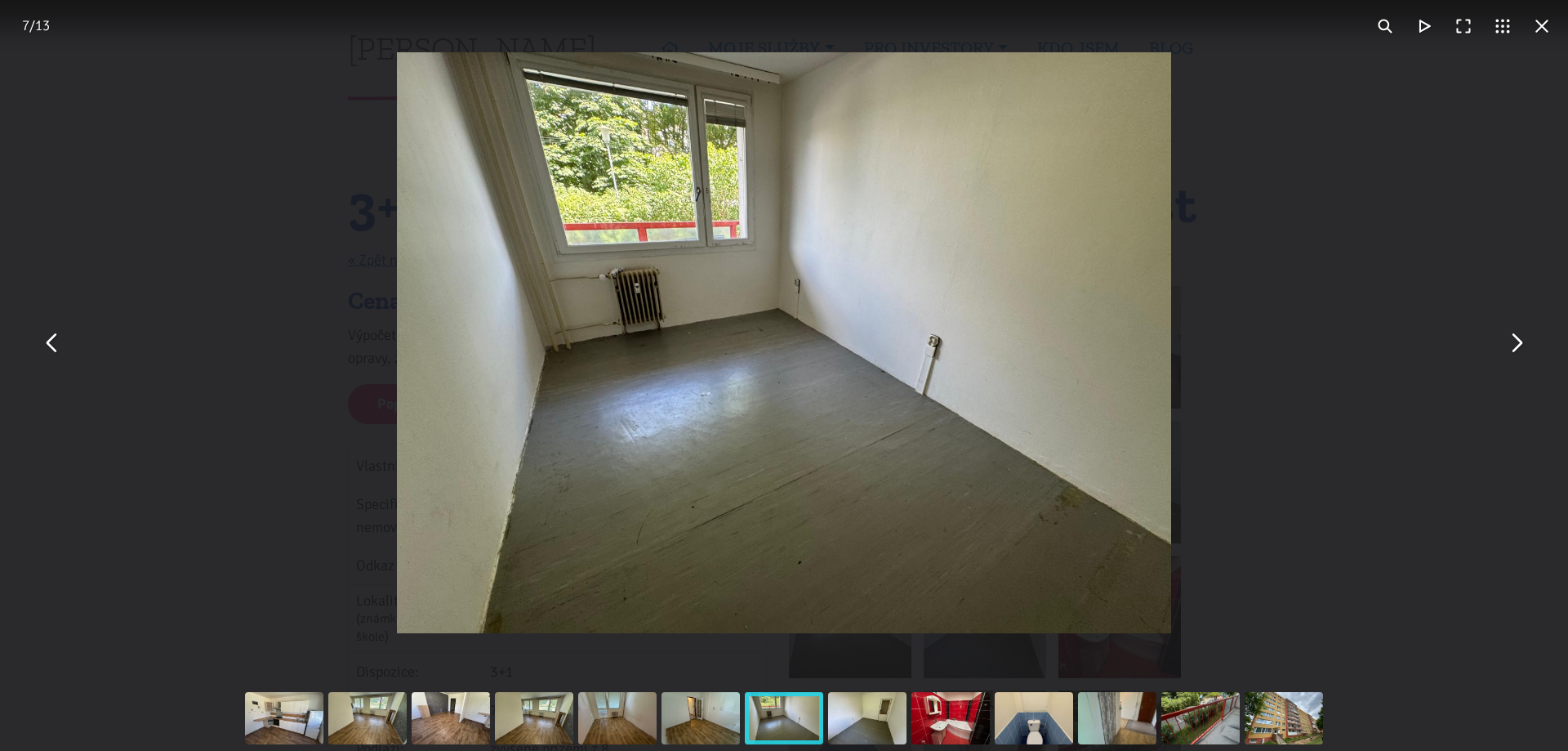
click at [1511, 344] on button "You can close this modal content with the ESC key" at bounding box center [1515, 343] width 39 height 39
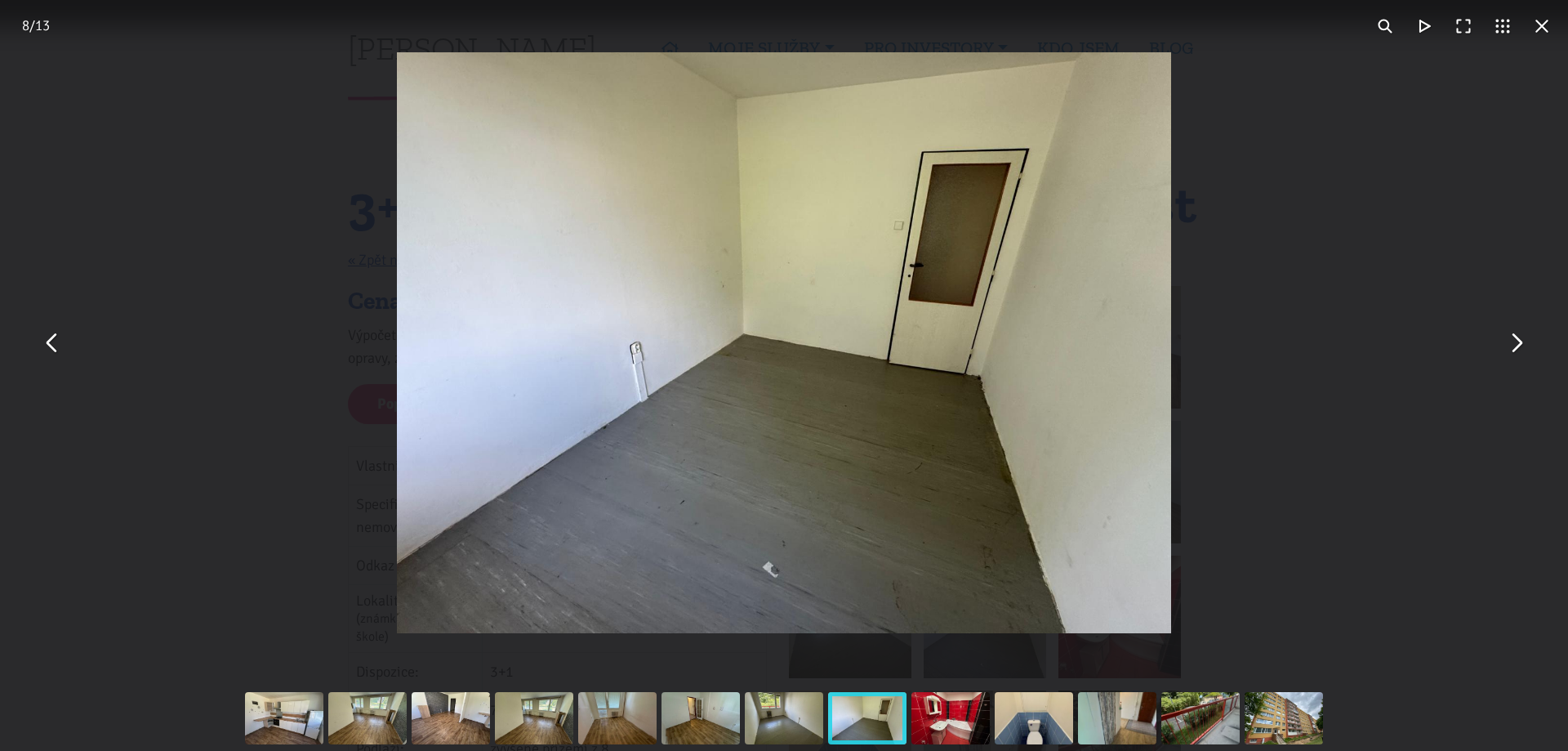
click at [1466, 410] on div "You can close this modal content with the ESC key" at bounding box center [784, 343] width 1568 height 686
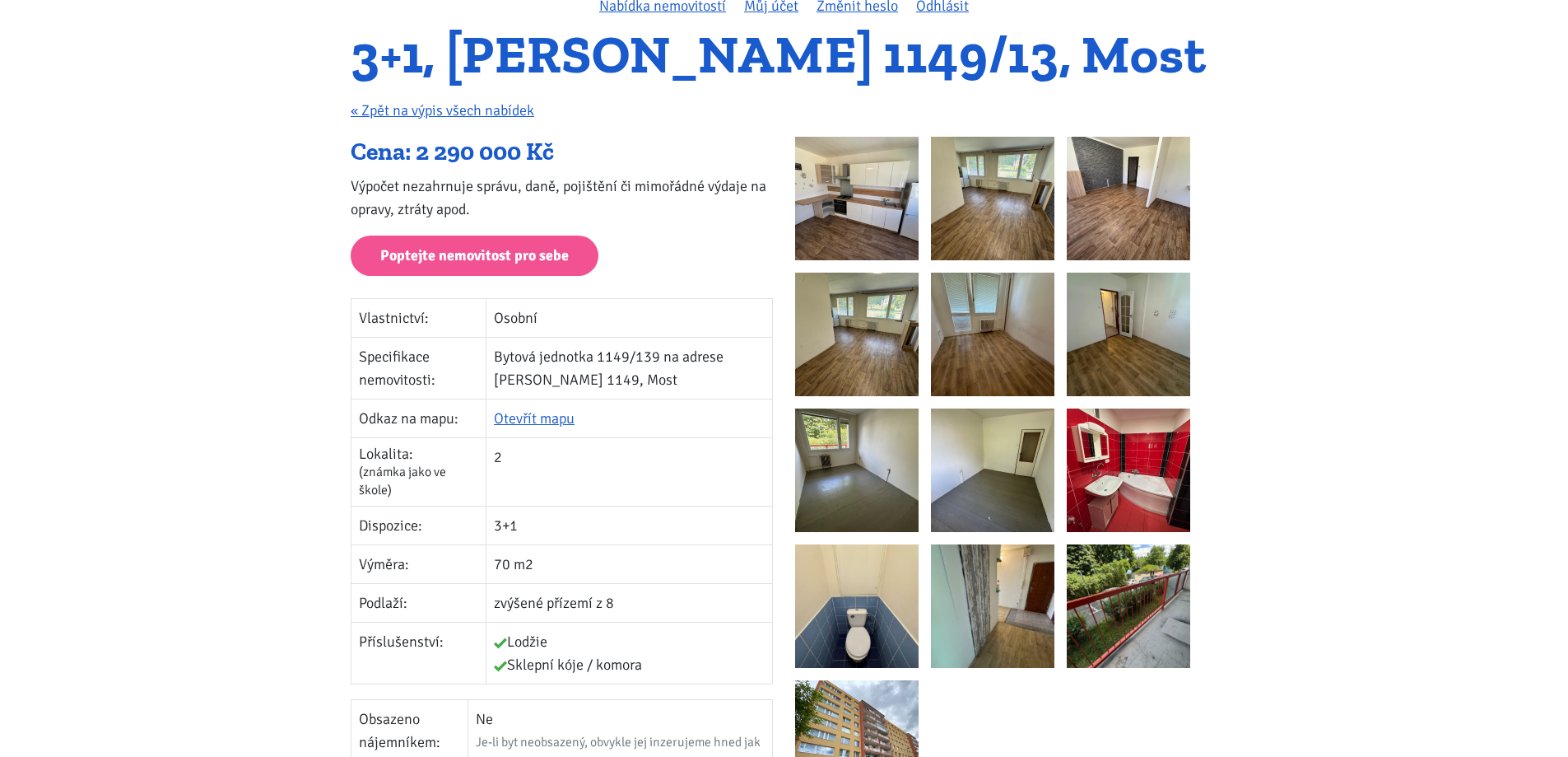
scroll to position [247, 0]
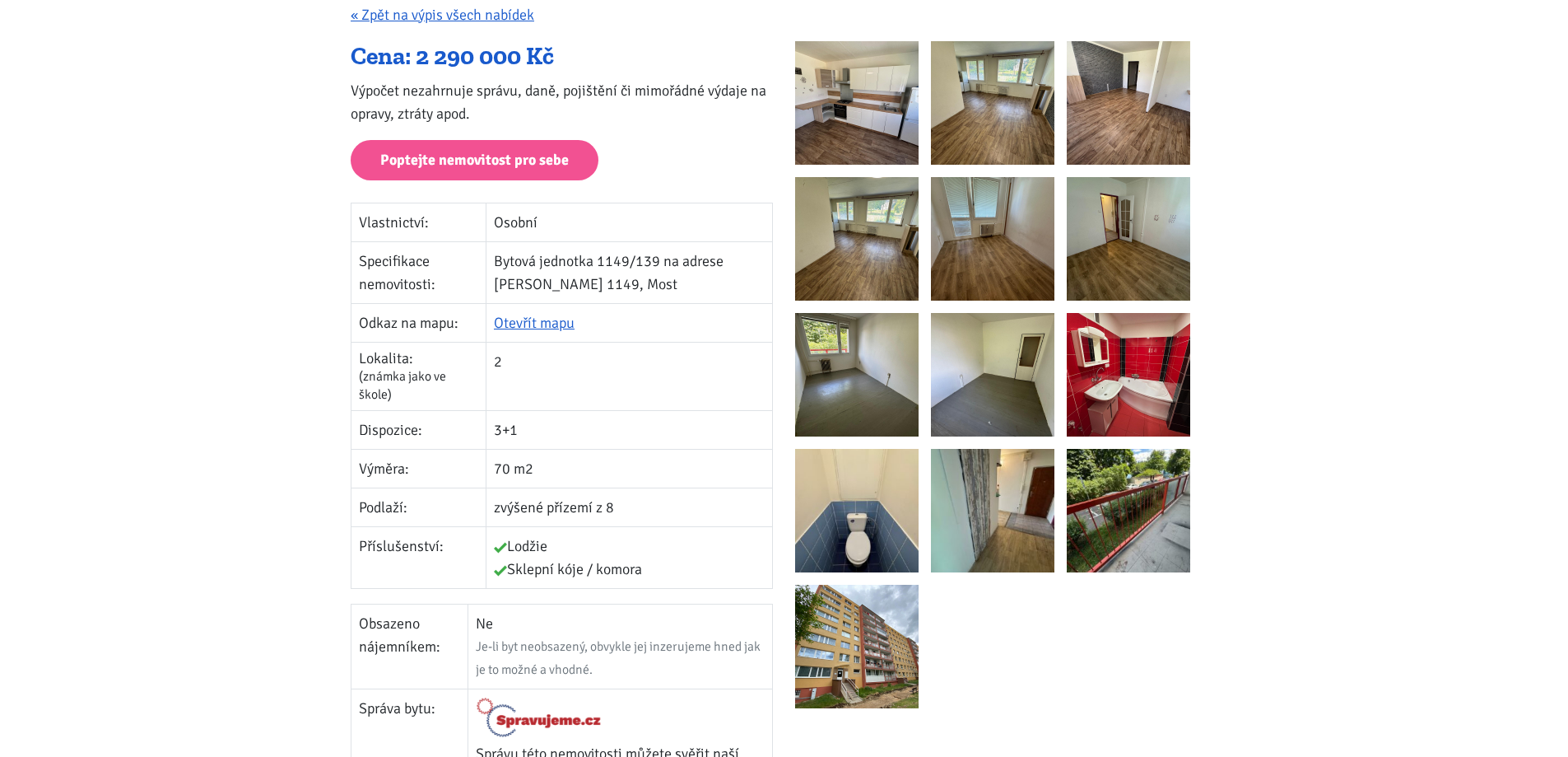
click at [1132, 377] on img at bounding box center [1128, 375] width 124 height 124
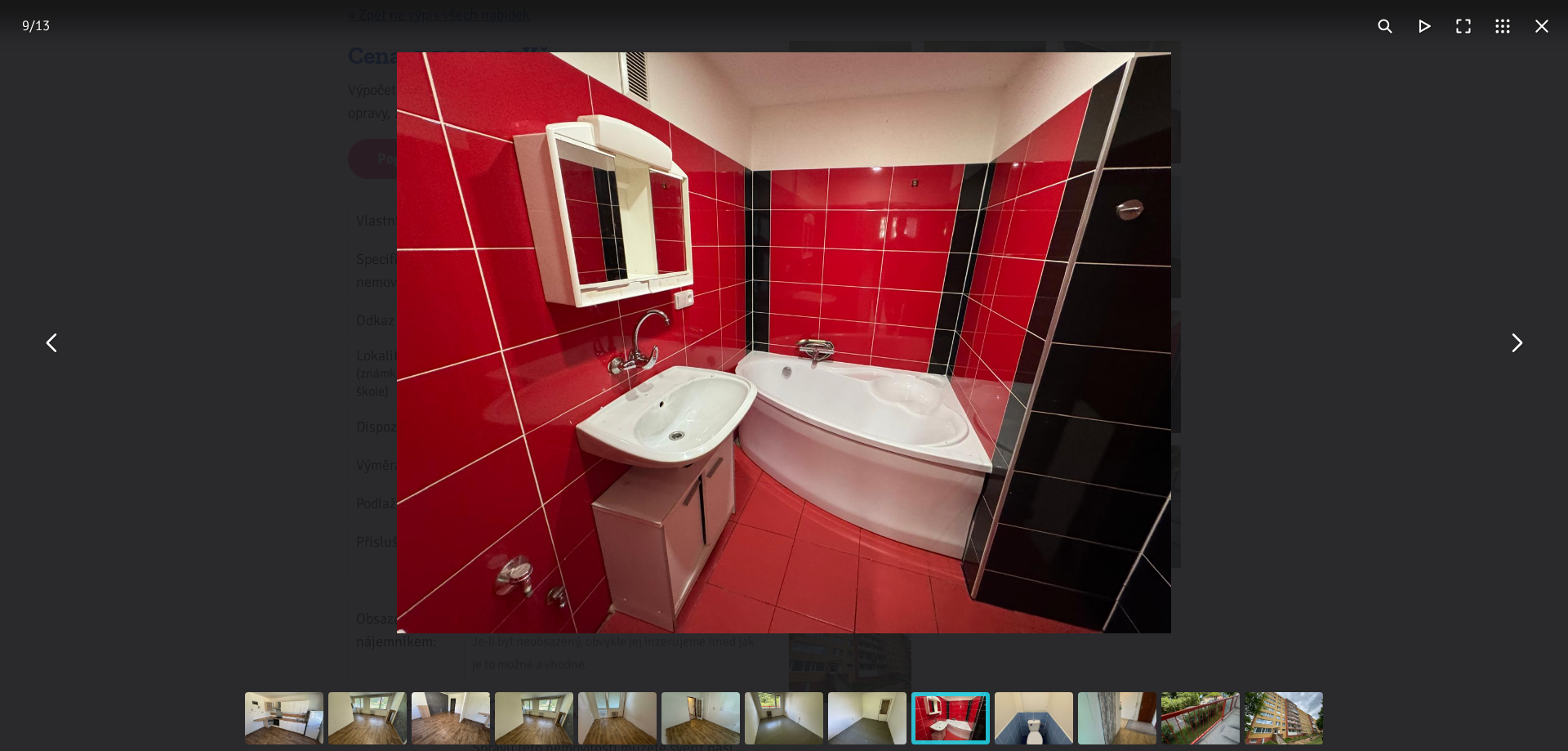
click at [1513, 346] on button "You can close this modal content with the ESC key" at bounding box center [1515, 343] width 39 height 39
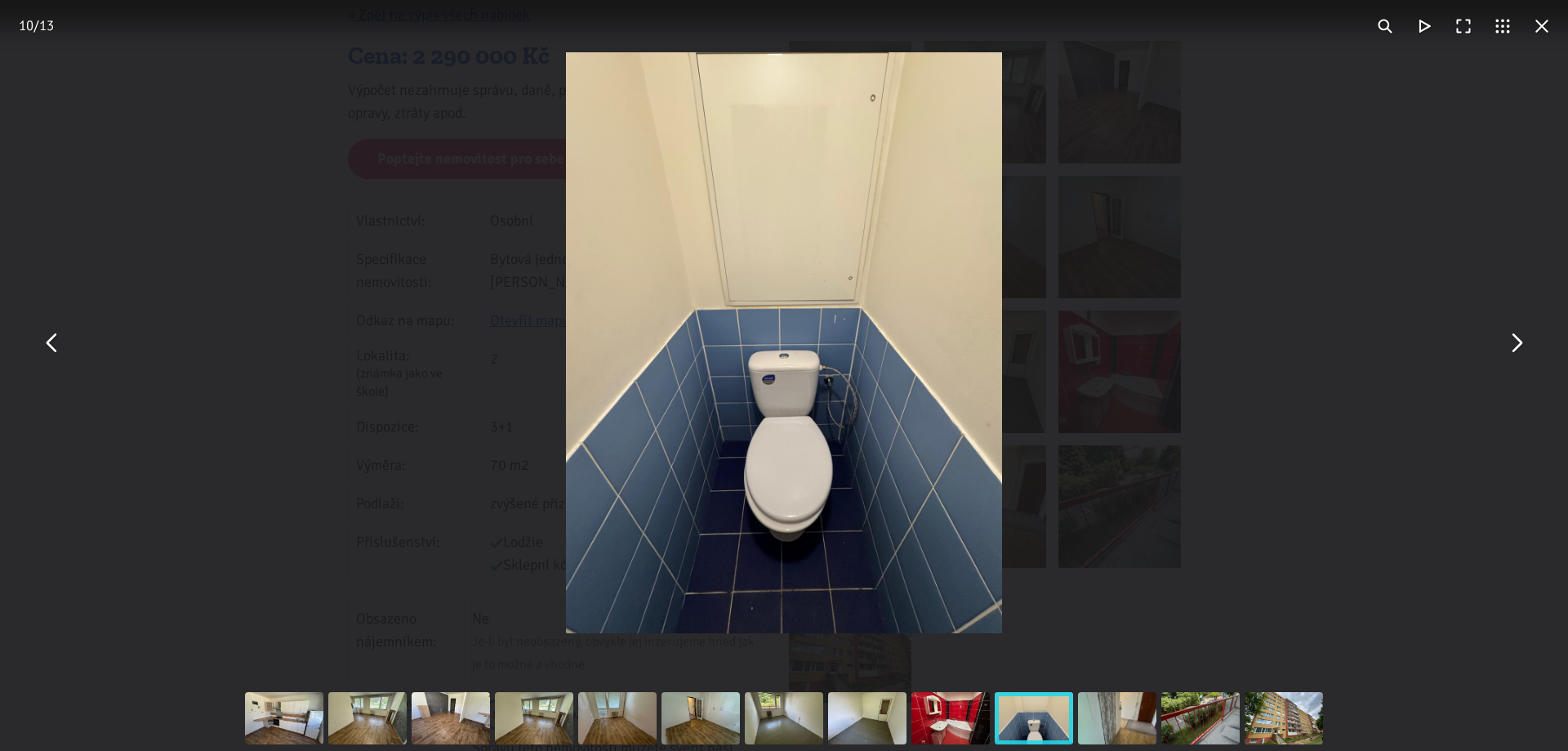
click at [1525, 345] on button "You can close this modal content with the ESC key" at bounding box center [1515, 343] width 39 height 39
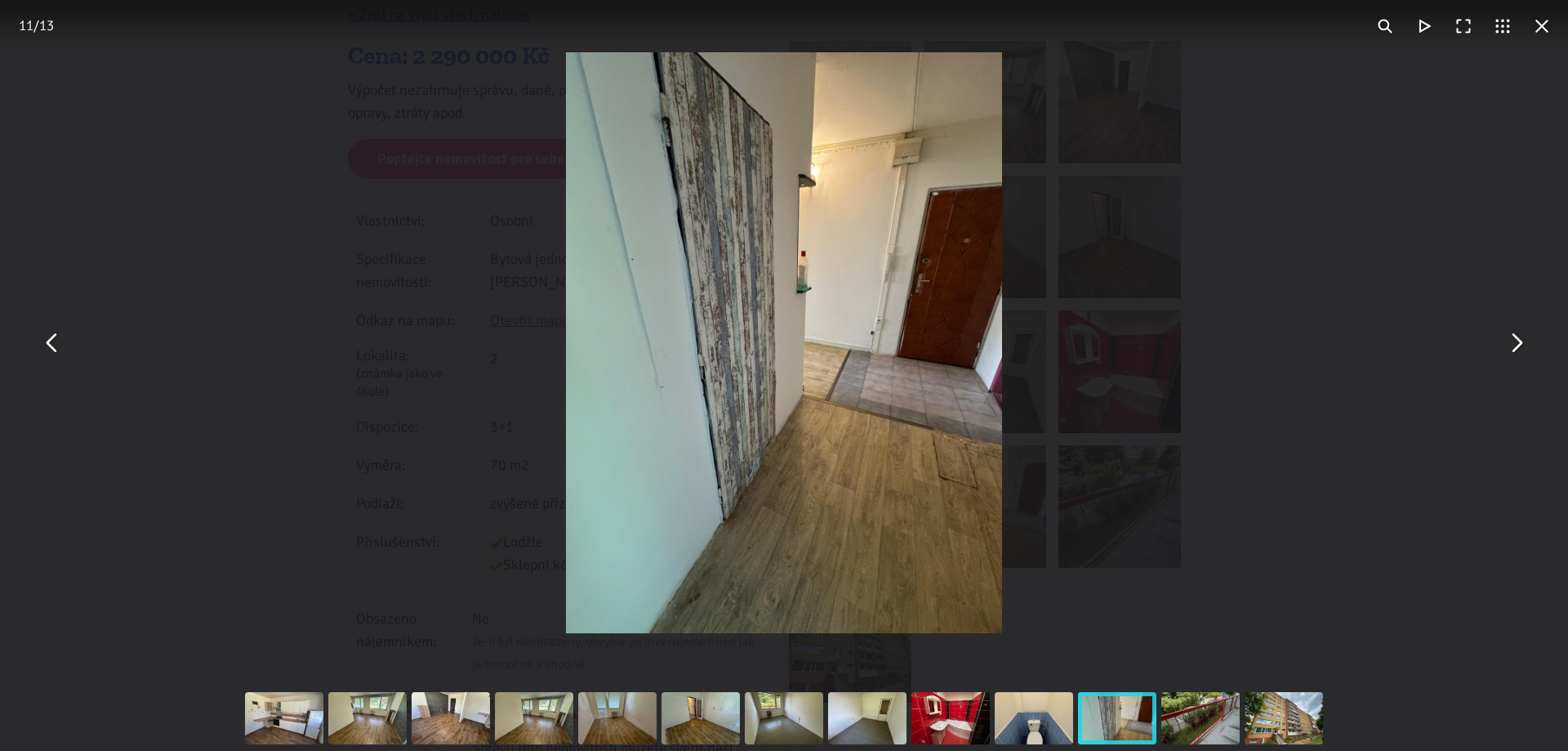
click at [1533, 357] on div "You can close this modal content with the ESC key" at bounding box center [784, 343] width 1568 height 686
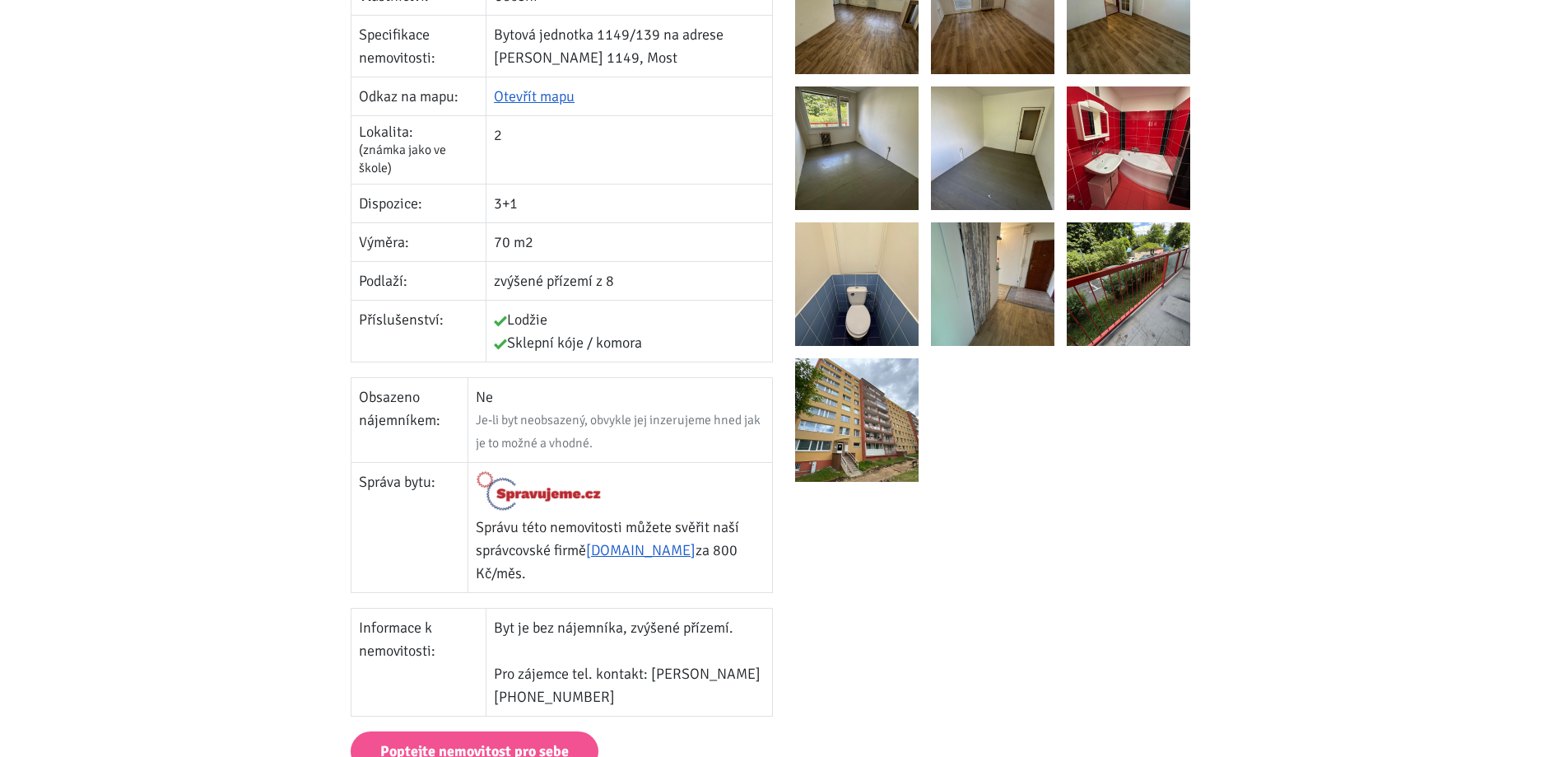
scroll to position [494, 0]
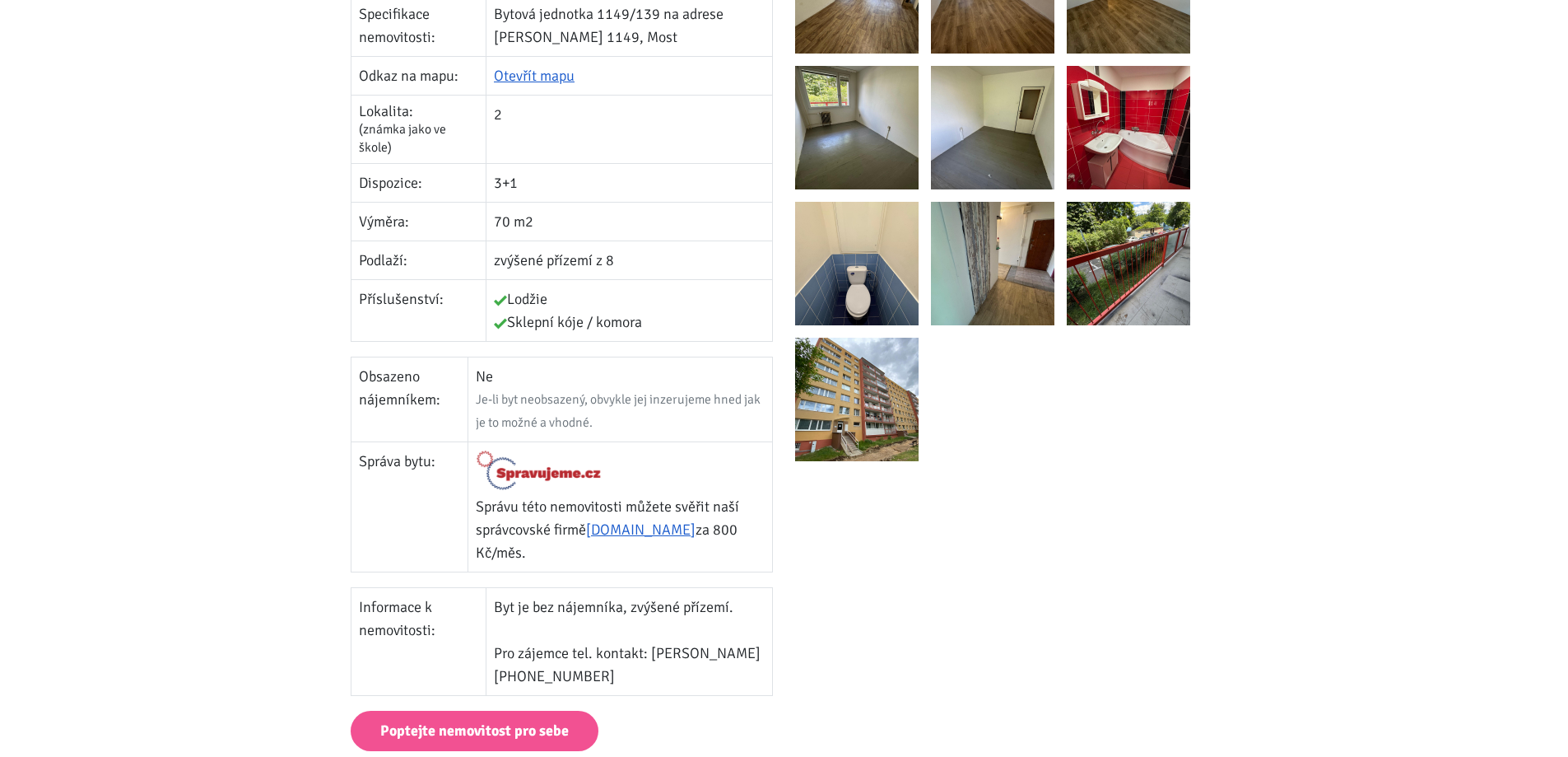
click at [1162, 326] on div at bounding box center [1006, 134] width 422 height 679
click at [854, 396] on img at bounding box center [857, 399] width 124 height 124
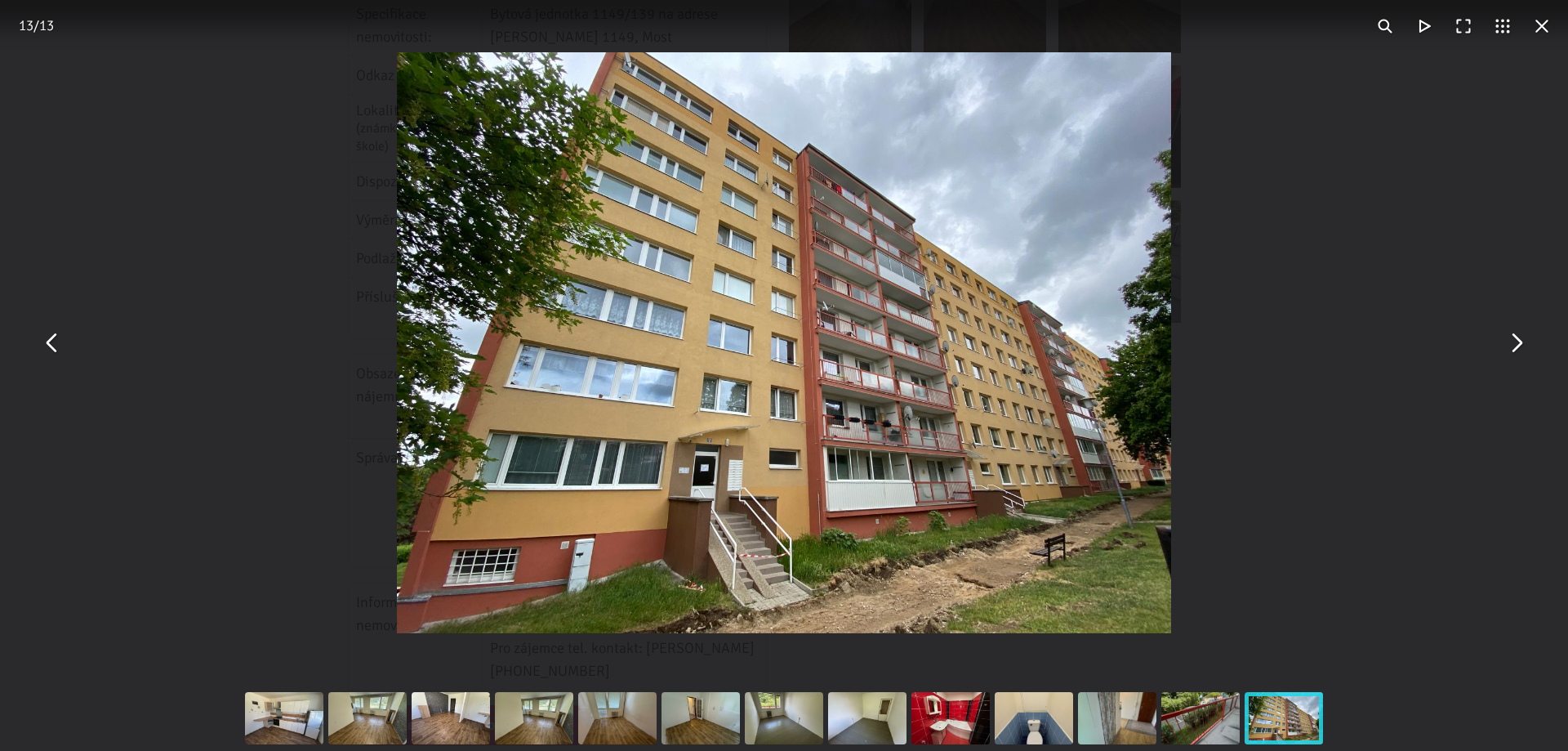
click at [1259, 330] on div "You can close this modal content with the ESC key" at bounding box center [784, 343] width 1568 height 686
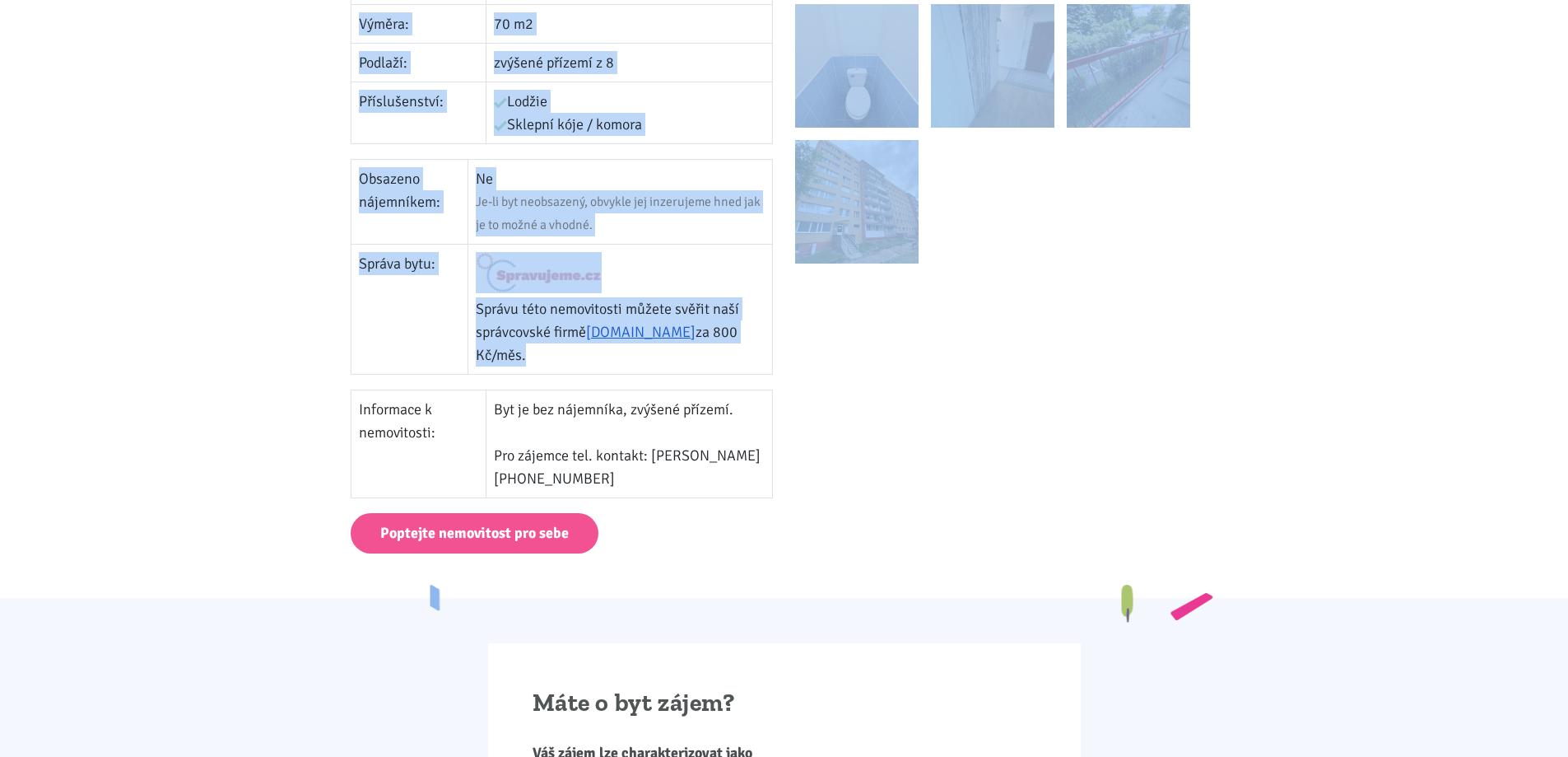
scroll to position [741, 0]
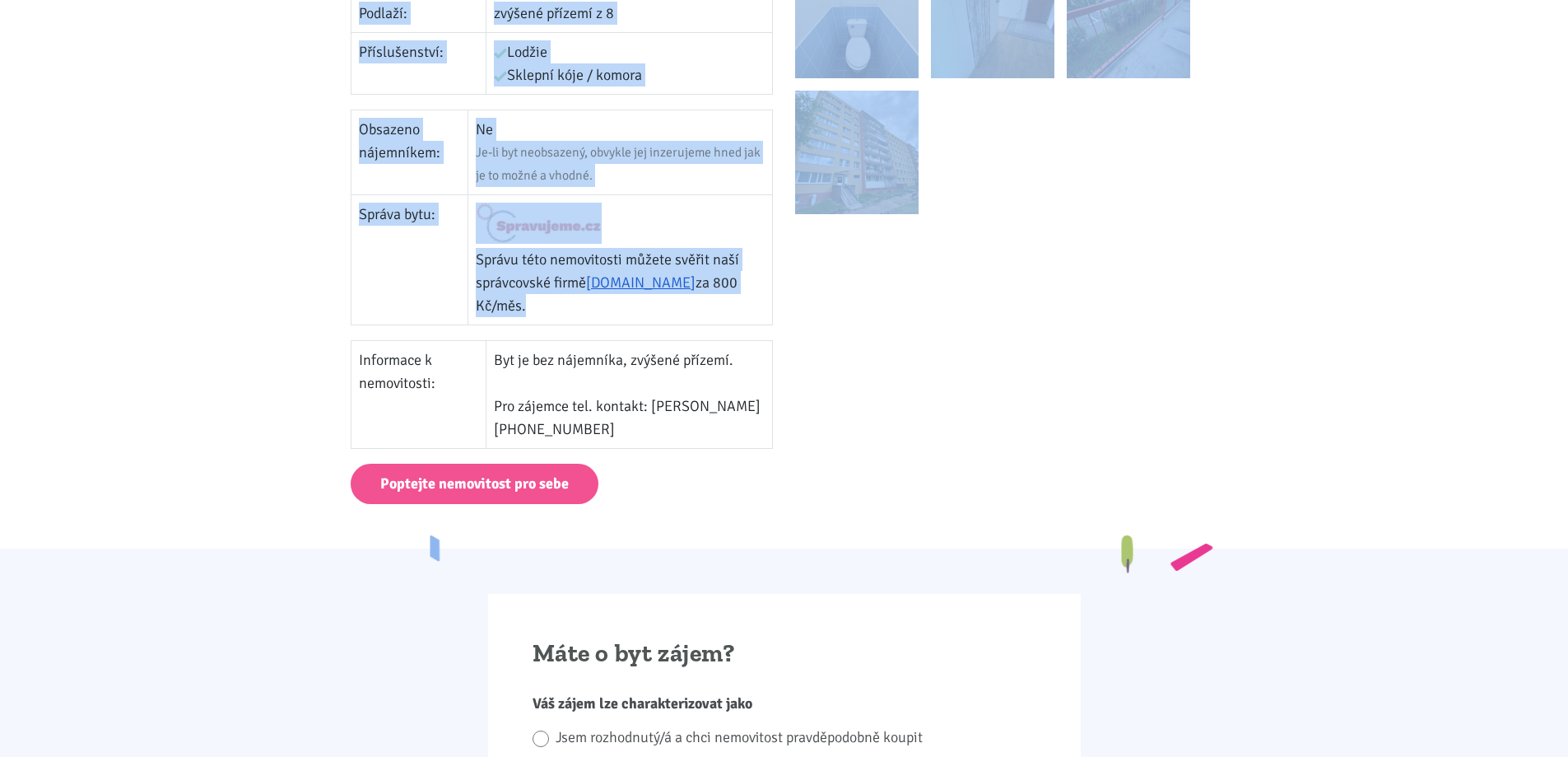
drag, startPoint x: 323, startPoint y: 181, endPoint x: 673, endPoint y: 416, distance: 421.6
click at [673, 416] on body "Tomáš Kučera ÚVOD MOJE SLUŽBY Strategický mentoring Financování bez limitu Kupt…" at bounding box center [784, 742] width 1568 height 2966
copy div "3+1, Jaroslava Haška 1149/13, Most « Zpět na výpis všech nabídek Cena: 2 290 00…"
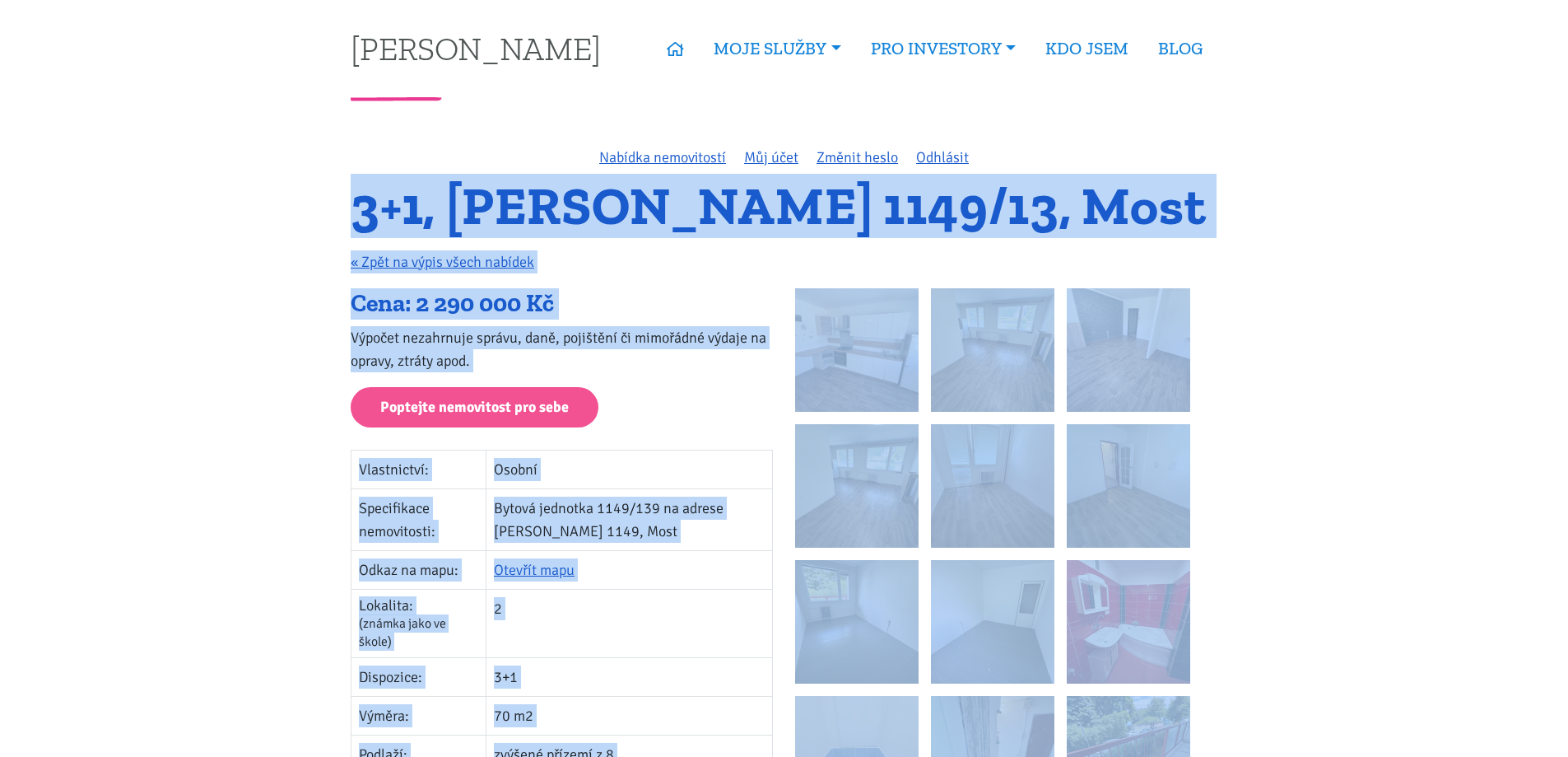
scroll to position [247, 0]
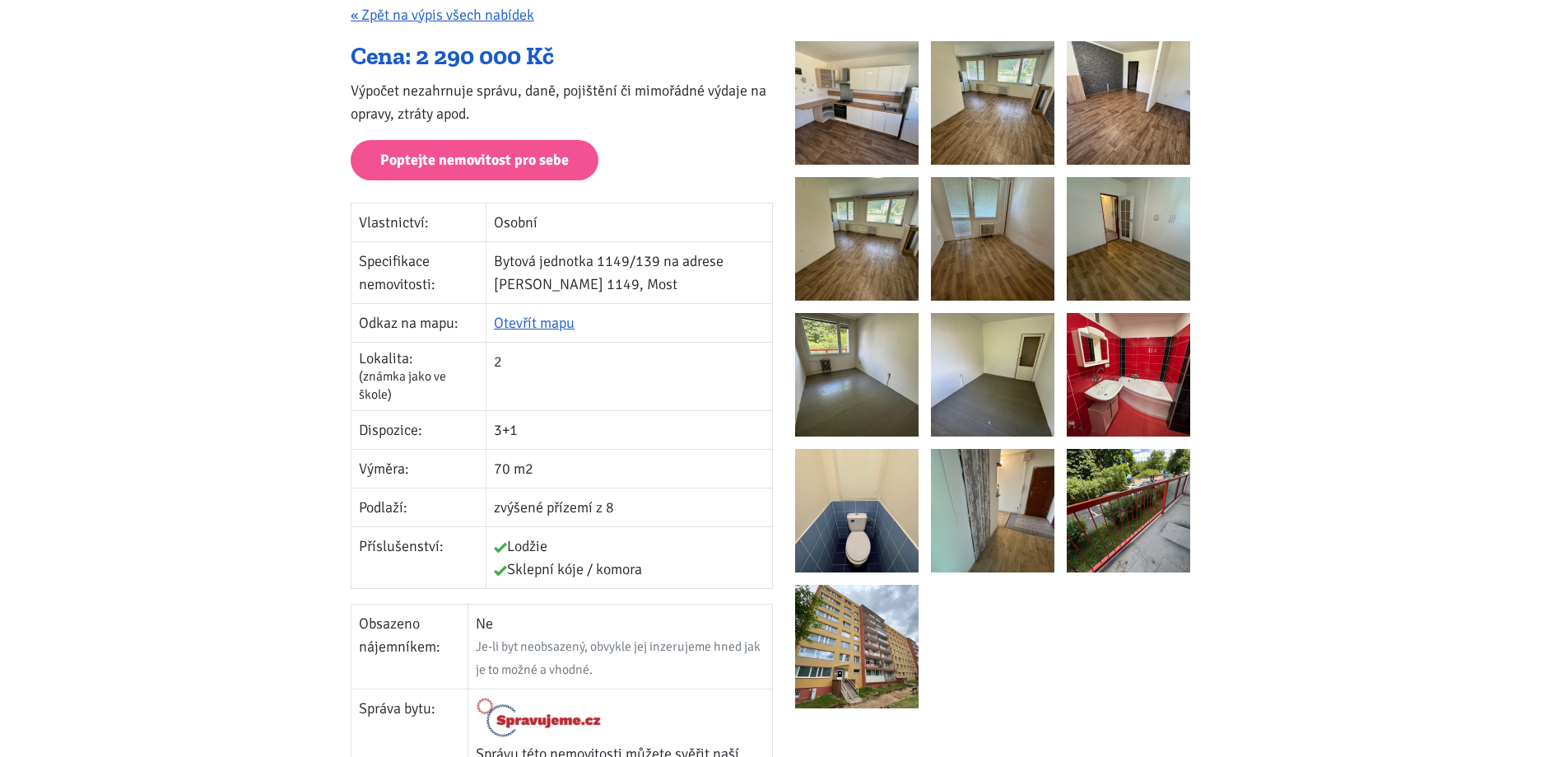
click at [872, 91] on img at bounding box center [857, 103] width 124 height 124
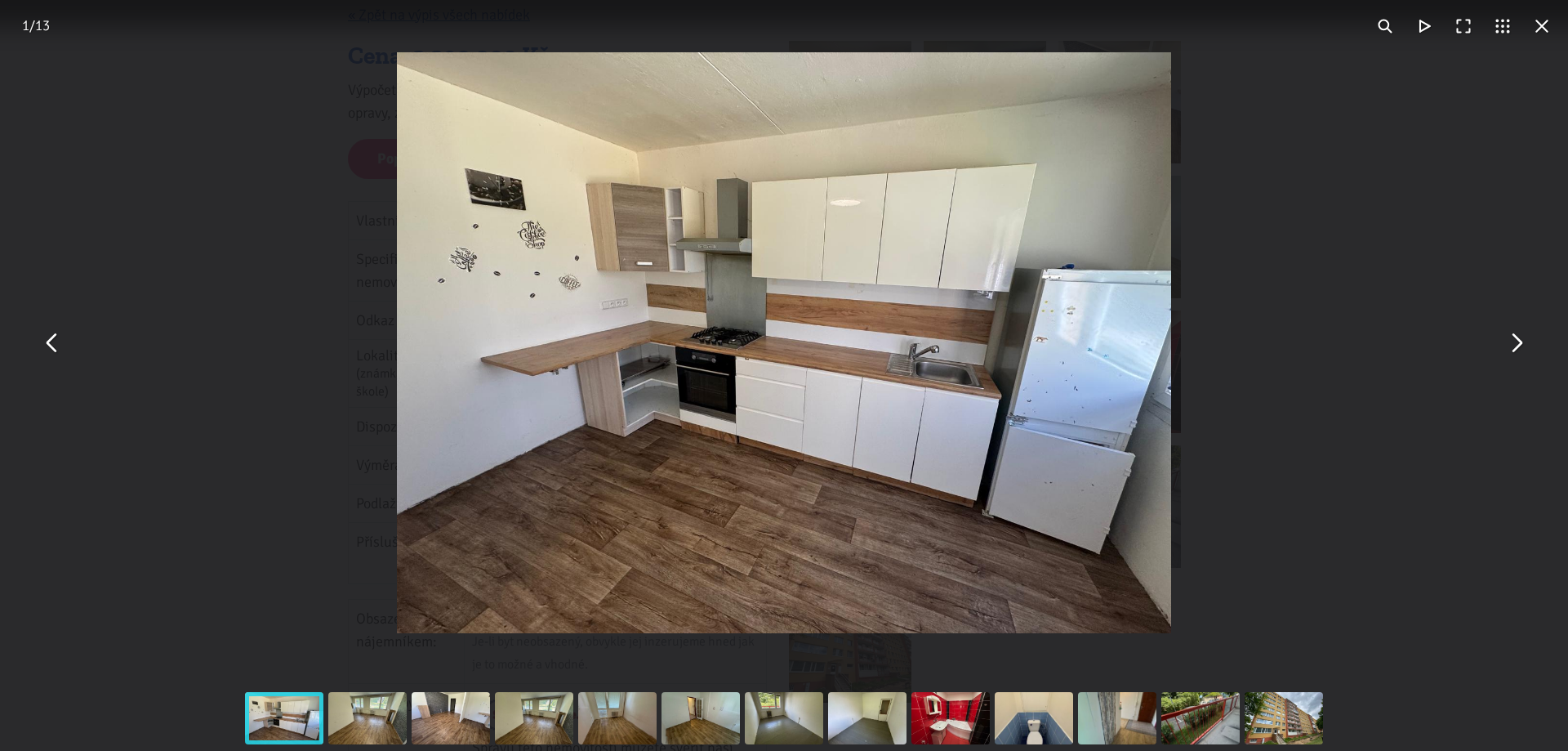
click at [1524, 359] on button "You can close this modal content with the ESC key" at bounding box center [1515, 343] width 39 height 39
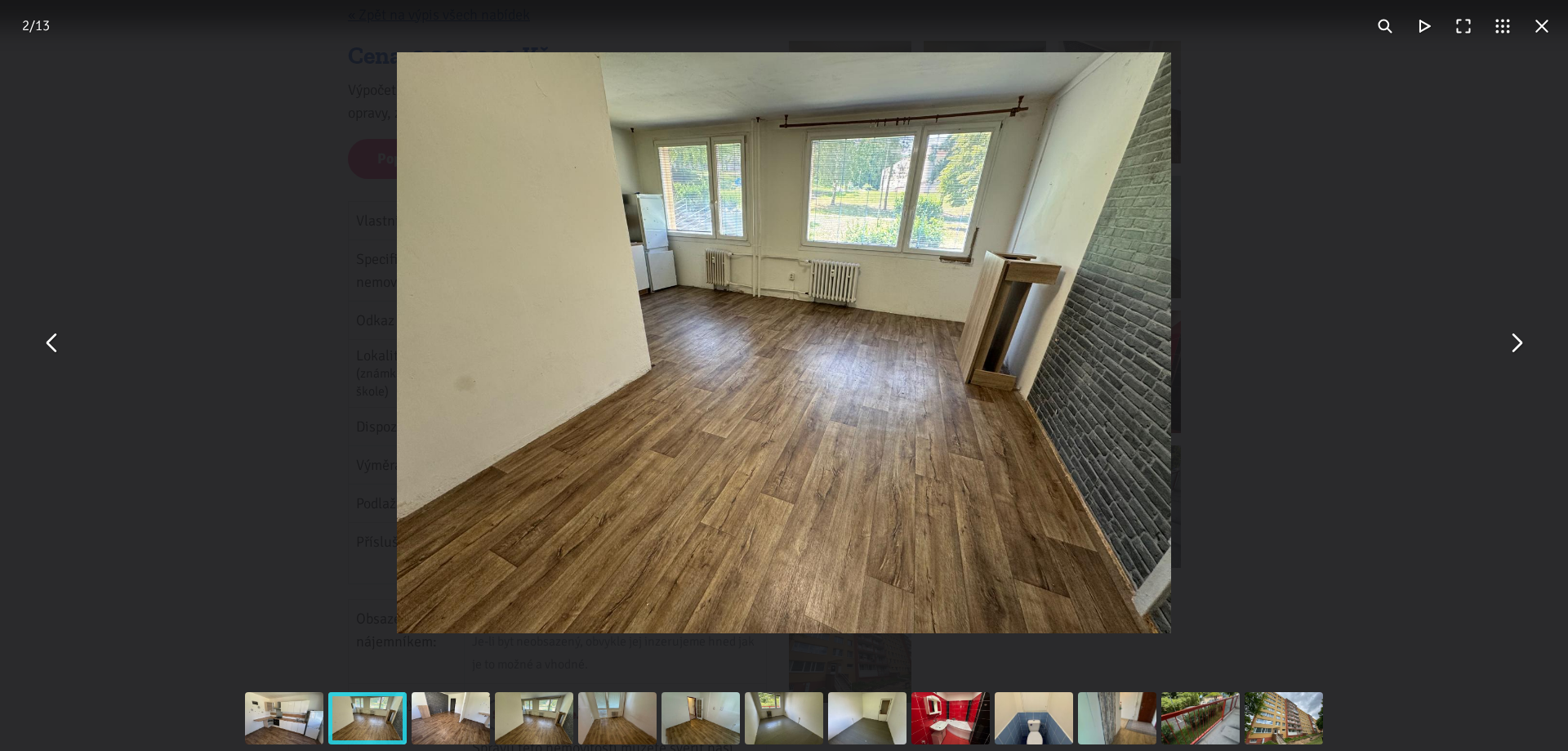
click at [1525, 347] on button "You can close this modal content with the ESC key" at bounding box center [1515, 343] width 39 height 39
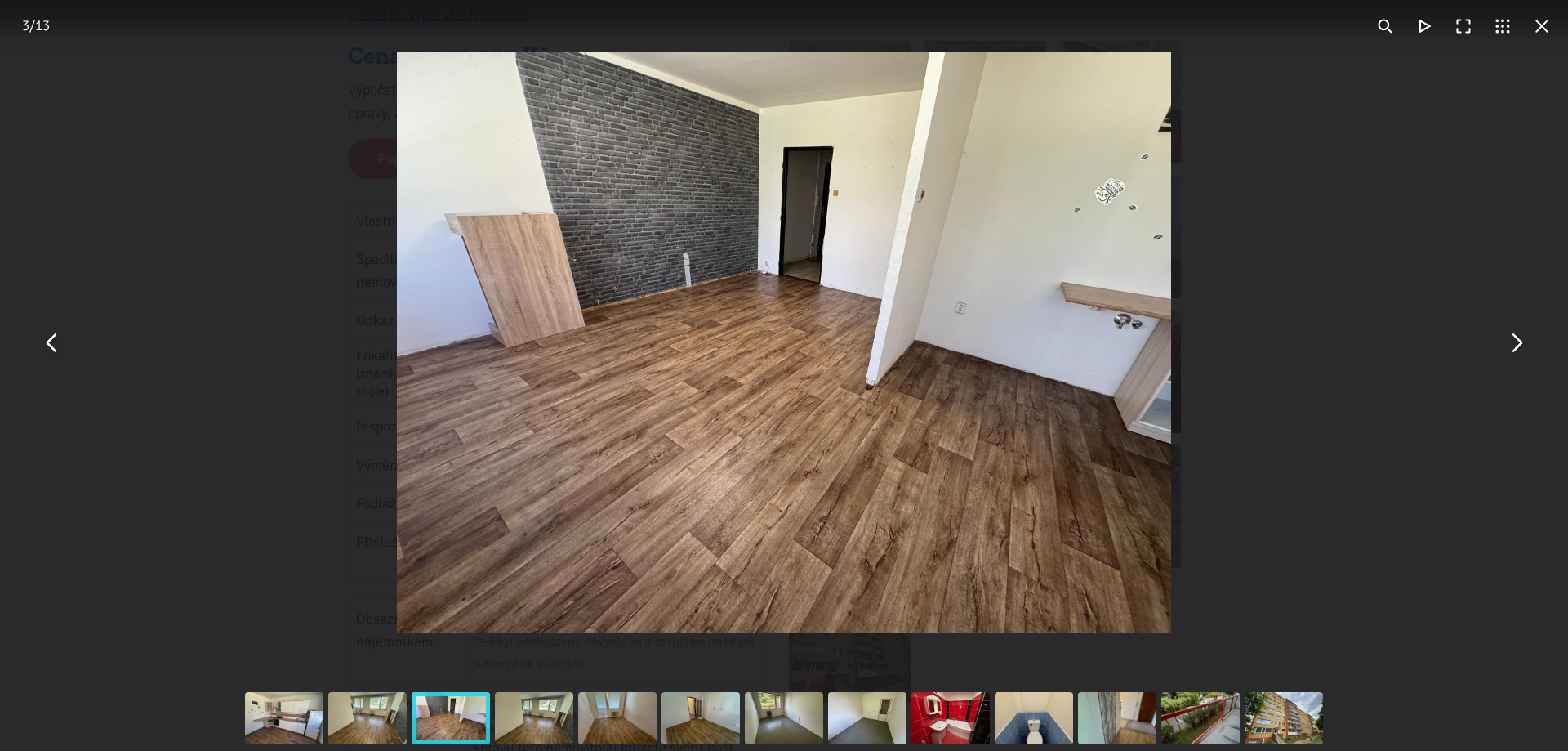
click at [1518, 337] on button "You can close this modal content with the ESC key" at bounding box center [1515, 343] width 39 height 39
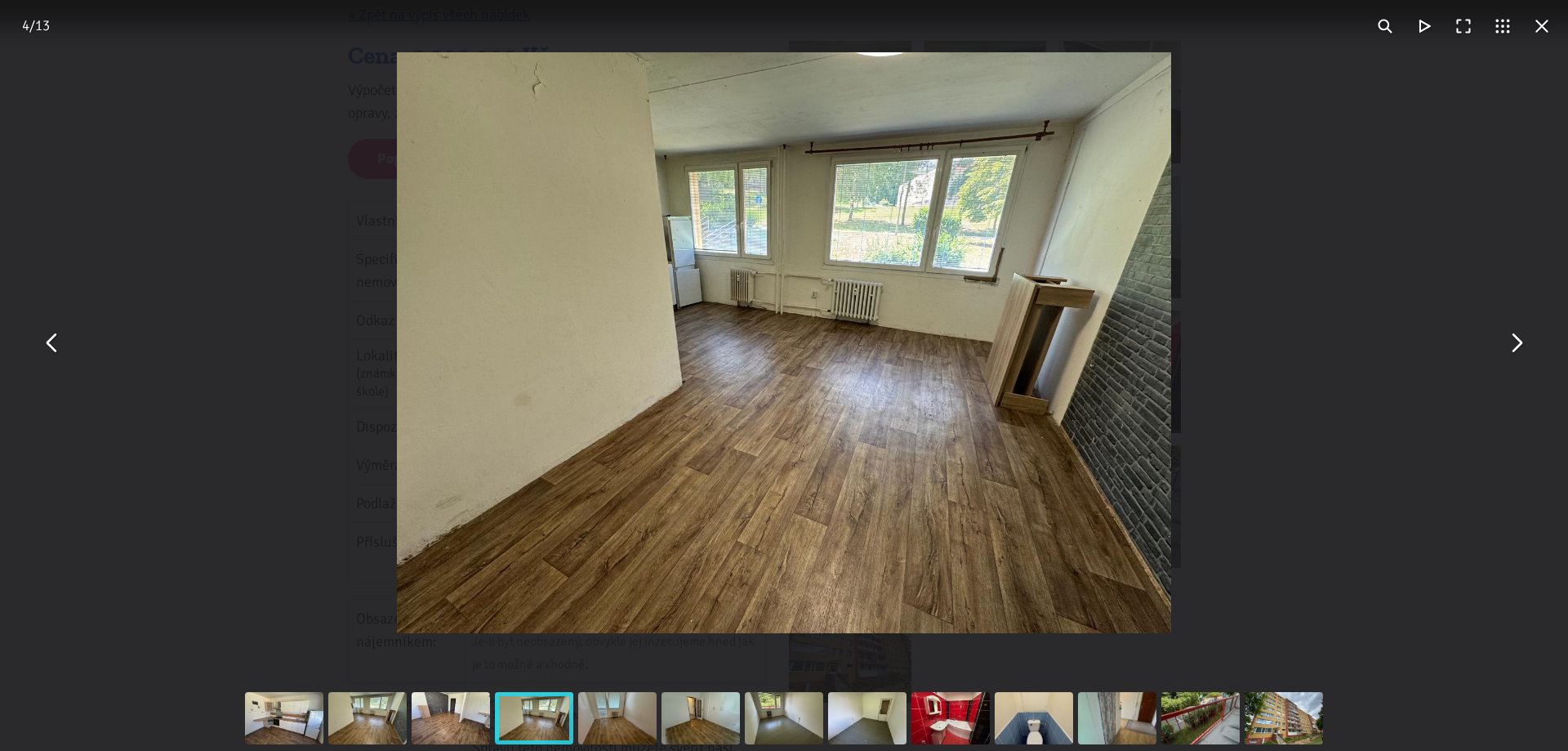
click at [1523, 354] on button "You can close this modal content with the ESC key" at bounding box center [1515, 343] width 39 height 39
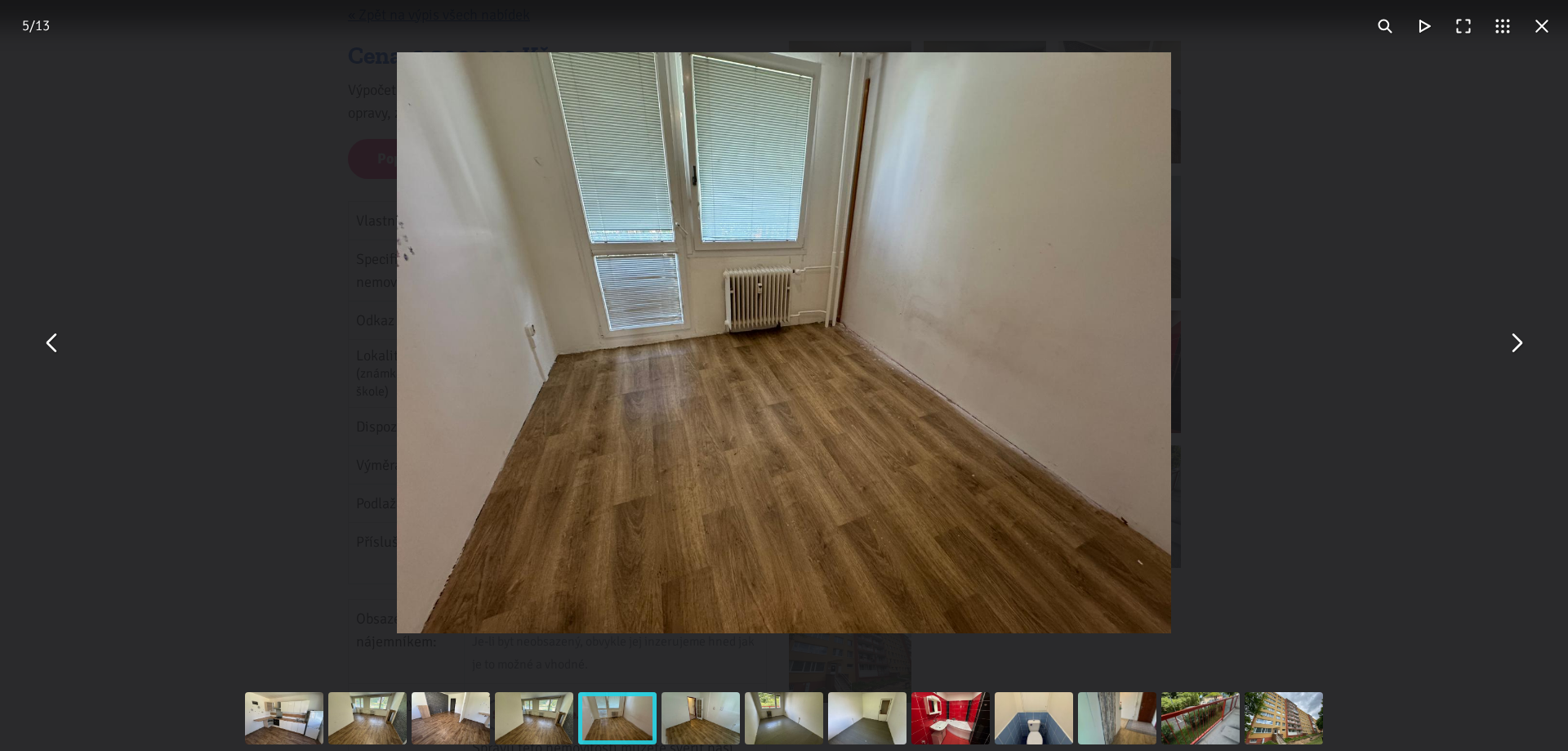
click at [1515, 350] on button "You can close this modal content with the ESC key" at bounding box center [1515, 343] width 39 height 39
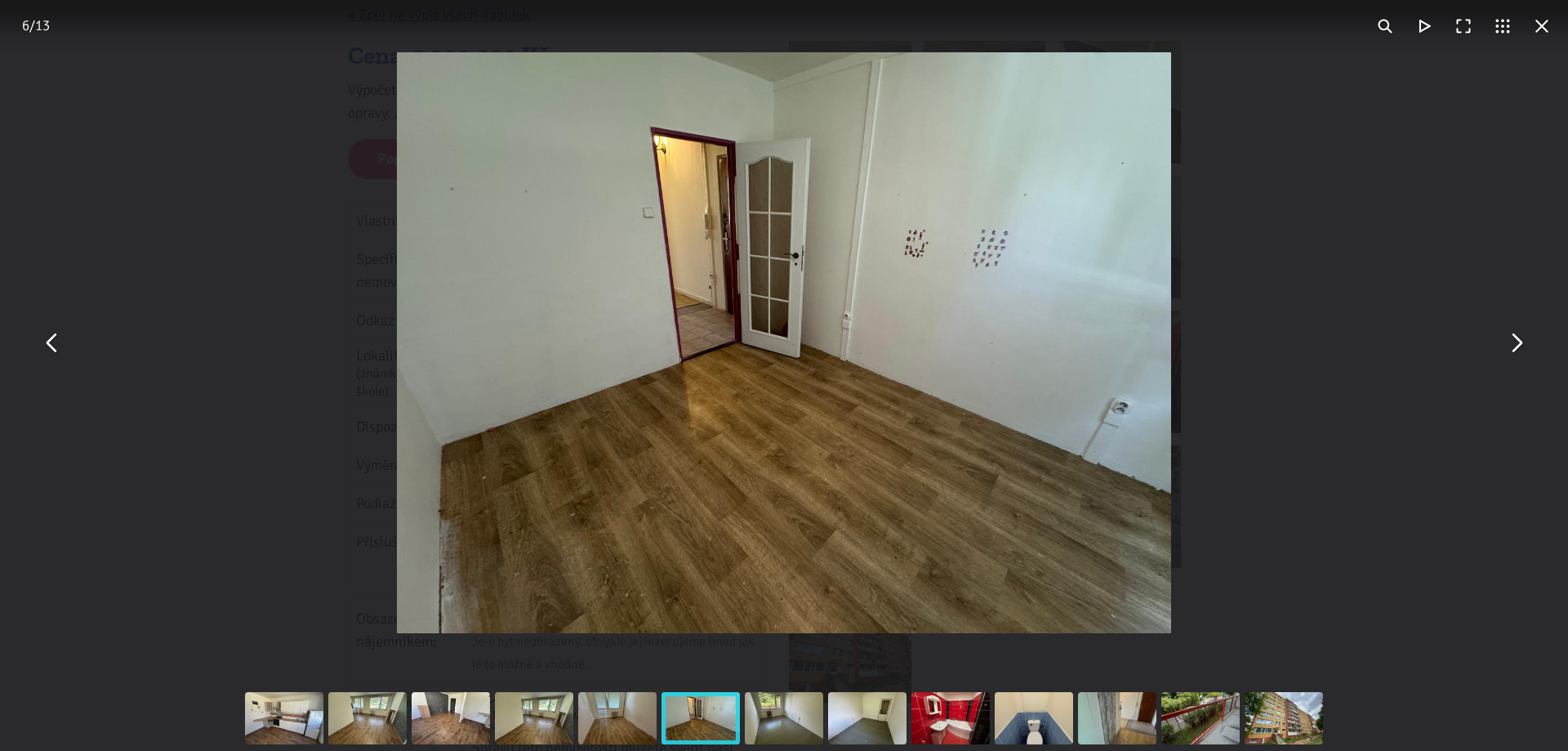
click at [1516, 349] on button "You can close this modal content with the ESC key" at bounding box center [1515, 343] width 39 height 39
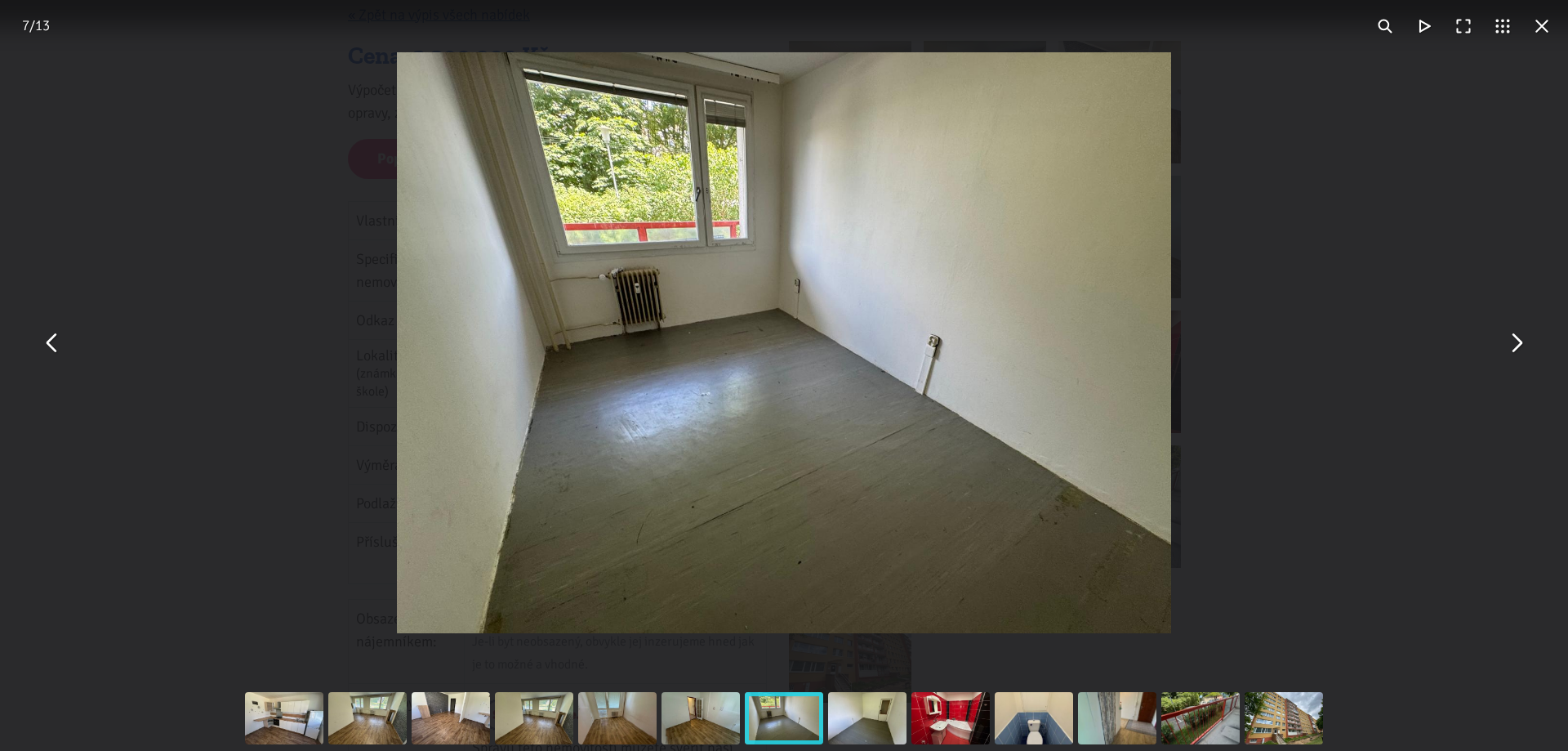
click at [1515, 342] on button "You can close this modal content with the ESC key" at bounding box center [1515, 343] width 39 height 39
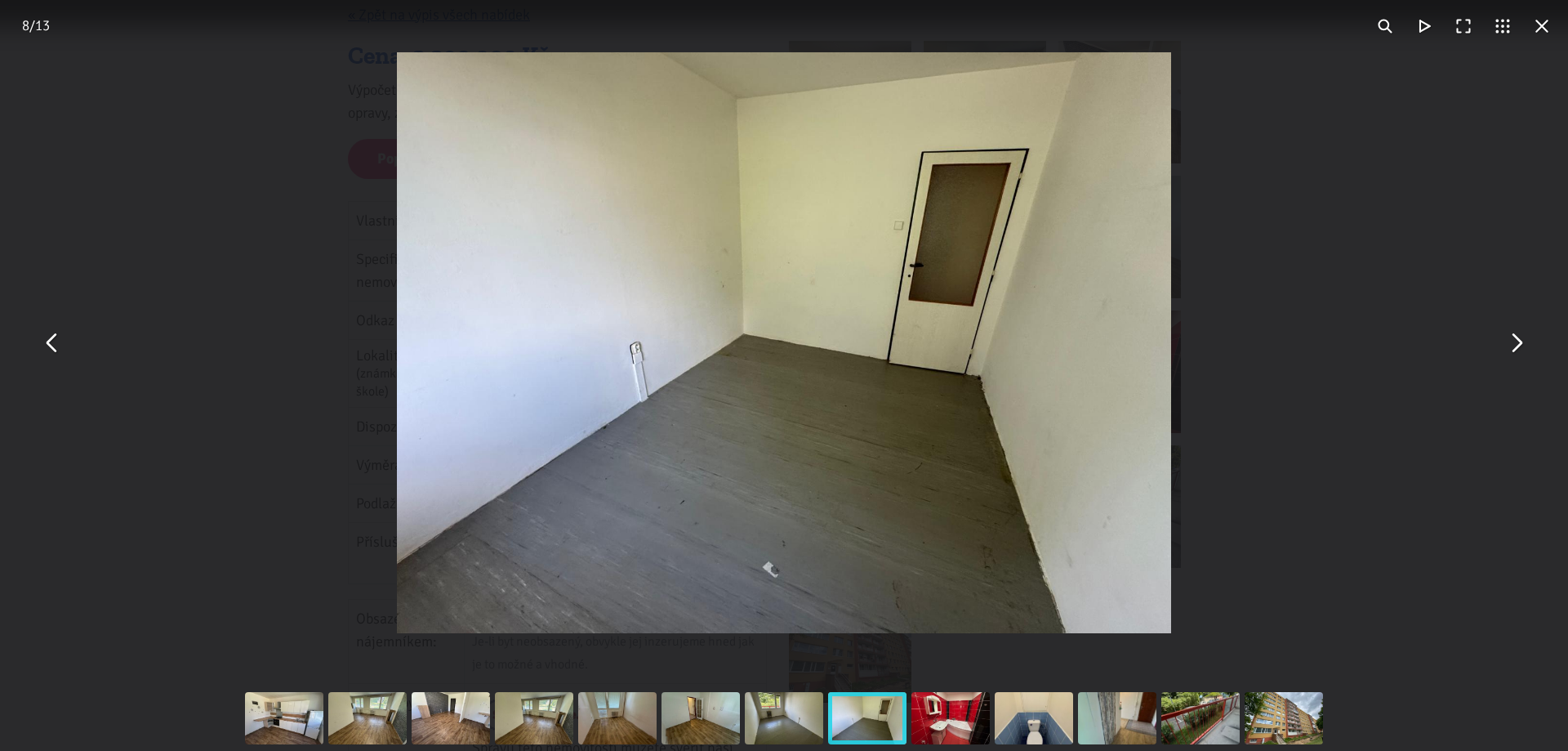
click at [1520, 343] on button "You can close this modal content with the ESC key" at bounding box center [1515, 343] width 39 height 39
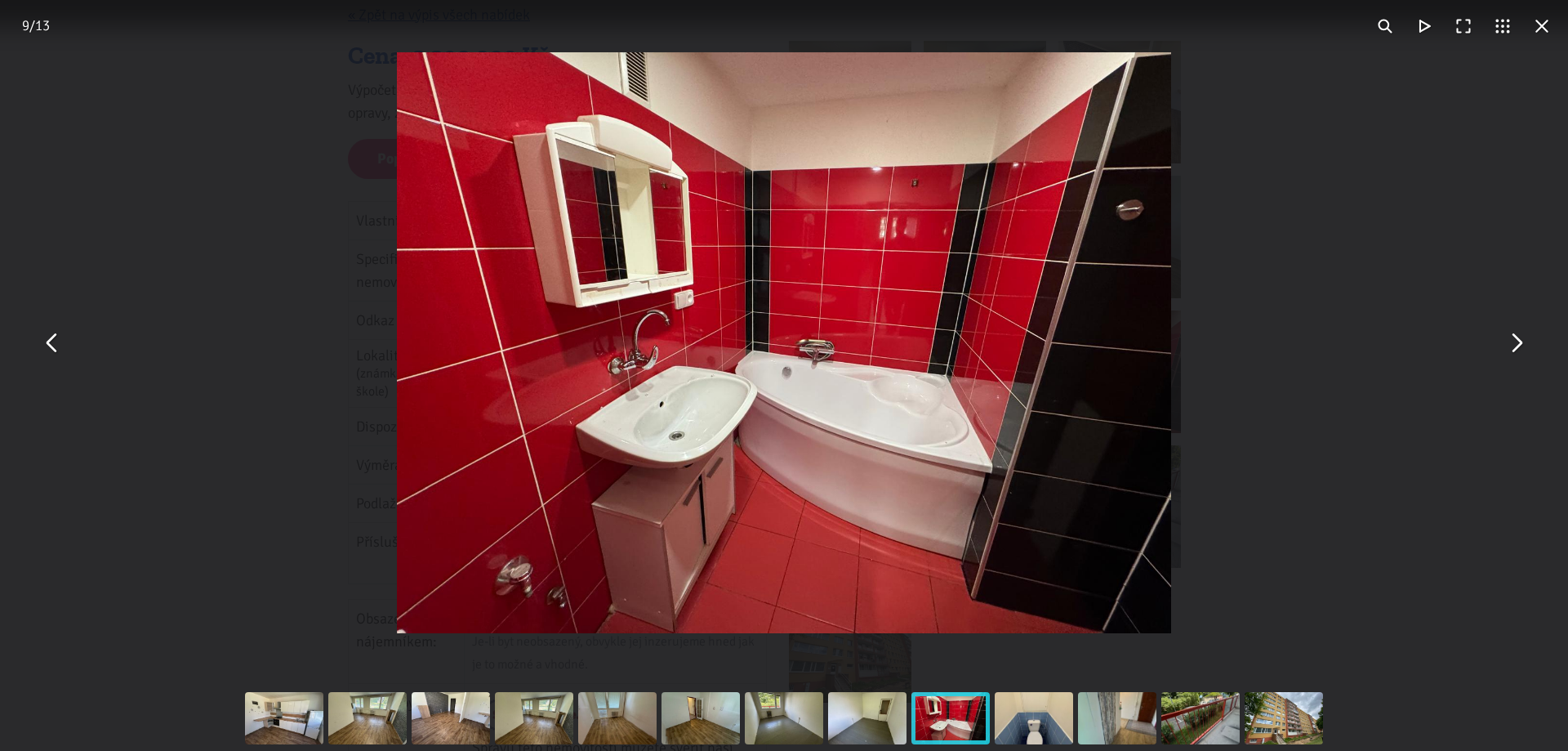
click at [1527, 336] on button "You can close this modal content with the ESC key" at bounding box center [1515, 343] width 39 height 39
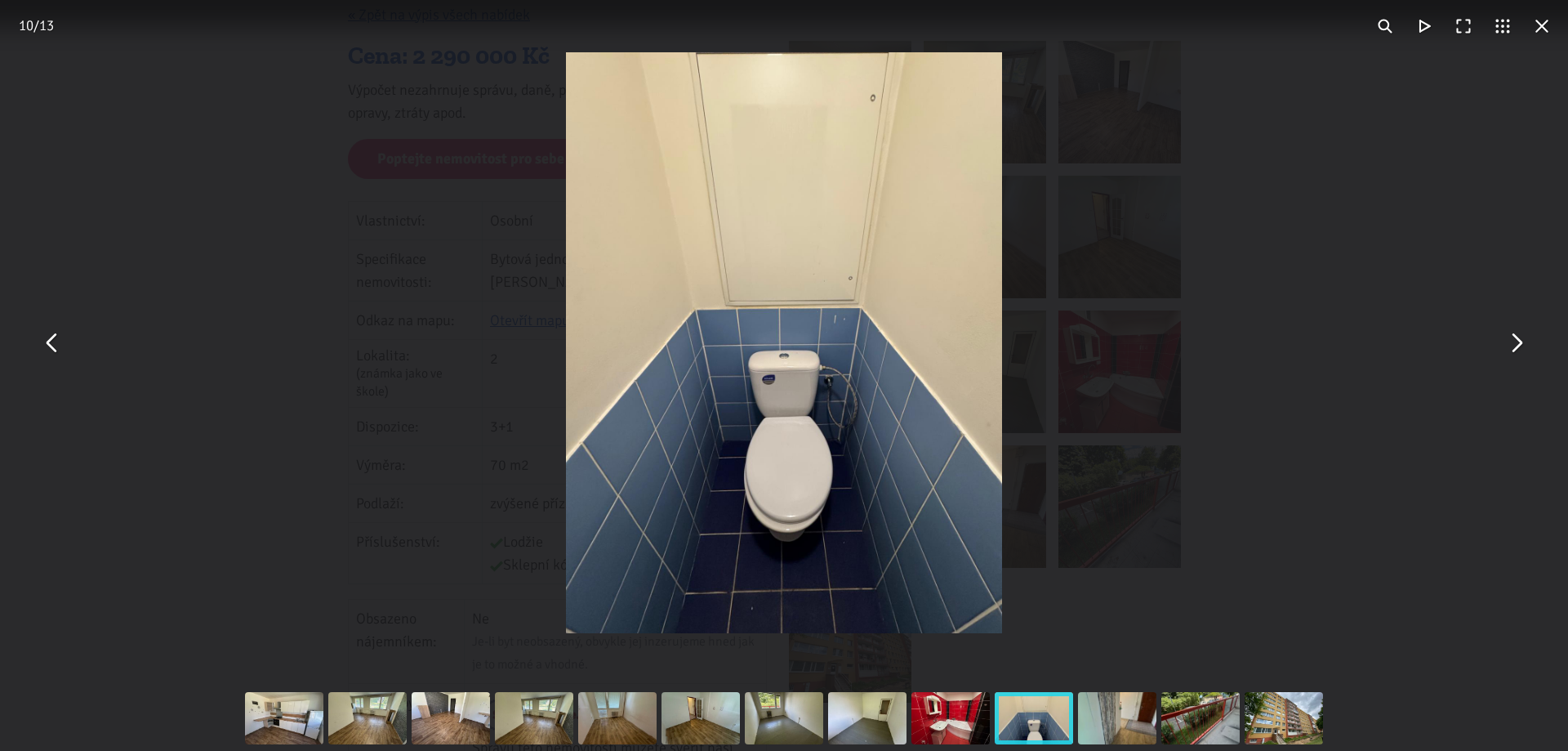
click at [1517, 344] on button "You can close this modal content with the ESC key" at bounding box center [1515, 343] width 39 height 39
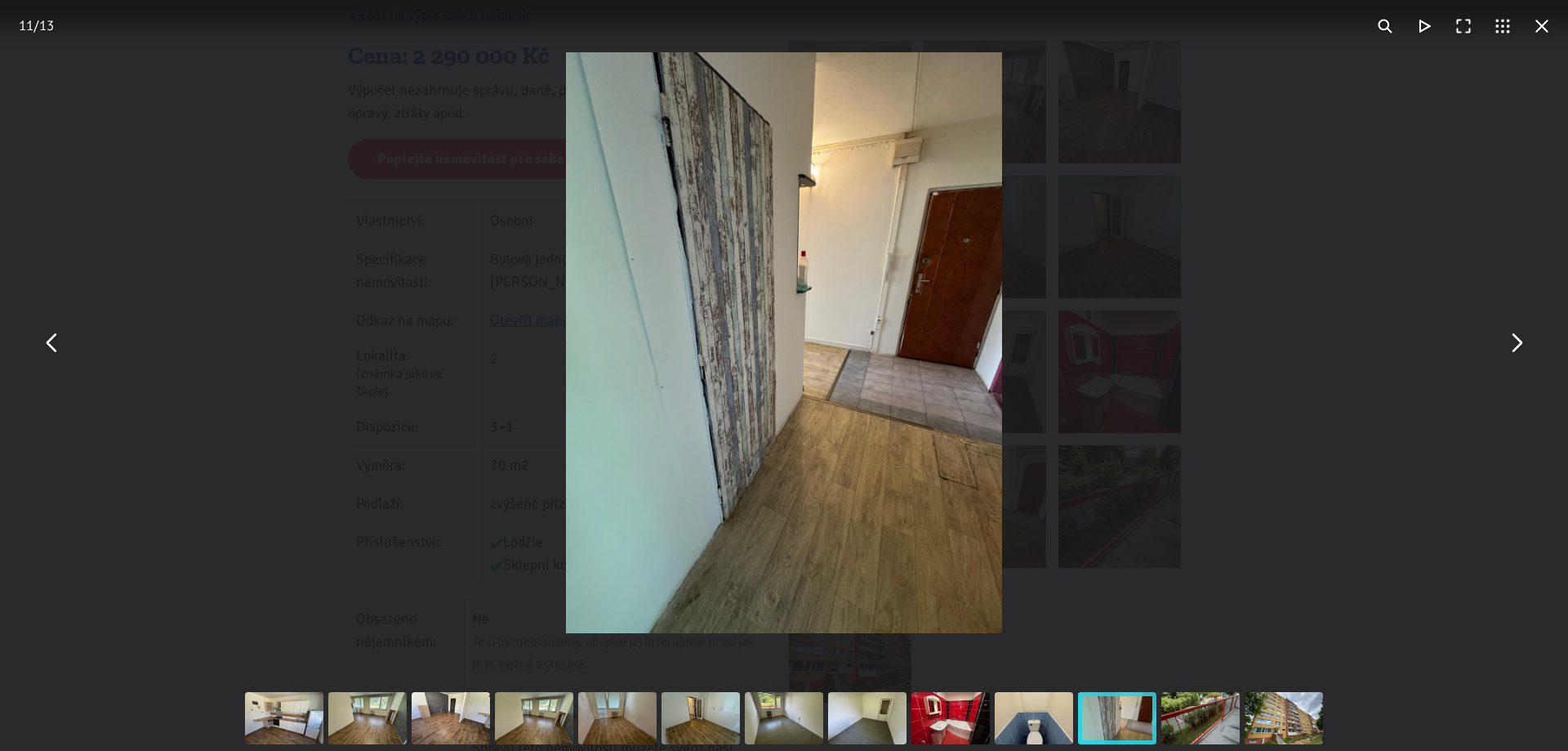
click at [1335, 216] on div "You can close this modal content with the ESC key" at bounding box center [784, 343] width 1568 height 686
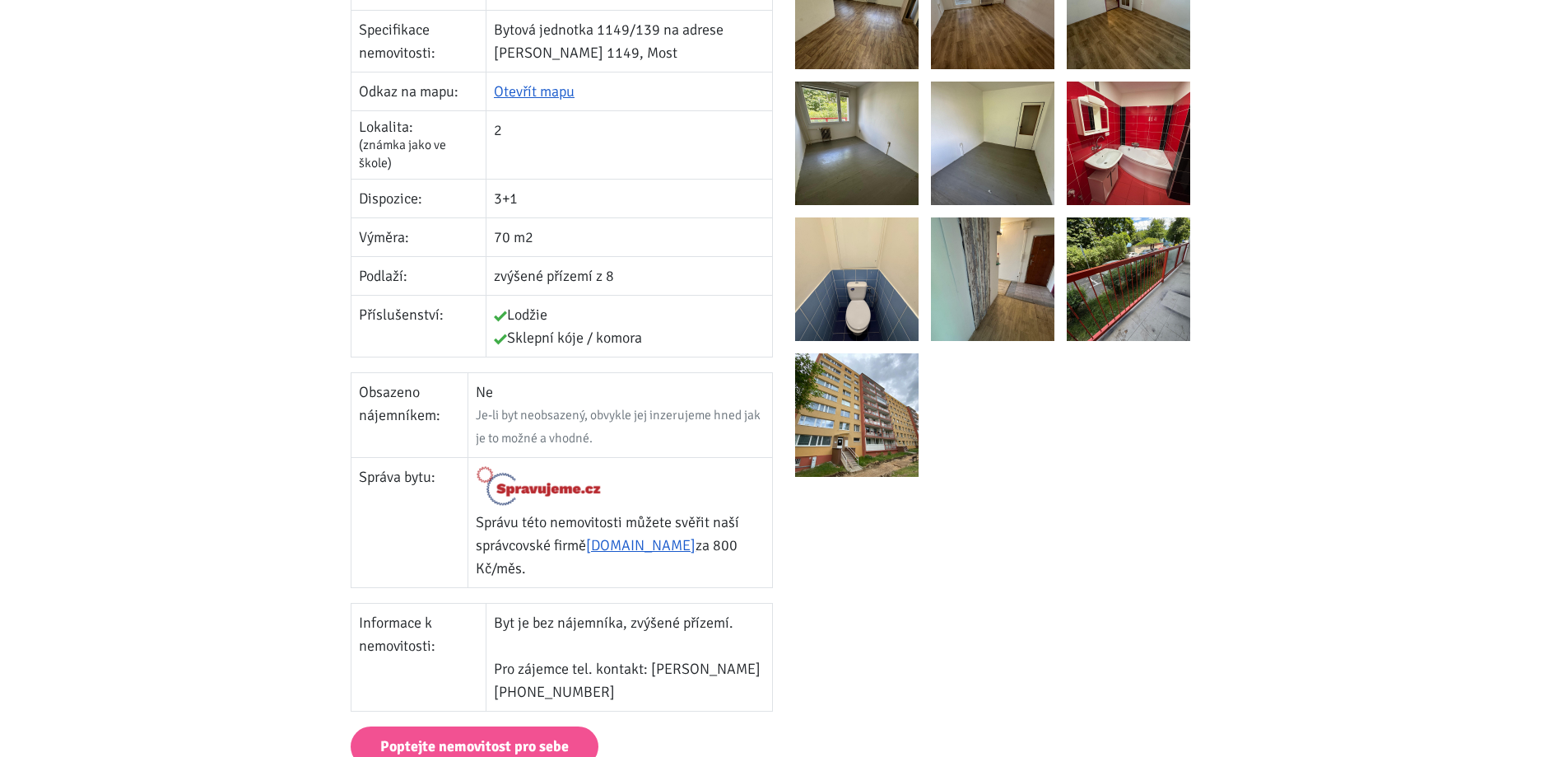
scroll to position [494, 0]
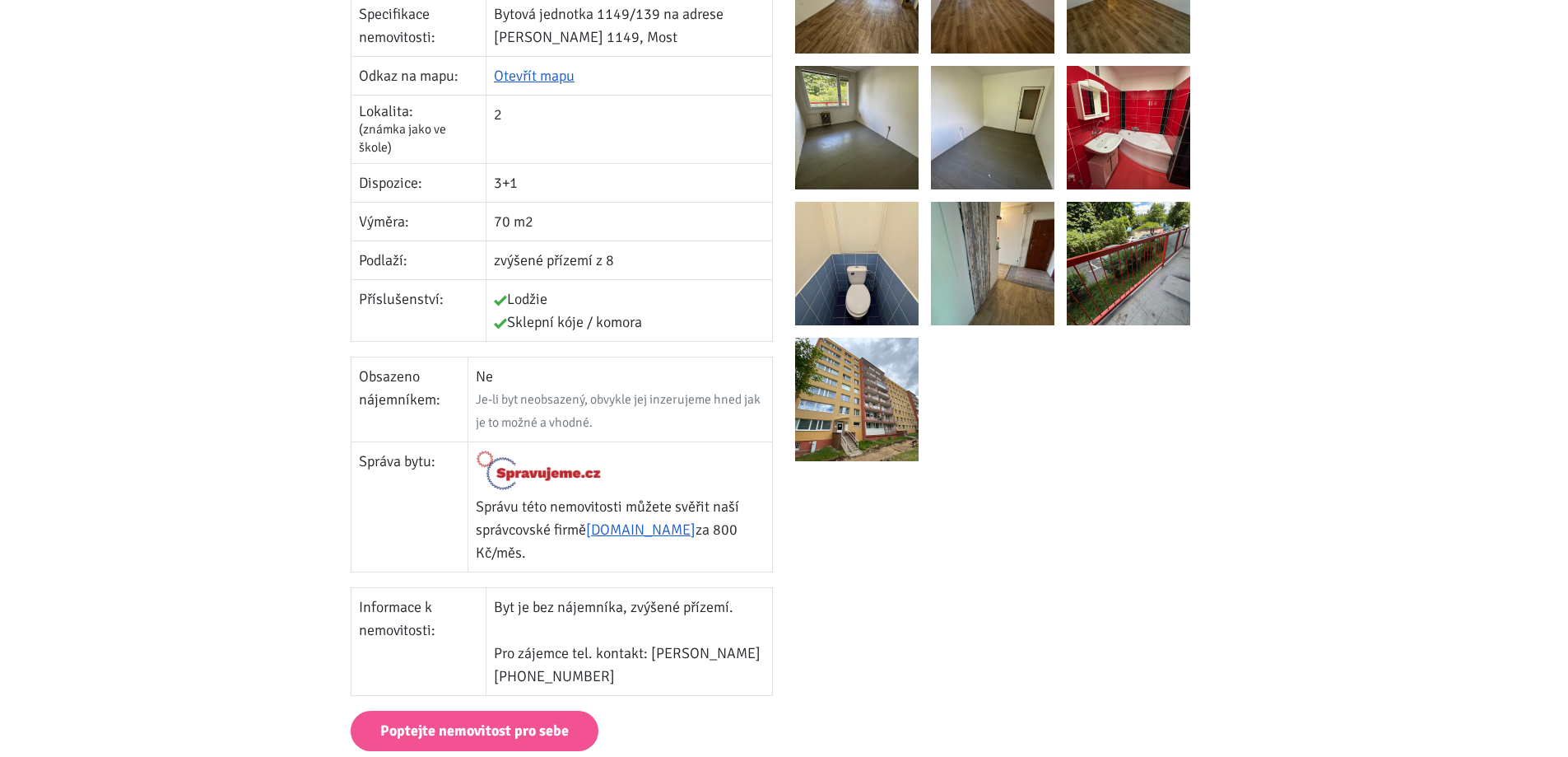
click at [860, 373] on img at bounding box center [857, 399] width 124 height 124
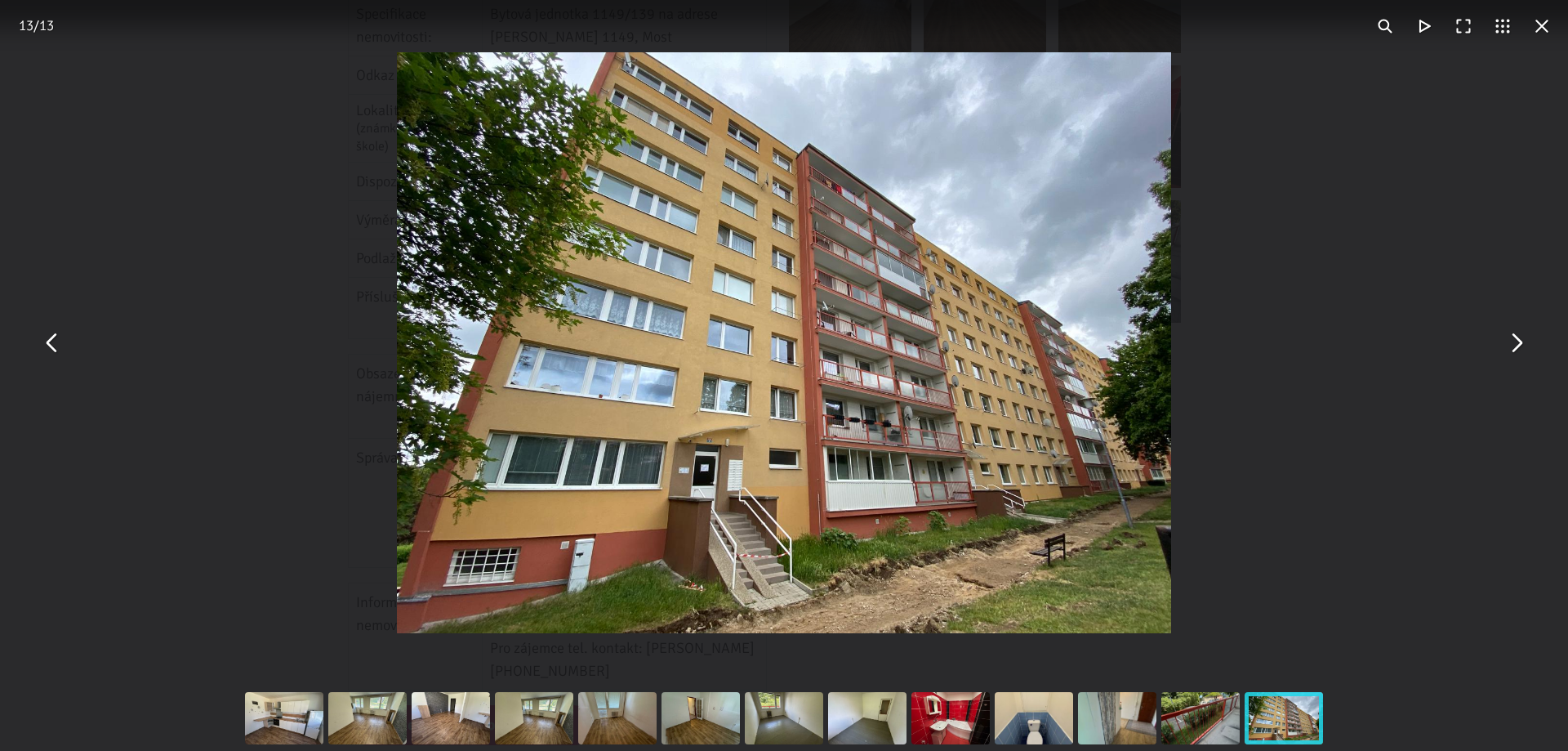
click at [1316, 138] on div "You can close this modal content with the ESC key" at bounding box center [784, 343] width 1568 height 686
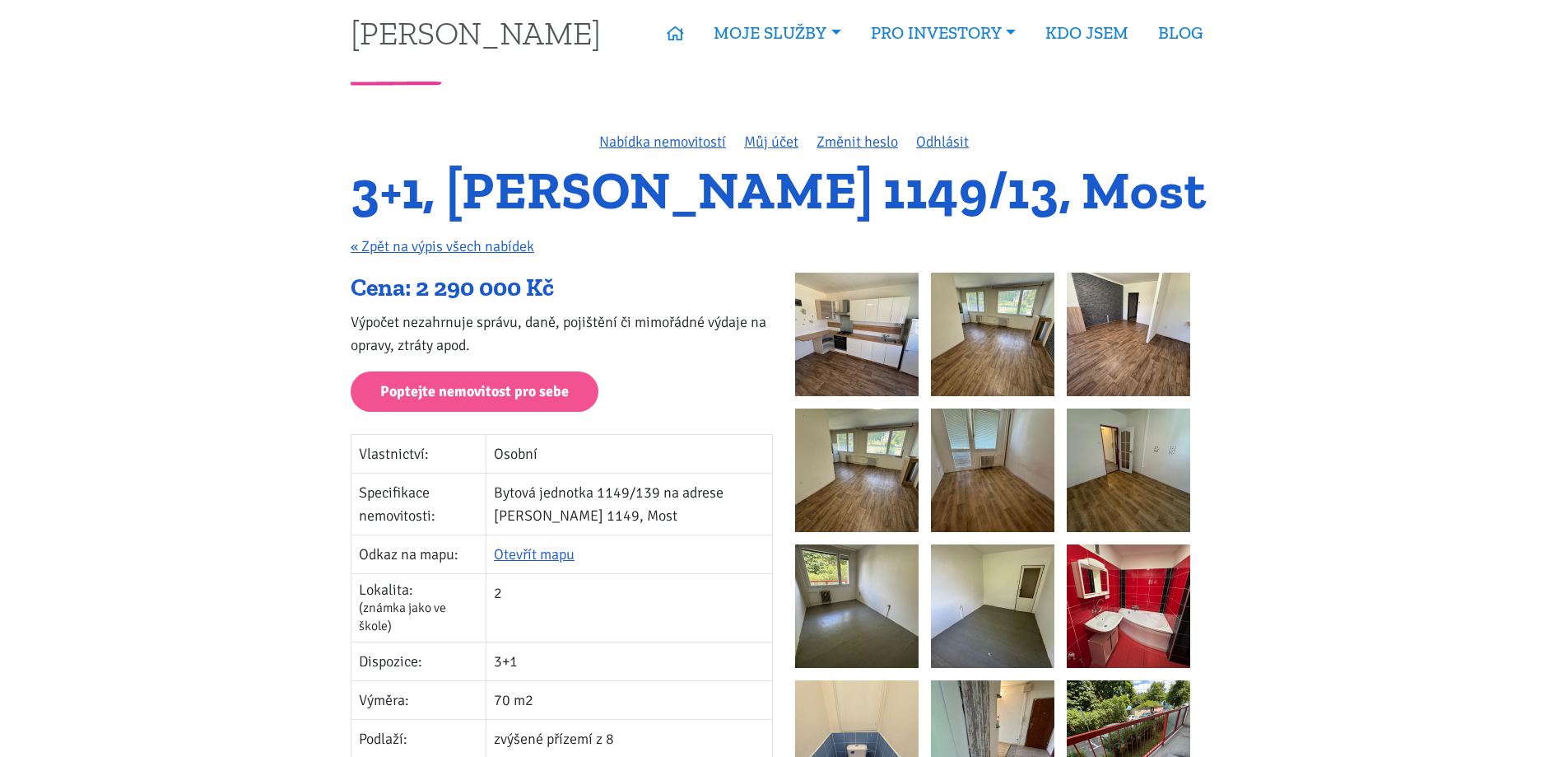
scroll to position [0, 0]
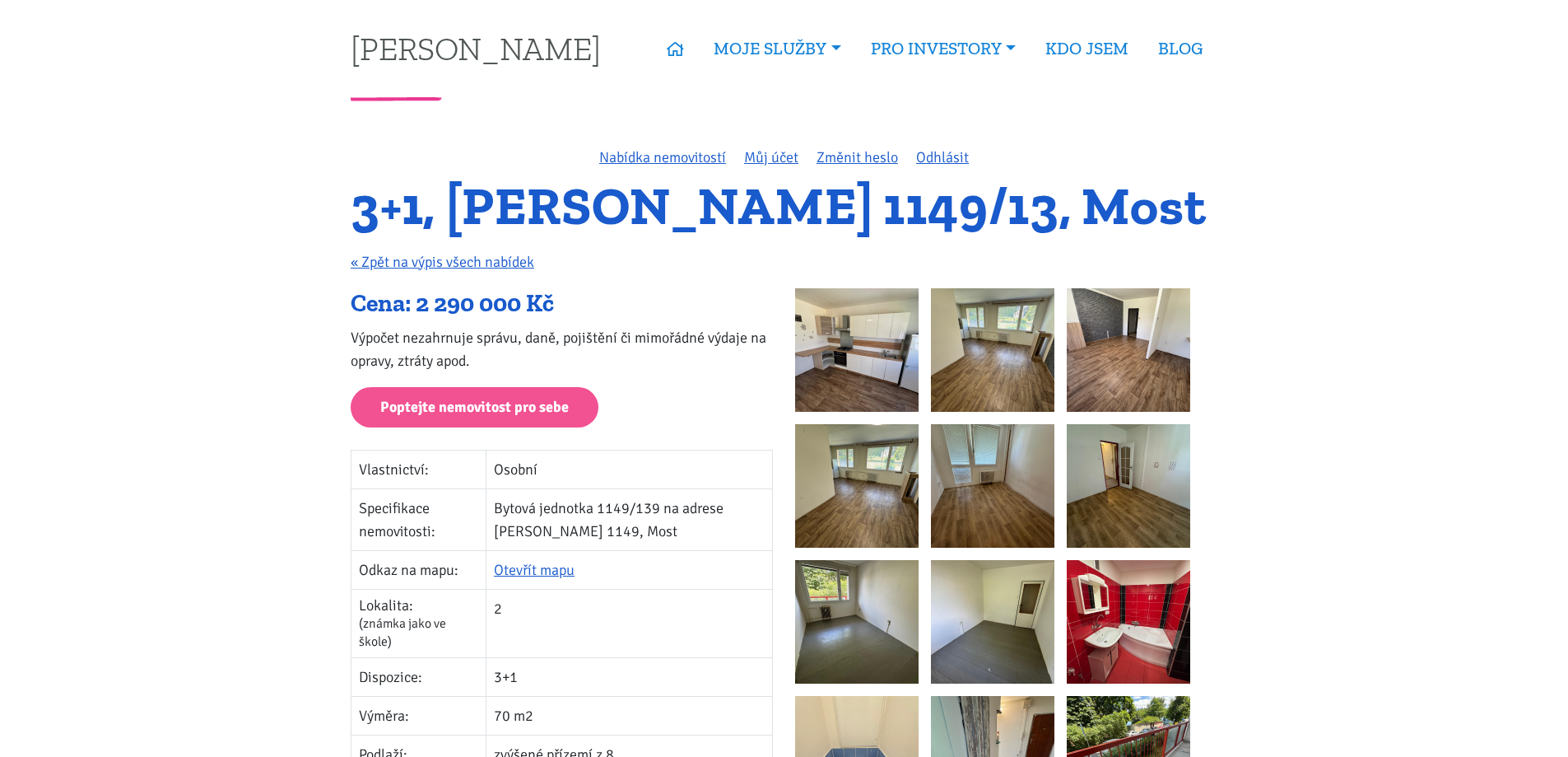
click at [862, 329] on img at bounding box center [857, 350] width 124 height 124
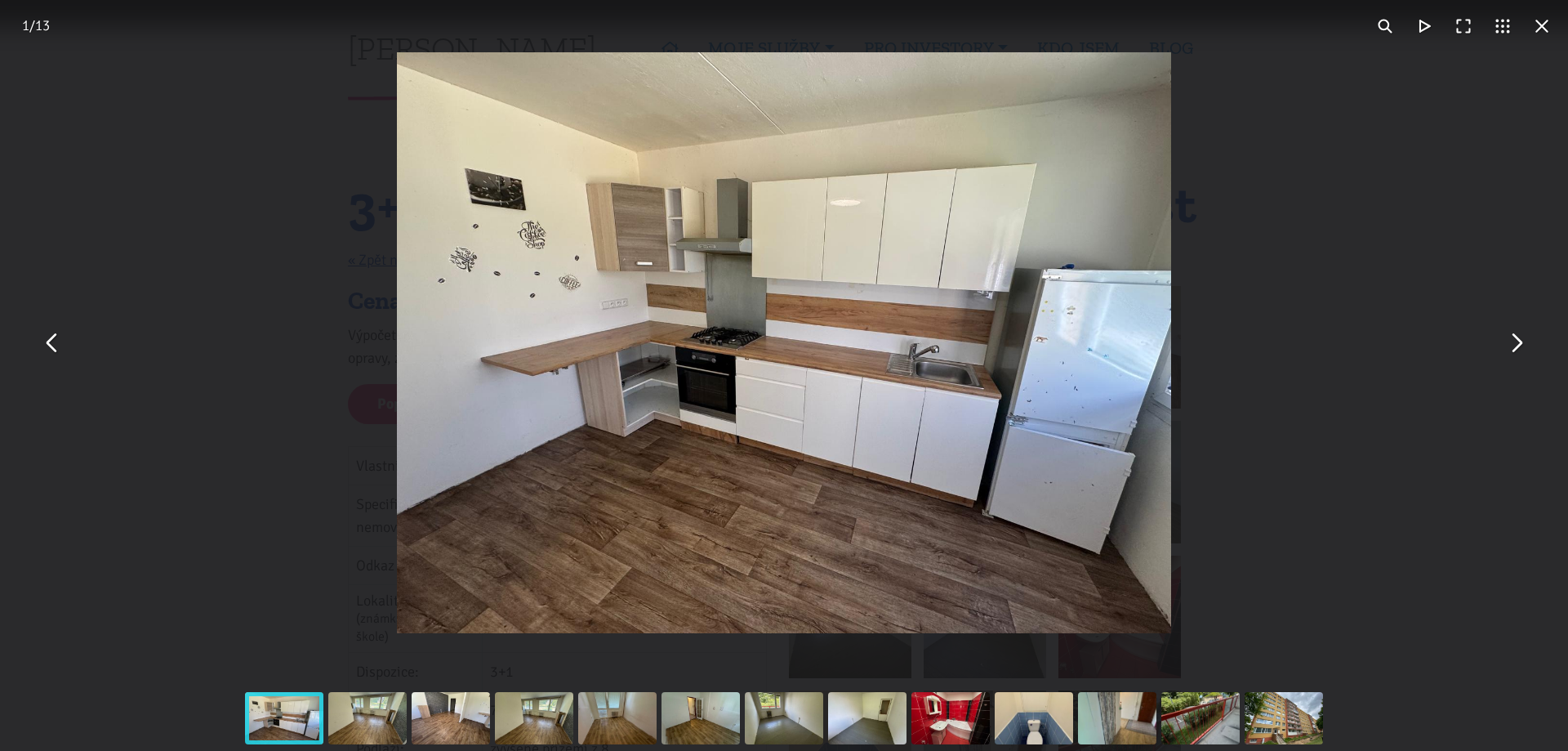
click at [1518, 349] on button "You can close this modal content with the ESC key" at bounding box center [1515, 343] width 39 height 39
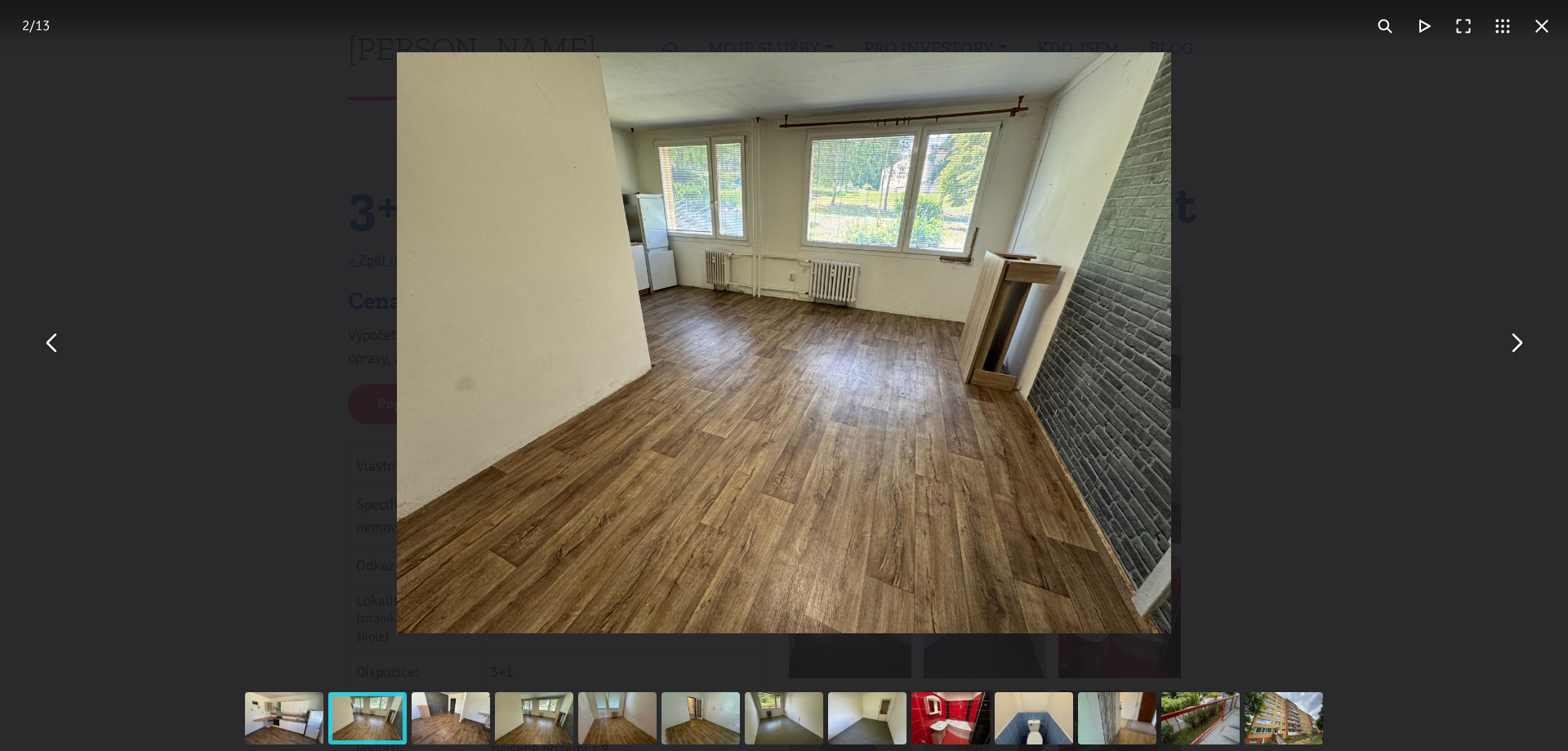
click at [1506, 350] on button "You can close this modal content with the ESC key" at bounding box center [1515, 343] width 39 height 39
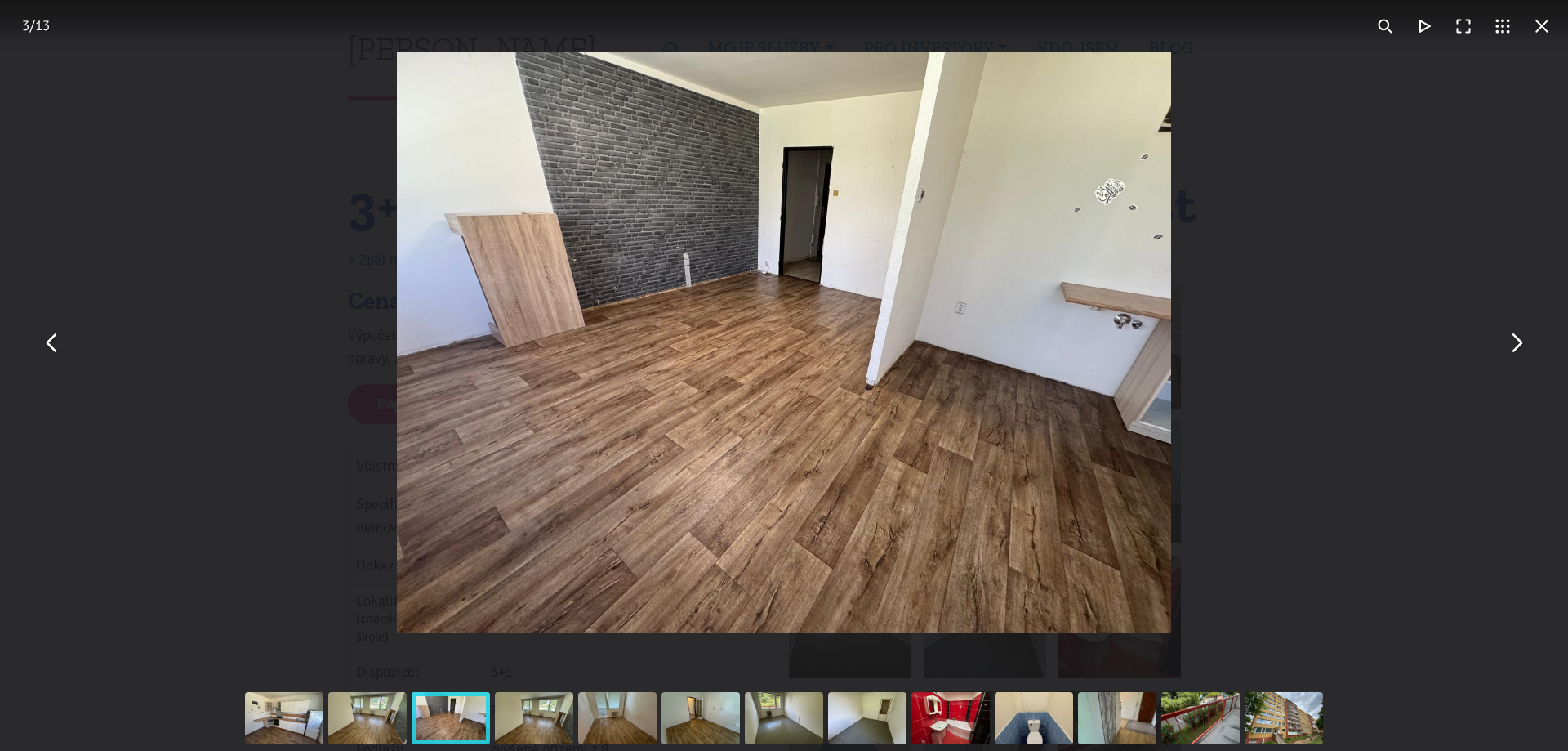
click at [1535, 23] on button "You can close this modal content with the ESC key" at bounding box center [1542, 26] width 39 height 39
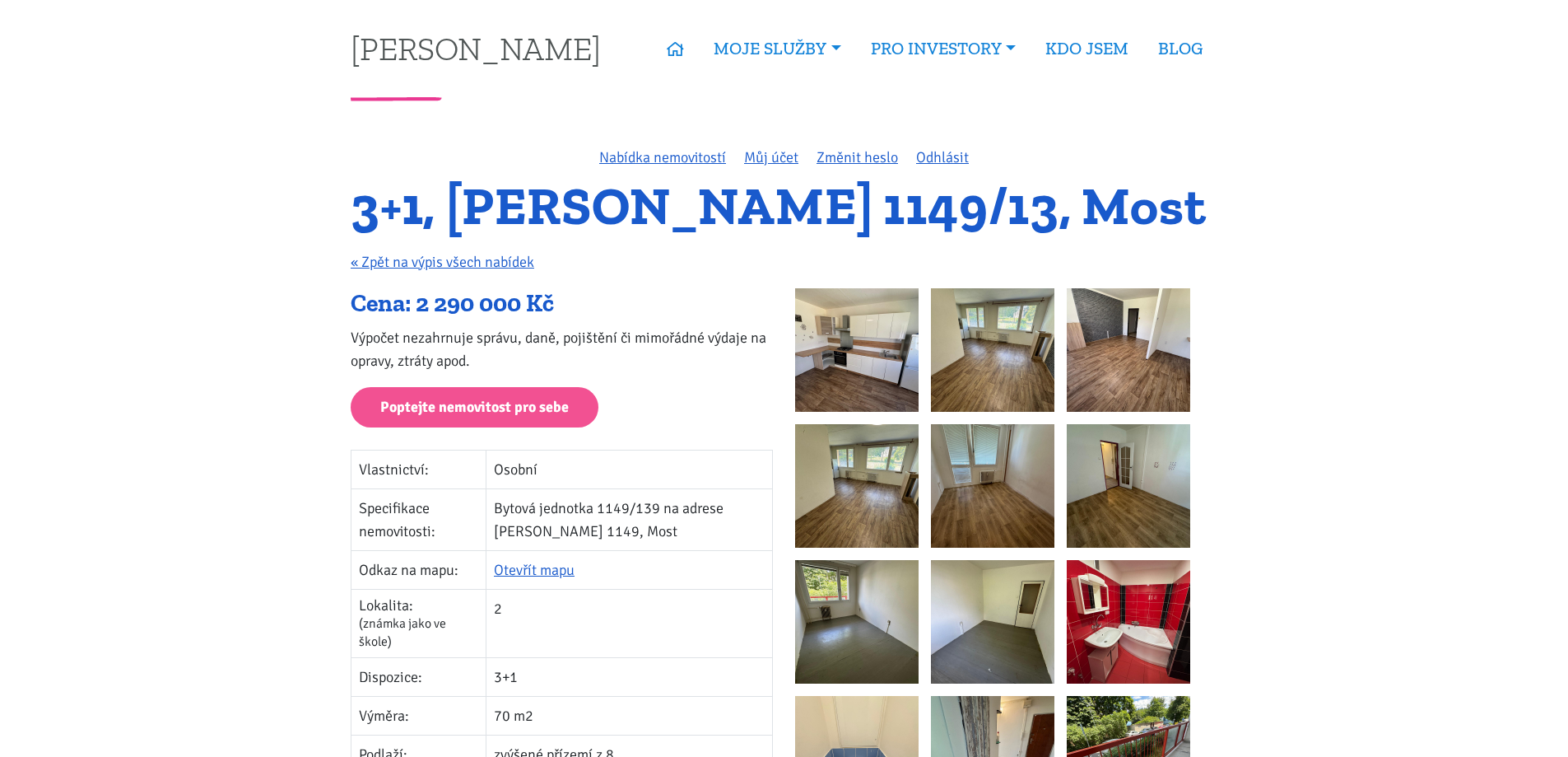
click at [848, 324] on img at bounding box center [857, 350] width 124 height 124
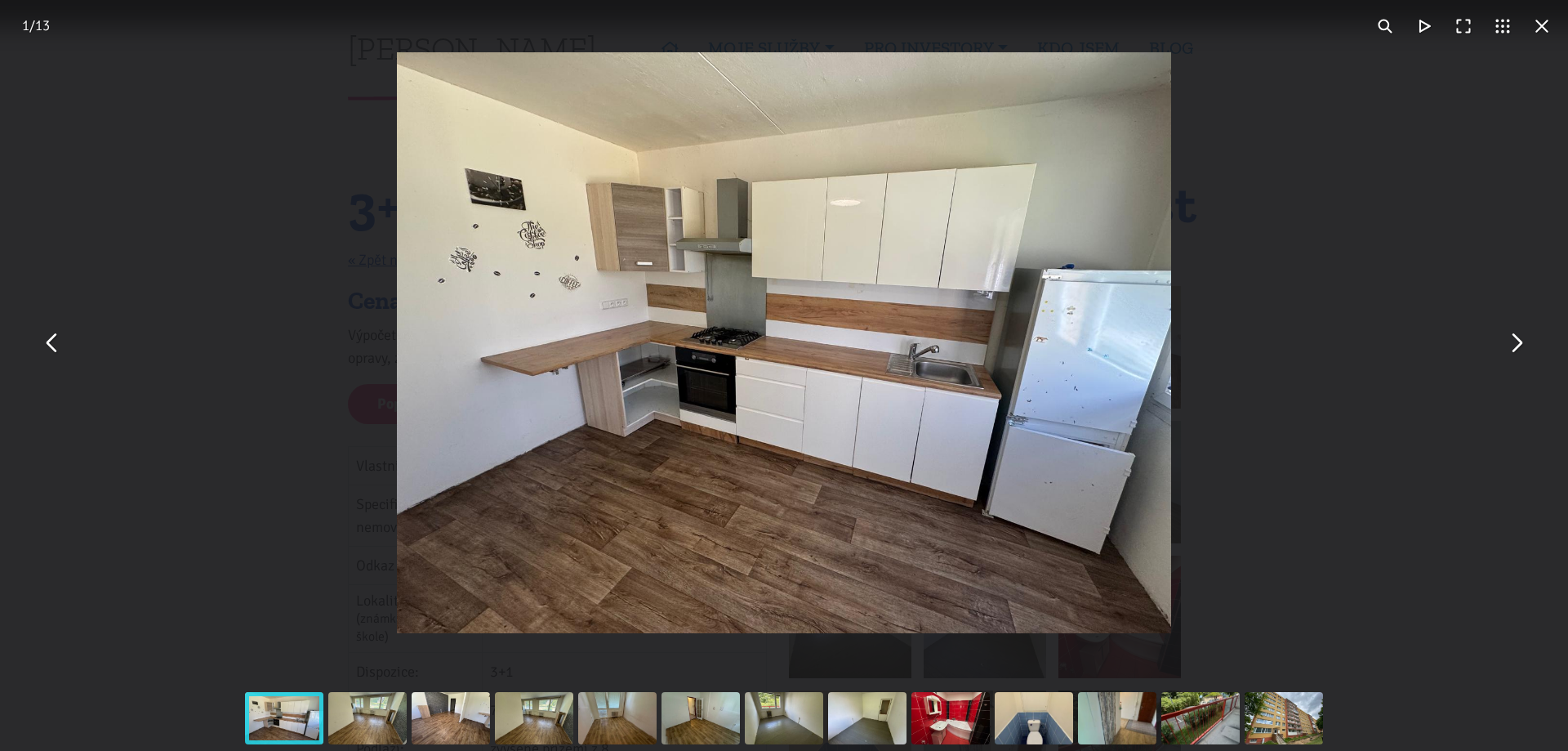
click at [1517, 355] on button "You can close this modal content with the ESC key" at bounding box center [1515, 343] width 39 height 39
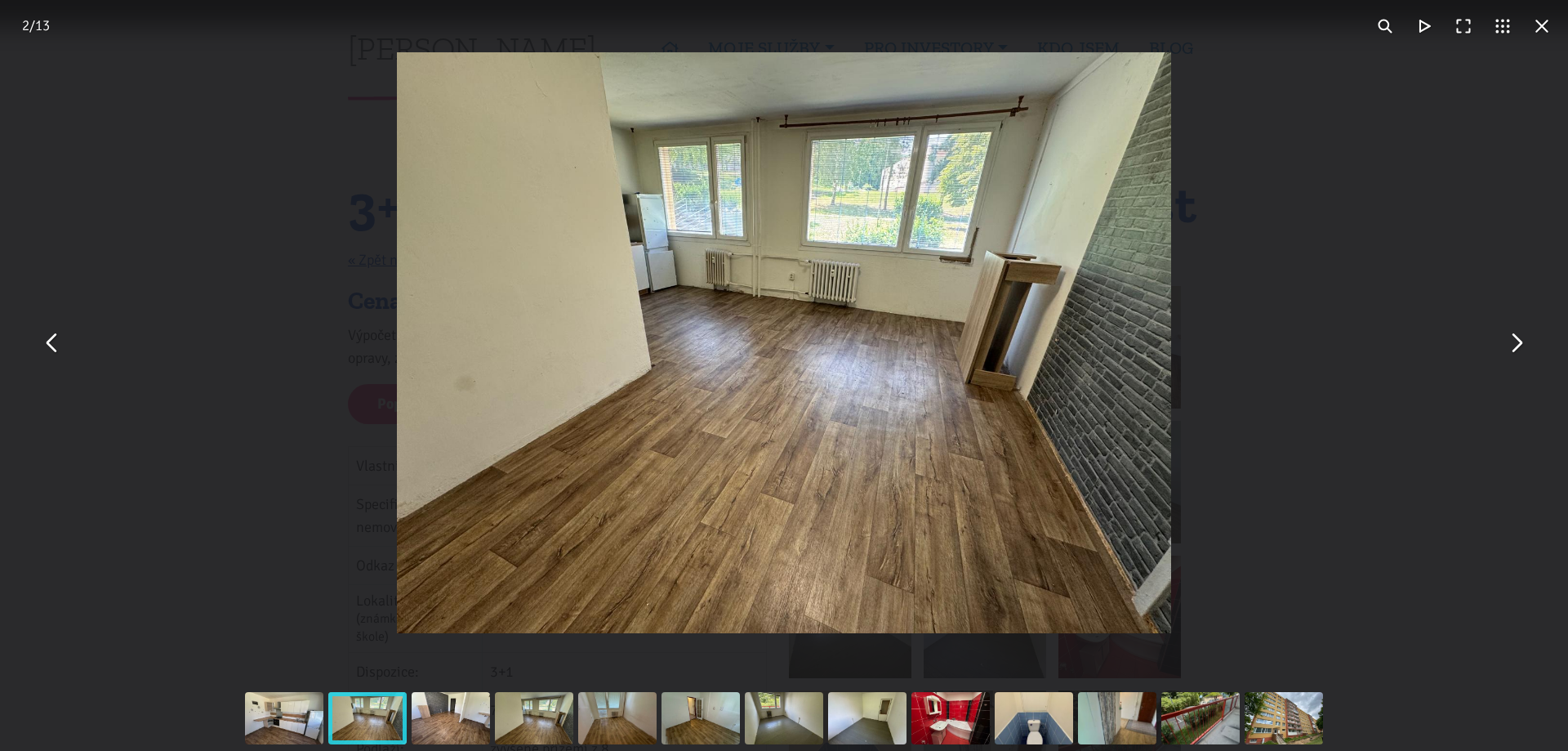
click at [1521, 349] on button "You can close this modal content with the ESC key" at bounding box center [1515, 343] width 39 height 39
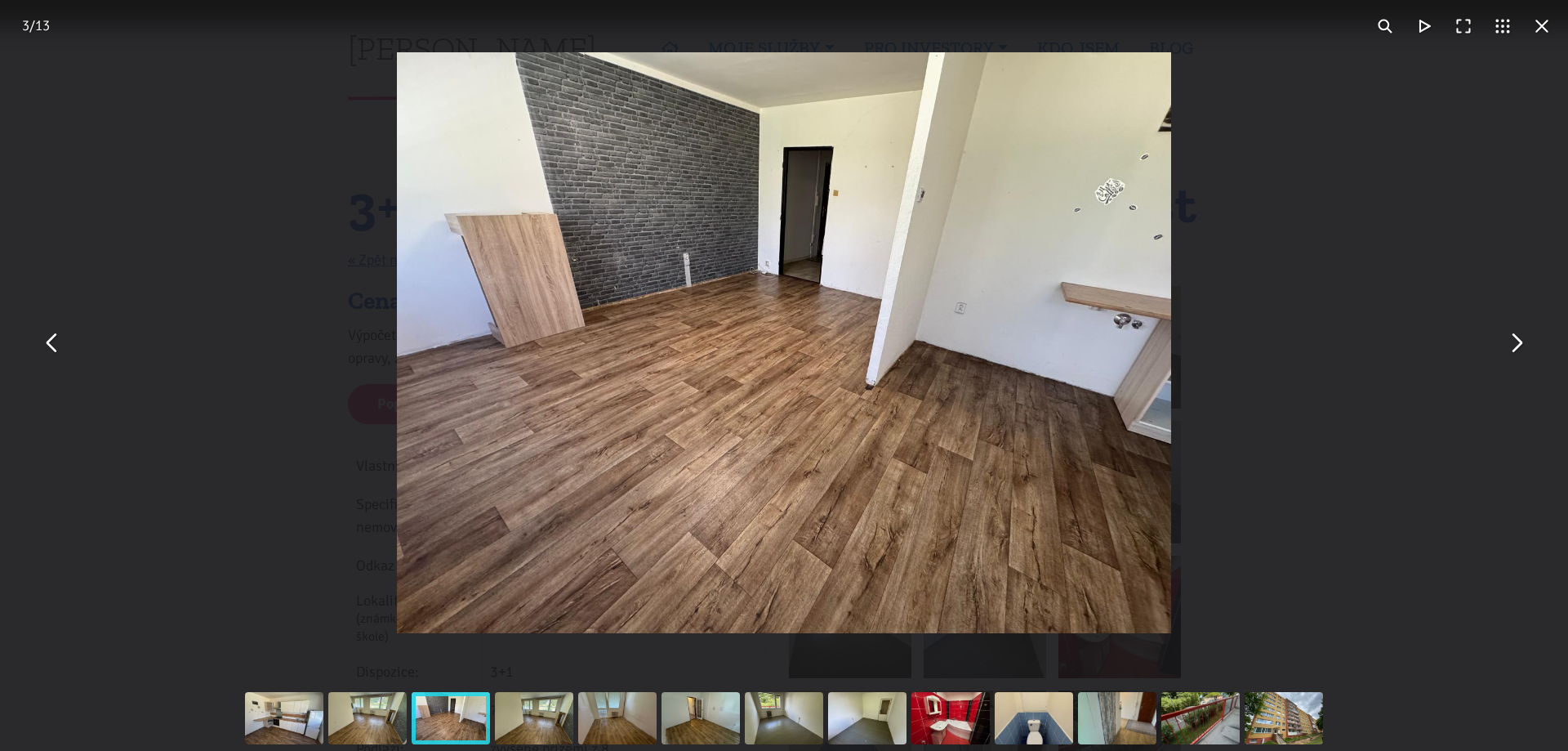
click at [1517, 344] on button "You can close this modal content with the ESC key" at bounding box center [1515, 343] width 39 height 39
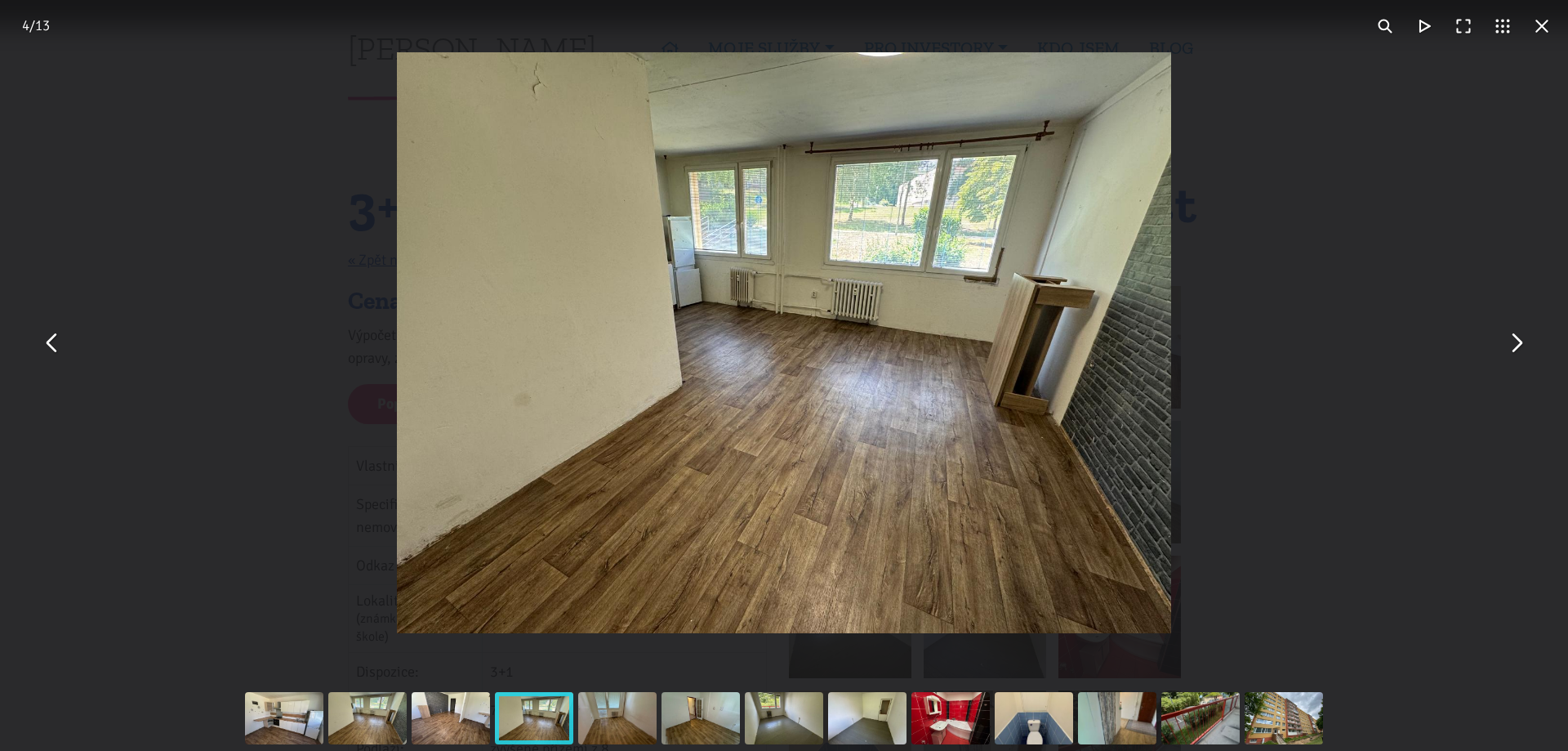
click at [1523, 352] on button "You can close this modal content with the ESC key" at bounding box center [1515, 343] width 39 height 39
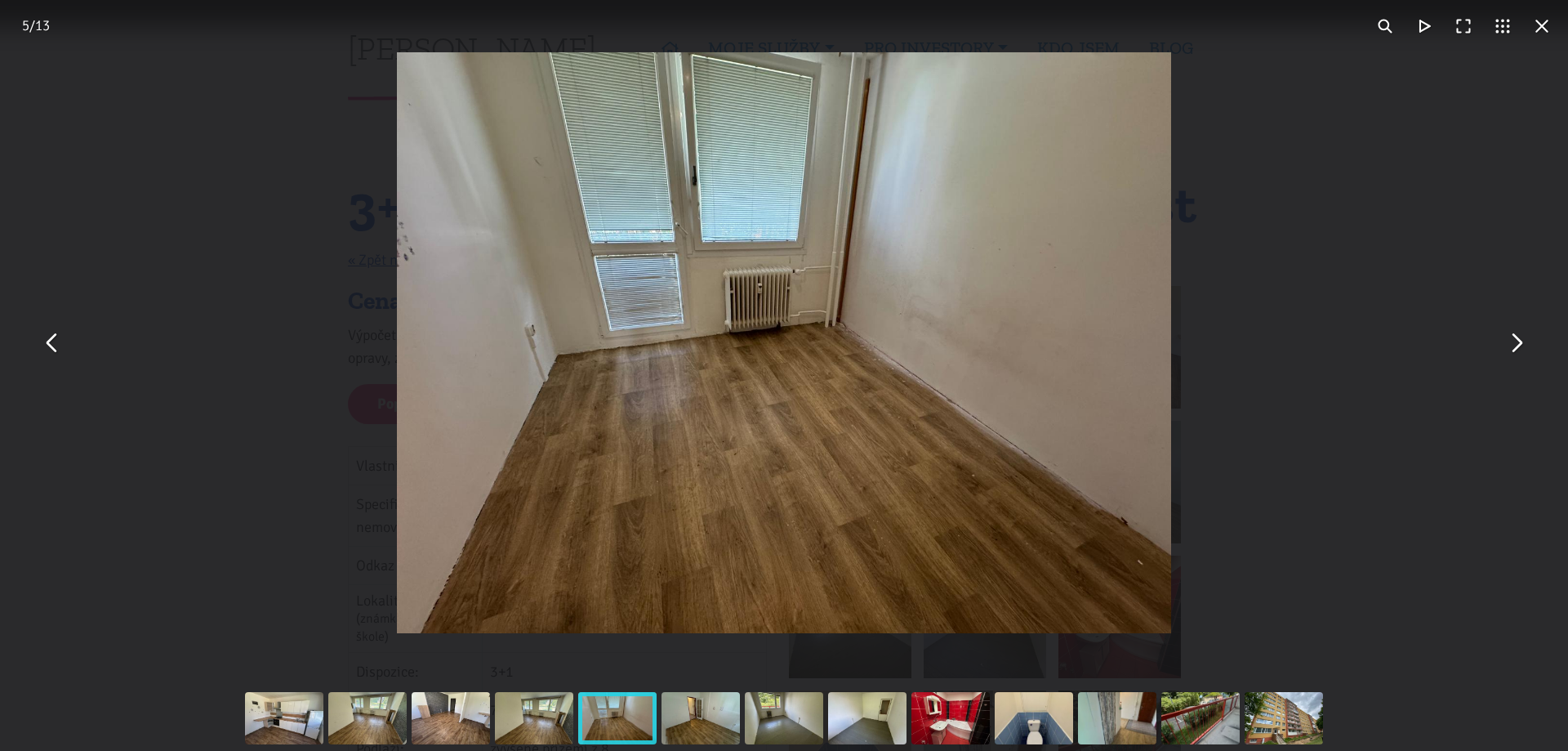
click at [1522, 347] on button "You can close this modal content with the ESC key" at bounding box center [1515, 343] width 39 height 39
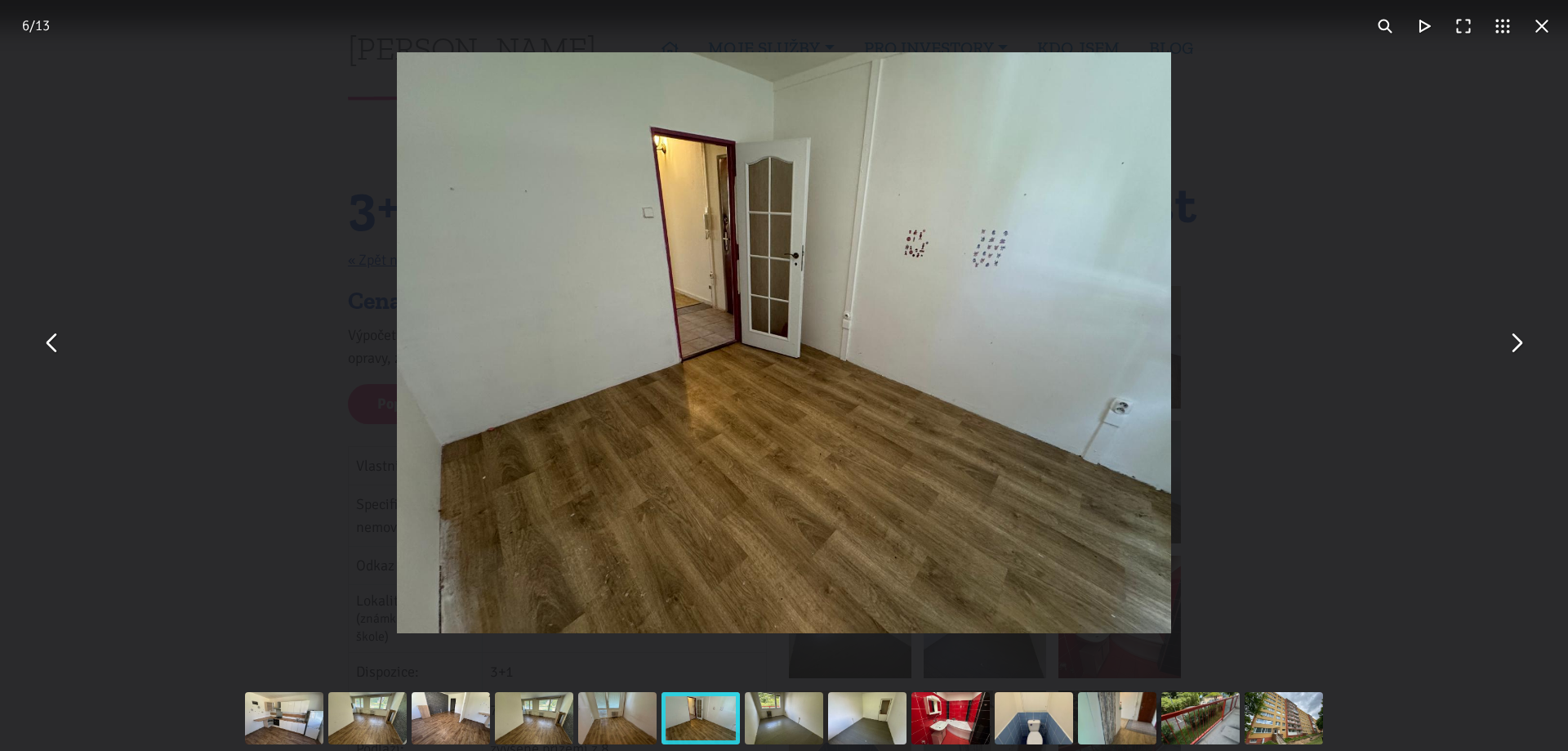
click at [1523, 346] on button "You can close this modal content with the ESC key" at bounding box center [1515, 343] width 39 height 39
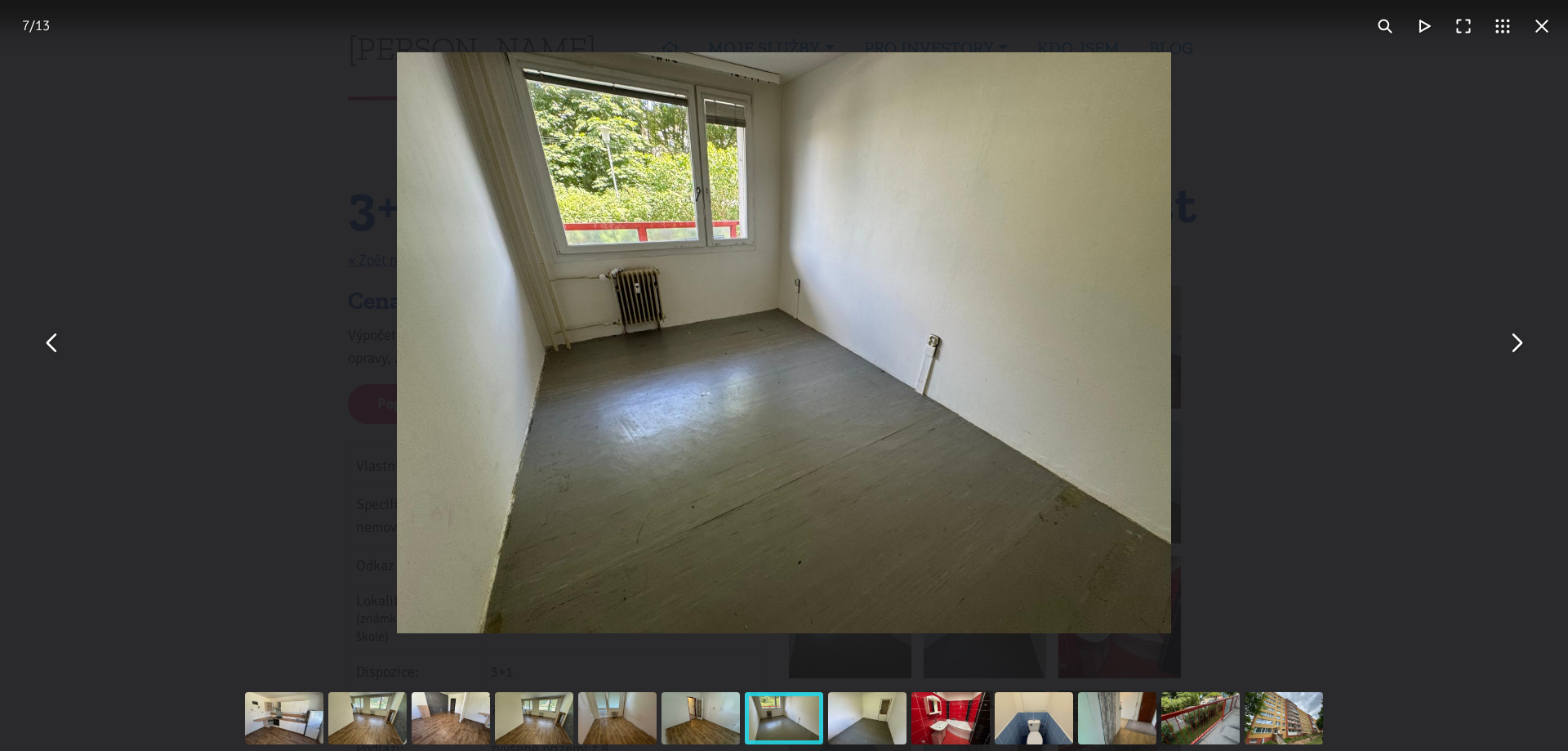
click at [1518, 346] on button "You can close this modal content with the ESC key" at bounding box center [1515, 343] width 39 height 39
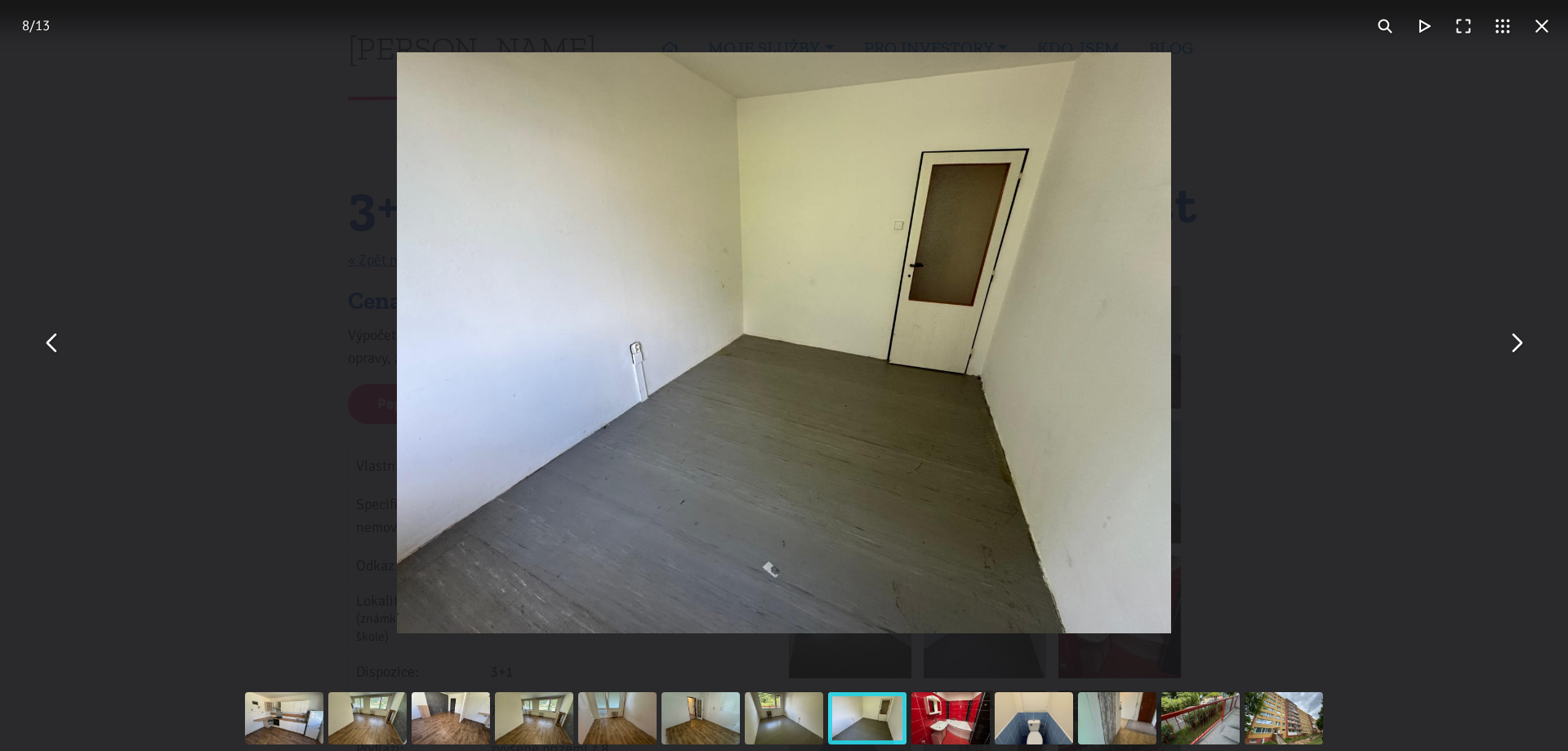
click at [1513, 341] on button "You can close this modal content with the ESC key" at bounding box center [1515, 343] width 39 height 39
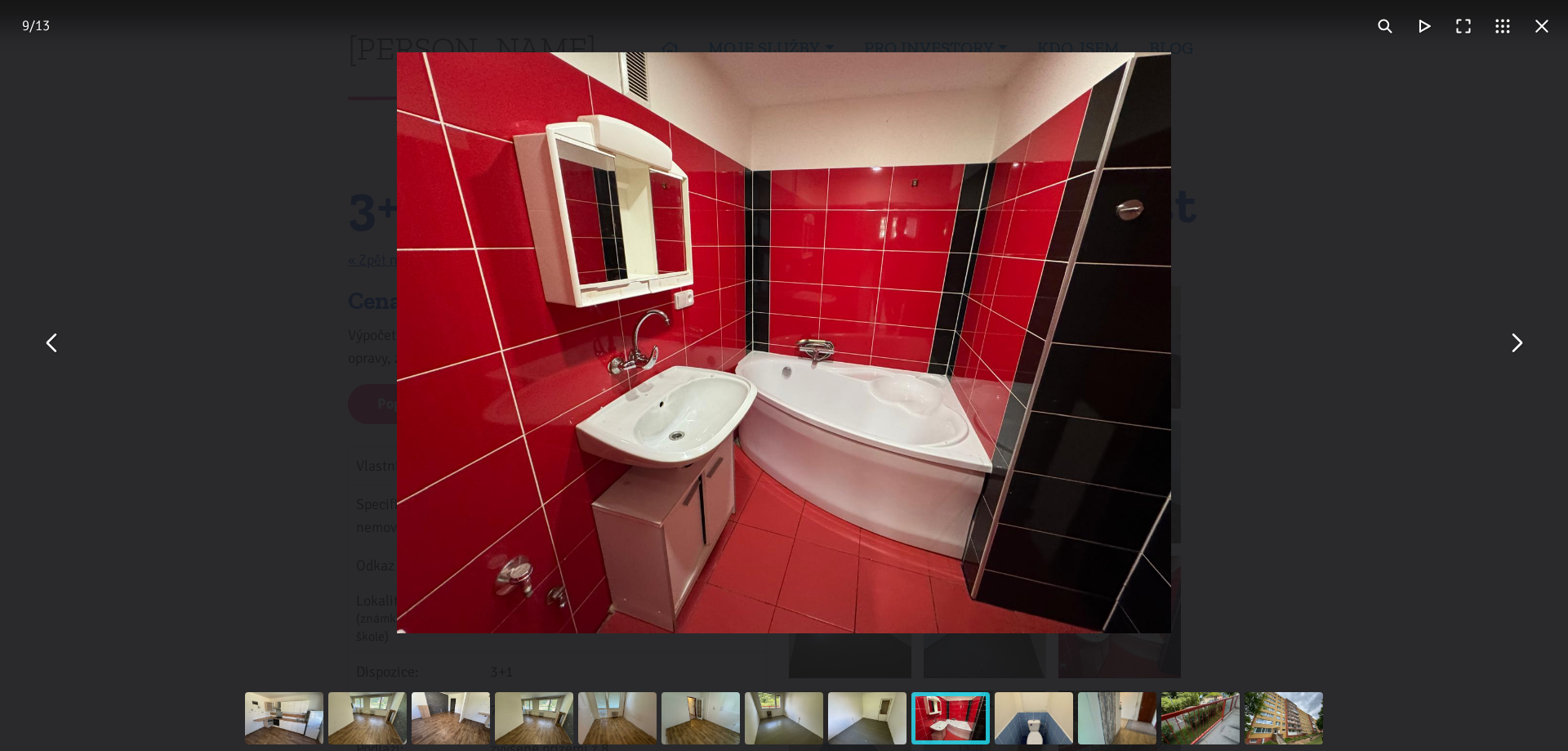
click at [1522, 356] on button "You can close this modal content with the ESC key" at bounding box center [1515, 343] width 39 height 39
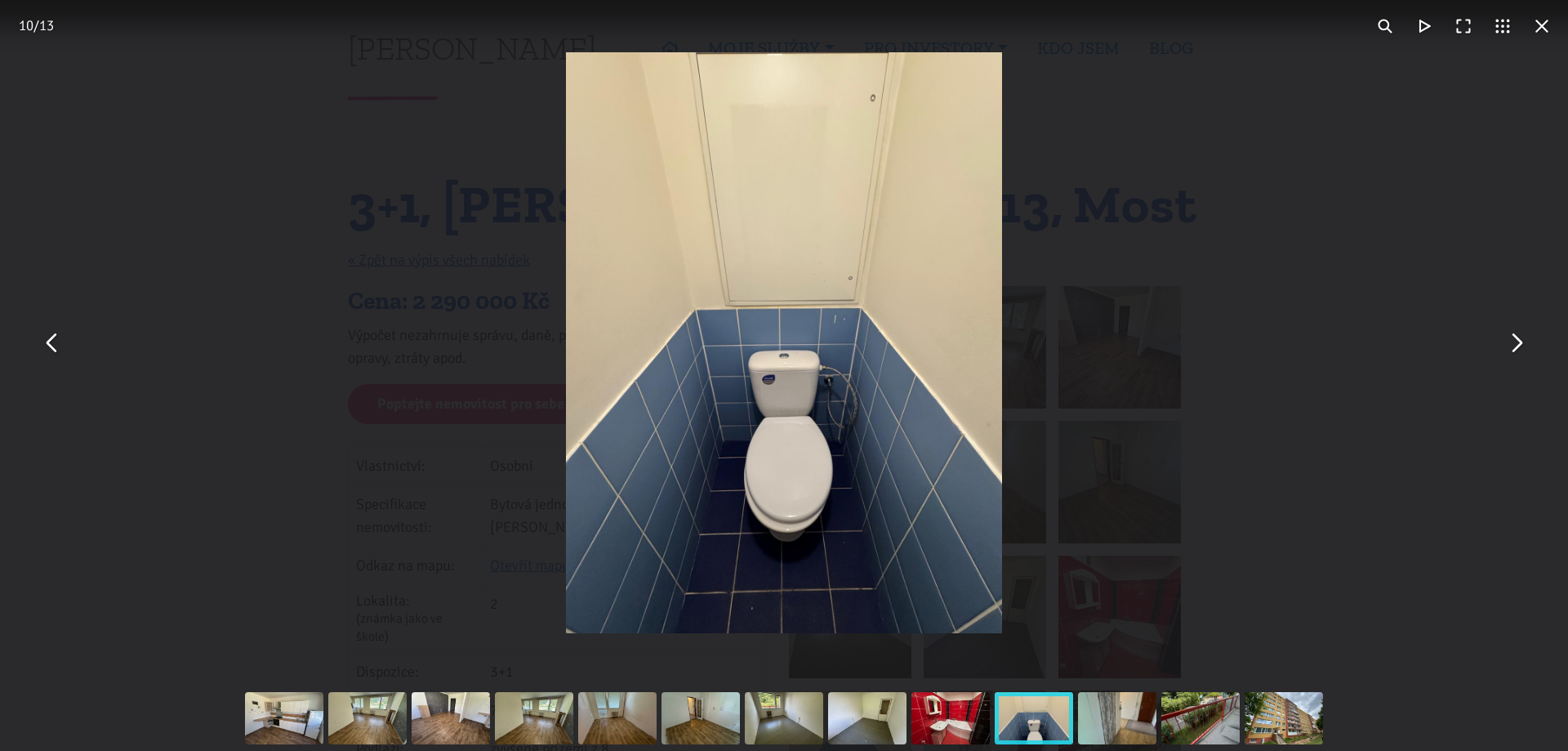
click at [1522, 356] on button "You can close this modal content with the ESC key" at bounding box center [1515, 343] width 39 height 39
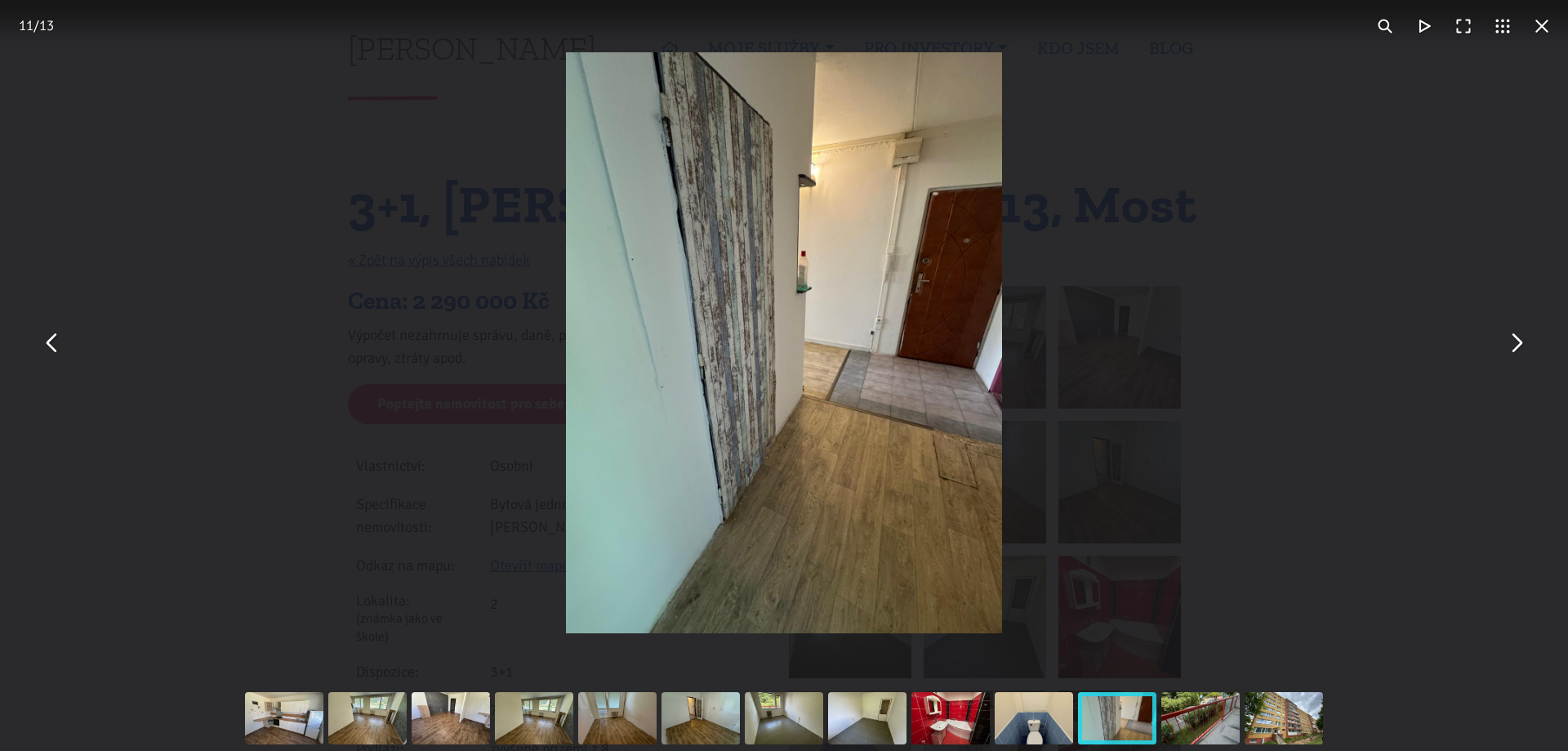
click at [1527, 340] on button "You can close this modal content with the ESC key" at bounding box center [1515, 343] width 39 height 39
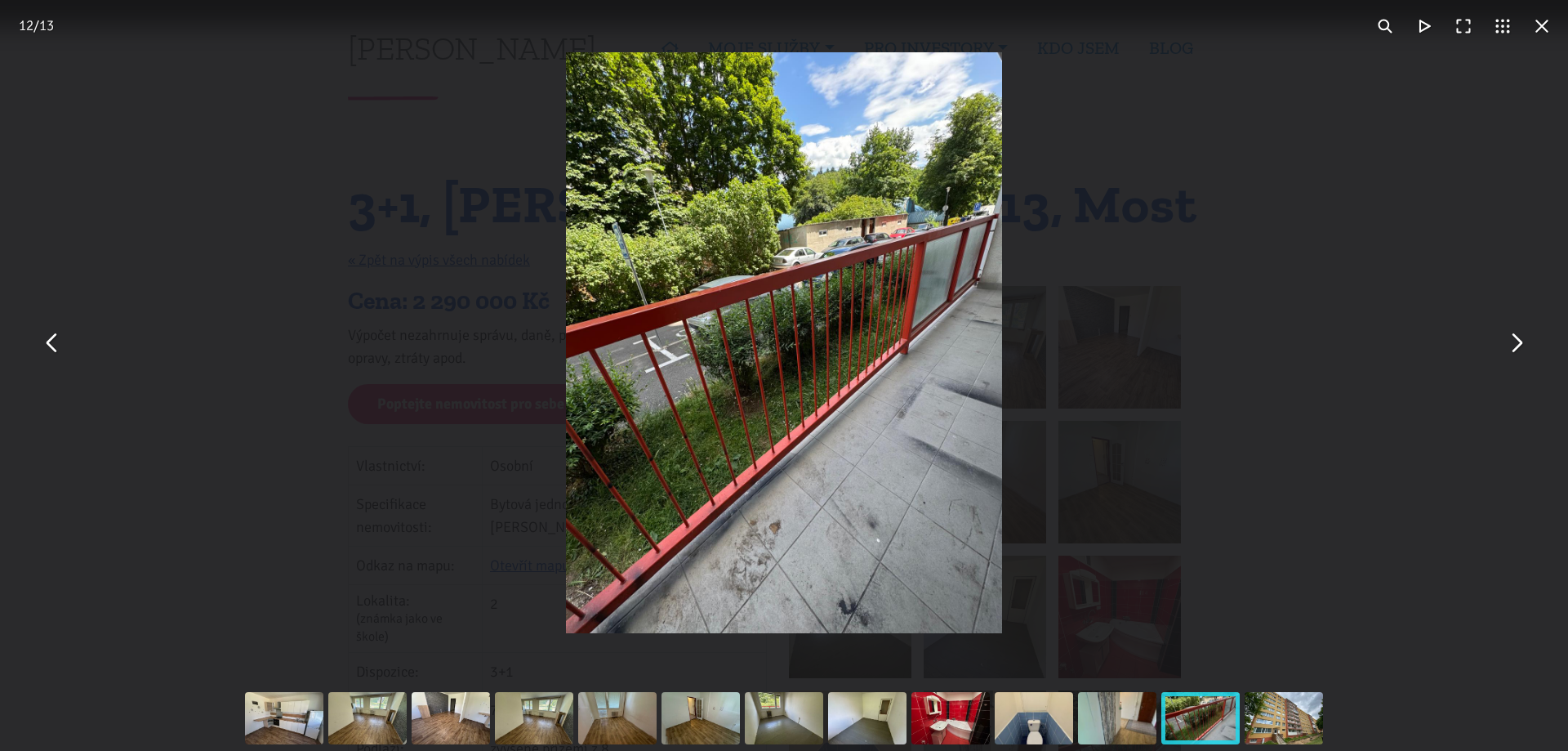
click at [1517, 344] on button "You can close this modal content with the ESC key" at bounding box center [1515, 343] width 39 height 39
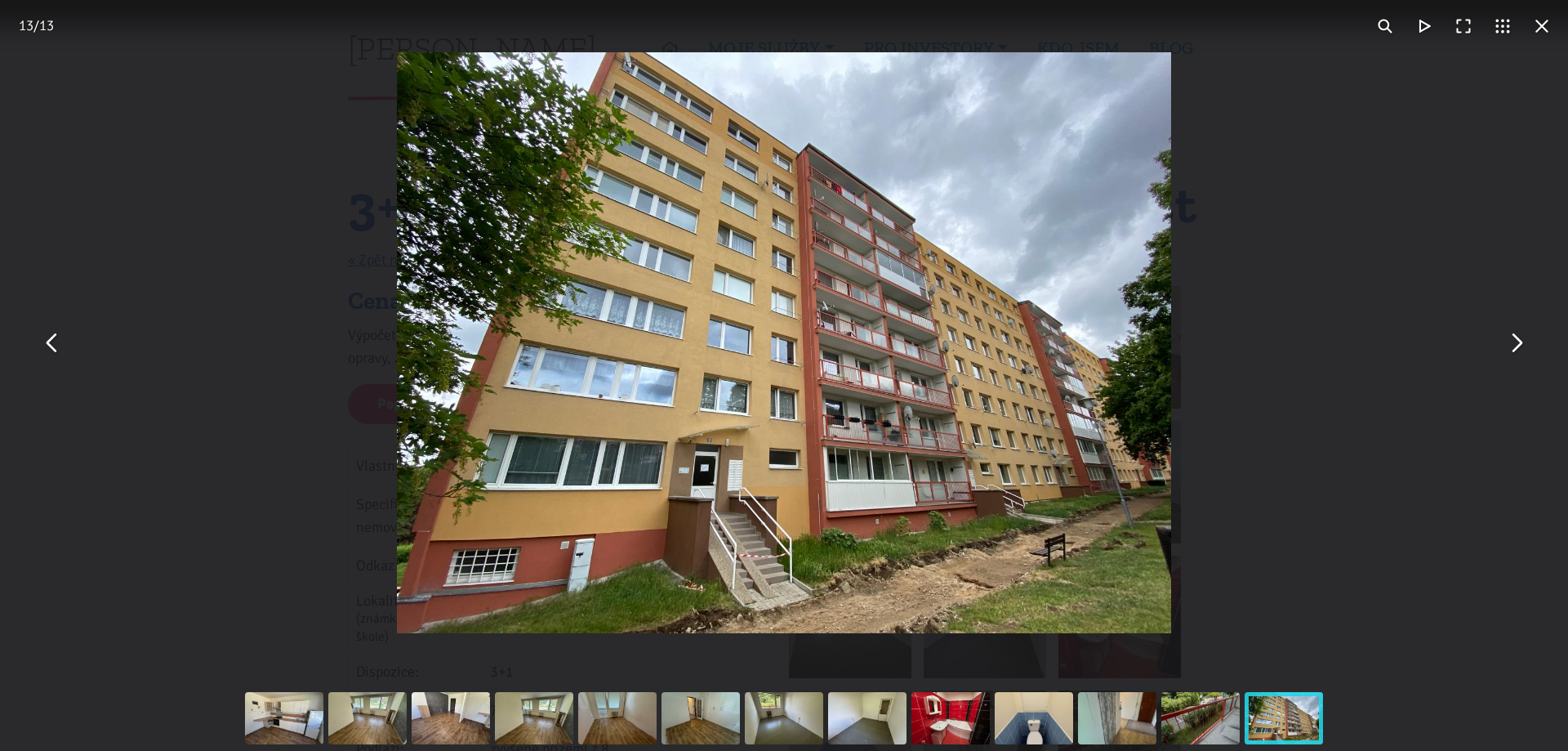
click at [42, 356] on button "You can close this modal content with the ESC key" at bounding box center [51, 343] width 39 height 39
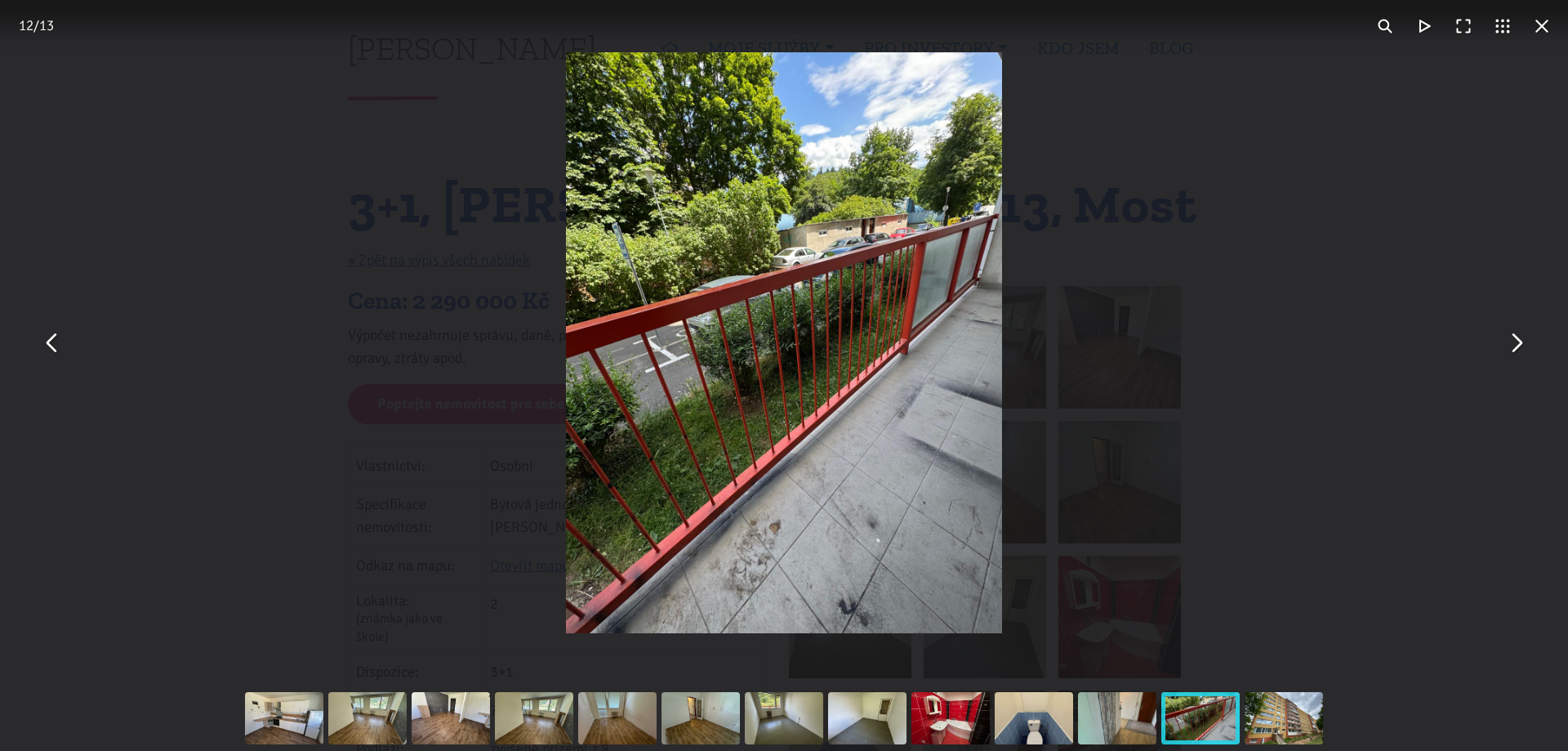
click at [1517, 346] on button "You can close this modal content with the ESC key" at bounding box center [1515, 343] width 39 height 39
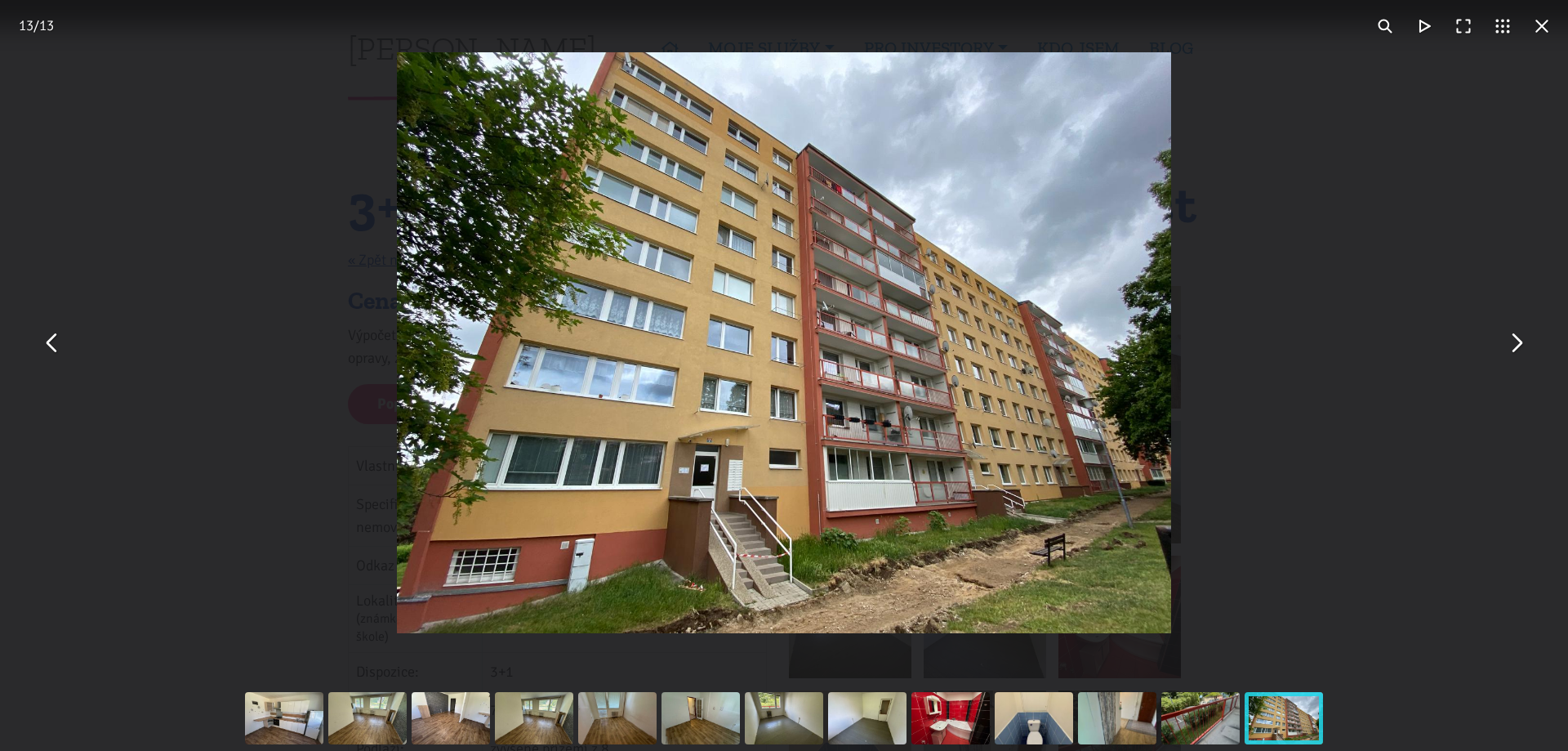
click at [1349, 98] on div "You can close this modal content with the ESC key" at bounding box center [784, 343] width 1568 height 686
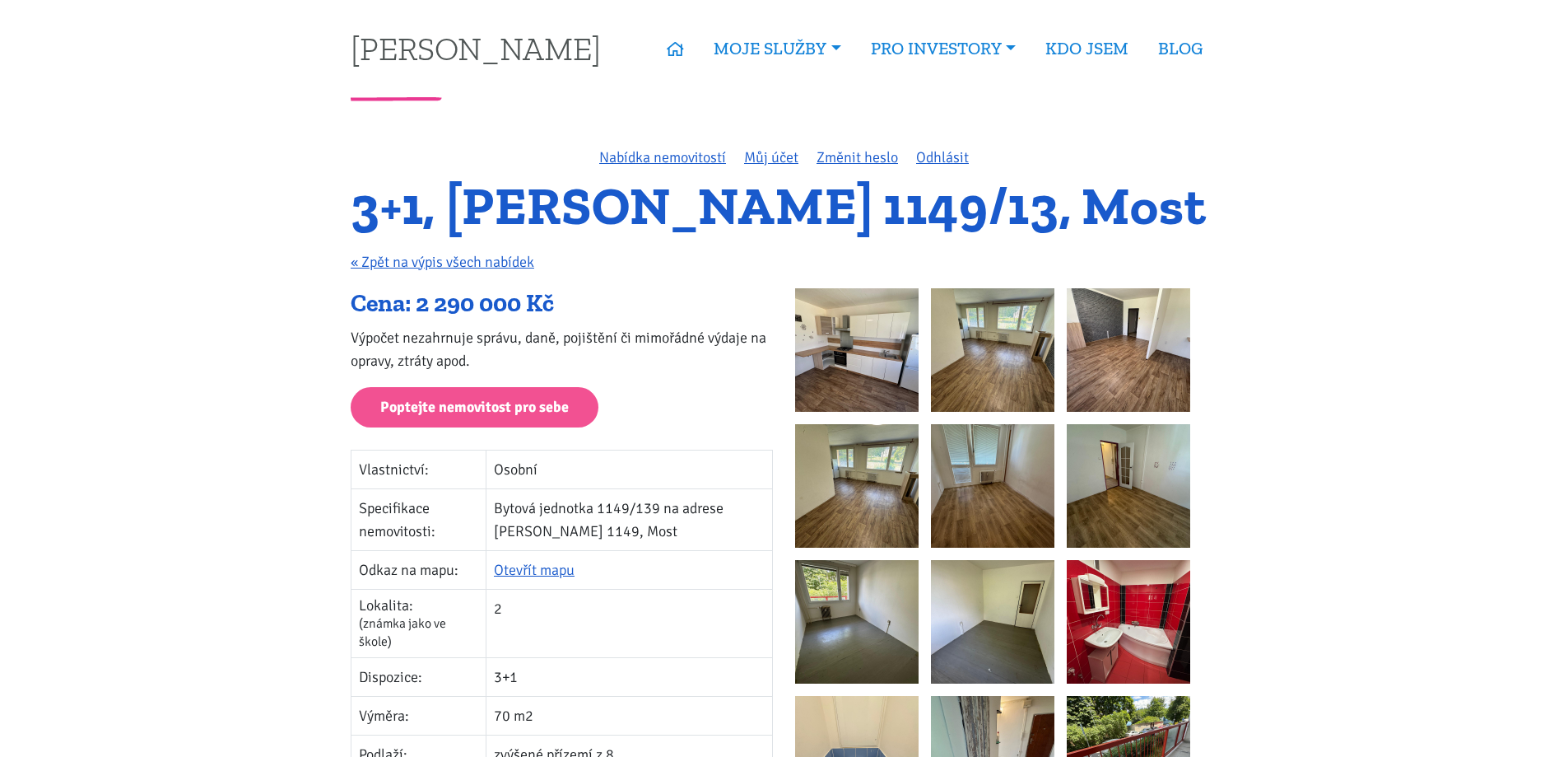
click at [892, 302] on img at bounding box center [857, 350] width 124 height 124
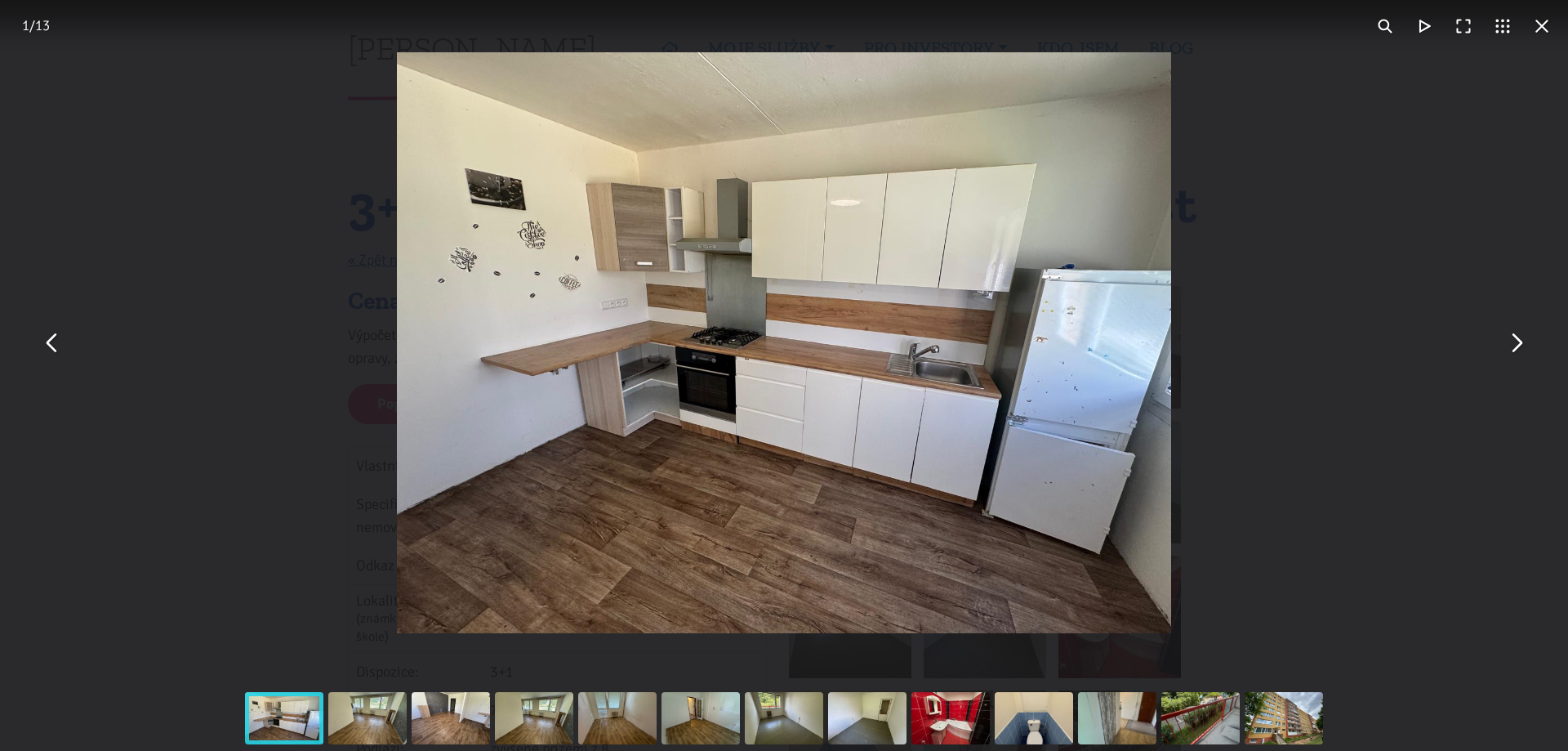
click at [1517, 351] on button "You can close this modal content with the ESC key" at bounding box center [1515, 343] width 39 height 39
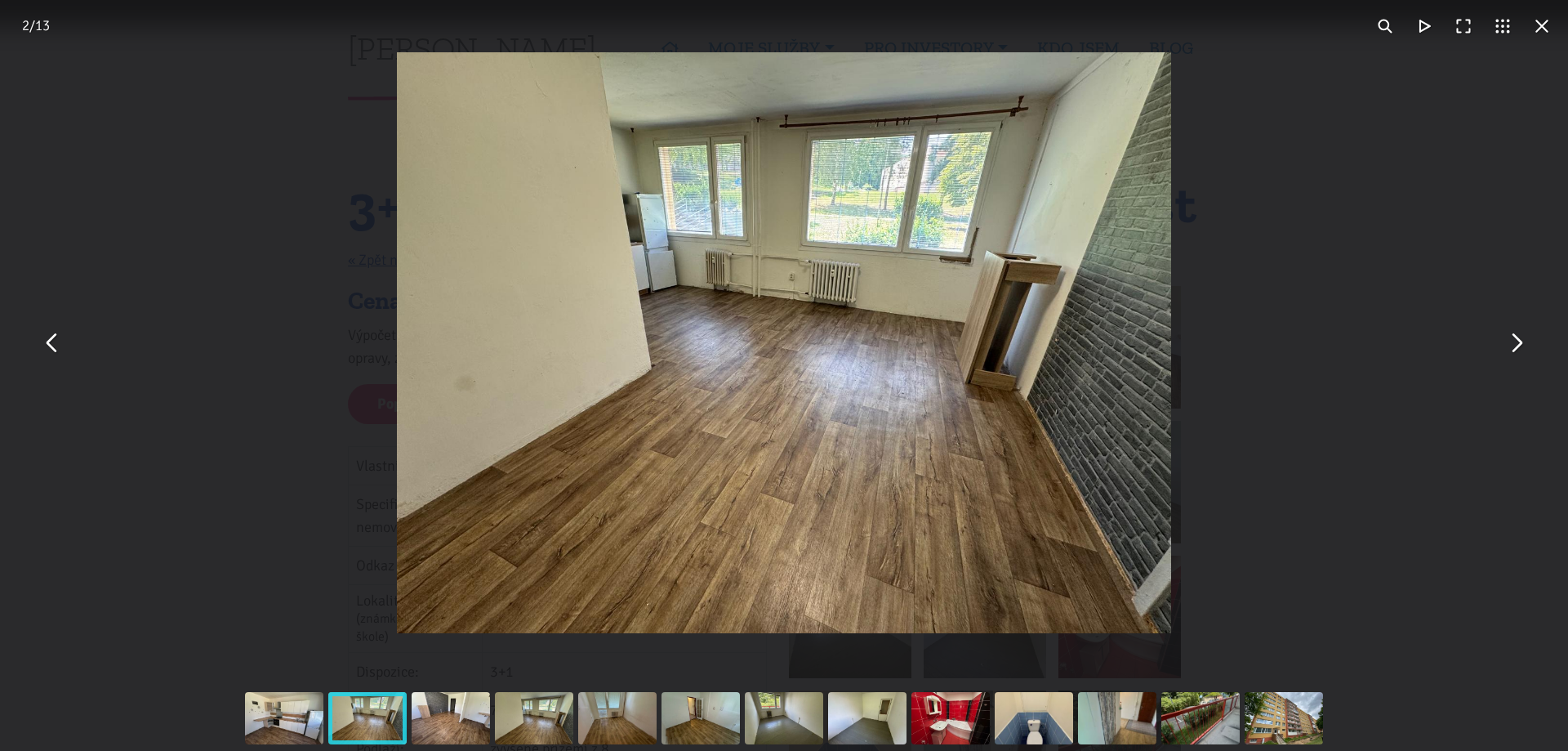
click at [1525, 345] on button "You can close this modal content with the ESC key" at bounding box center [1515, 343] width 39 height 39
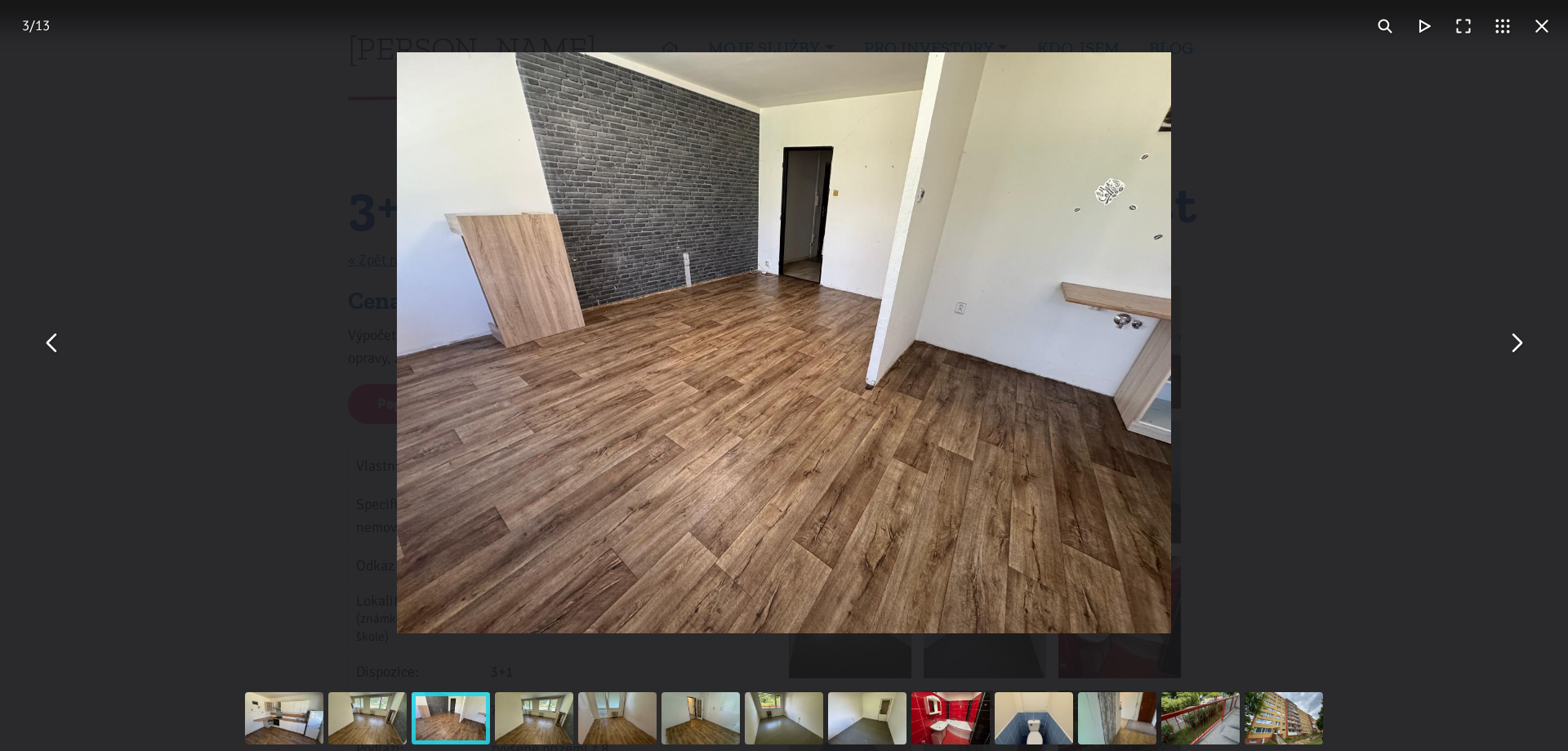
click at [1519, 350] on button "You can close this modal content with the ESC key" at bounding box center [1515, 343] width 39 height 39
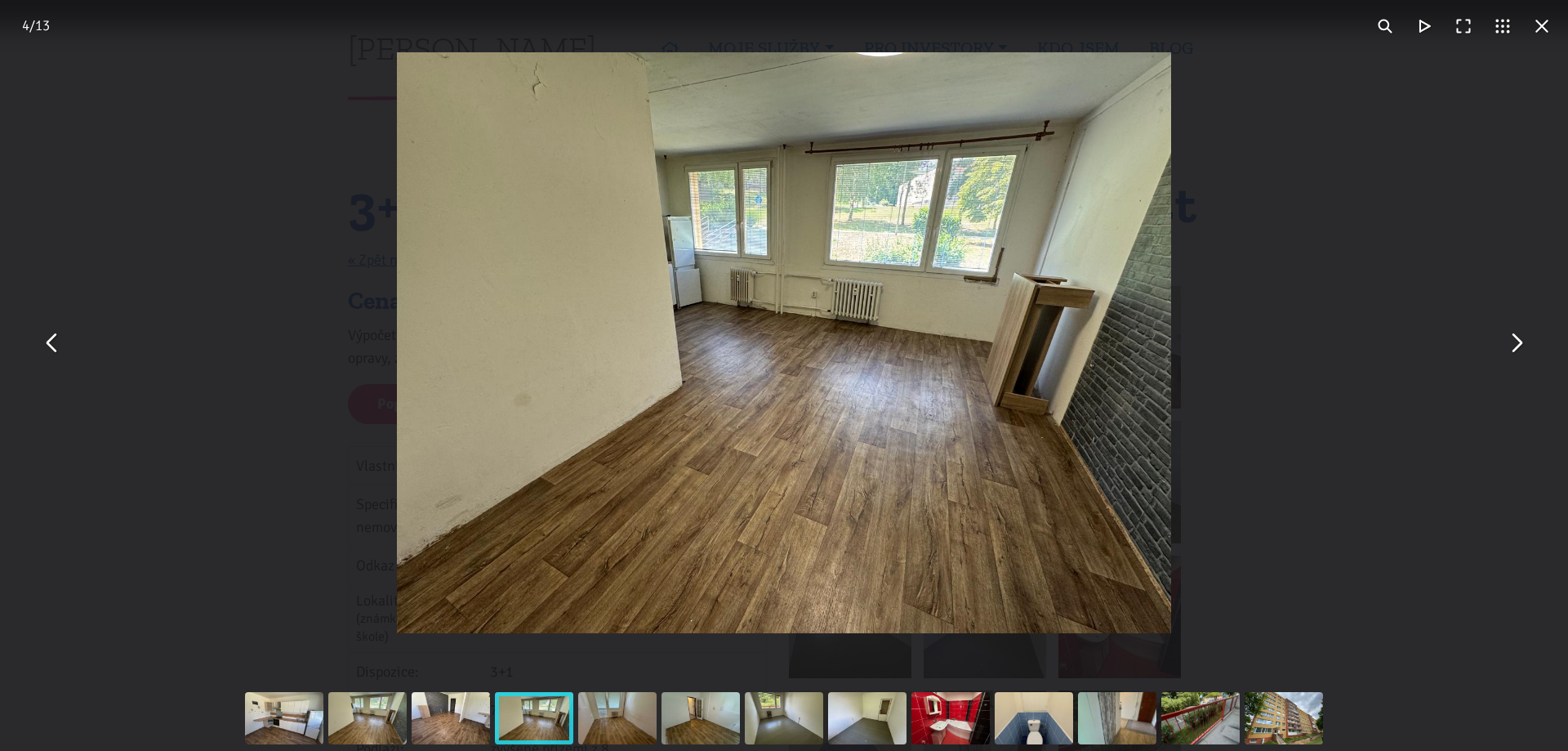
click at [1515, 345] on button "You can close this modal content with the ESC key" at bounding box center [1515, 343] width 39 height 39
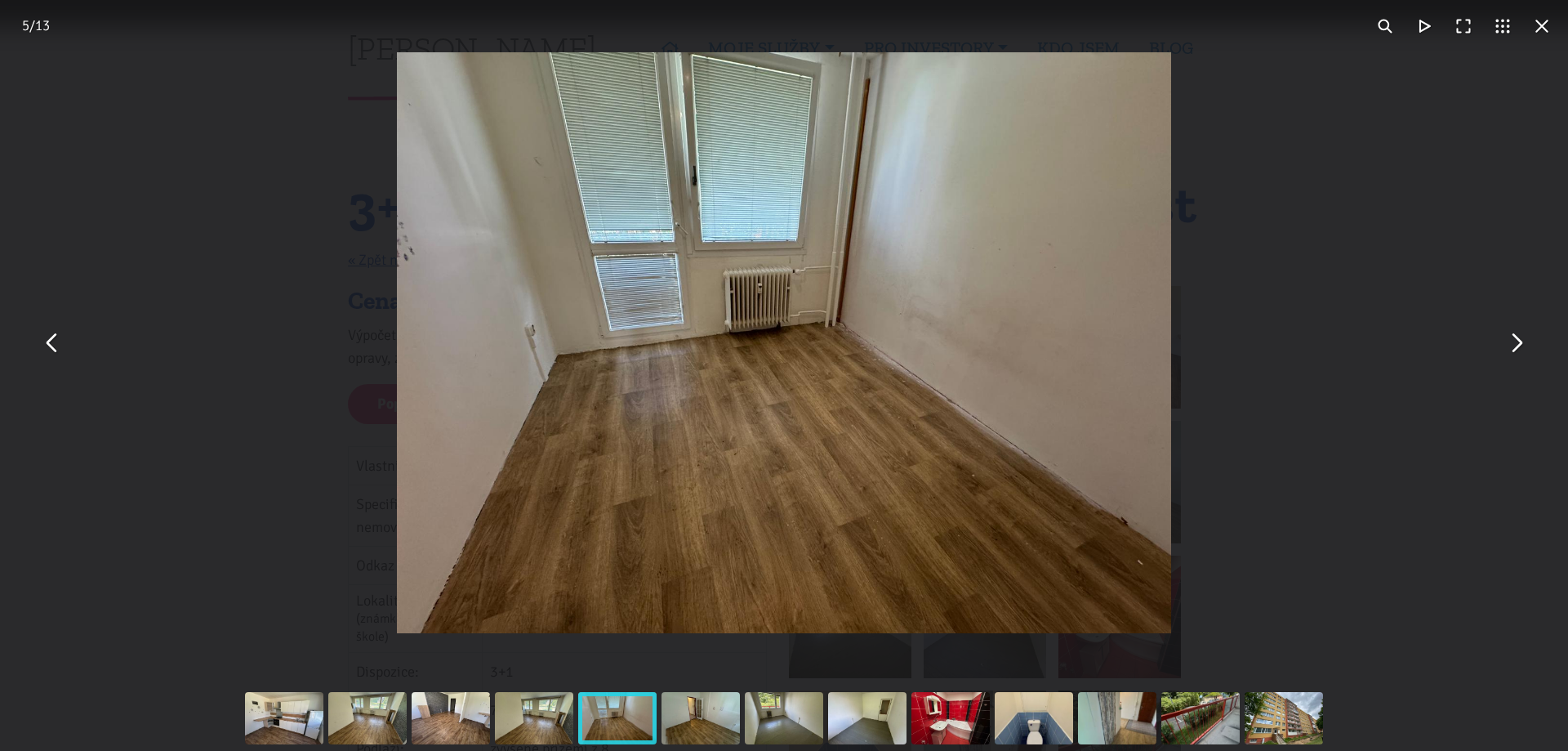
click at [1517, 340] on button "You can close this modal content with the ESC key" at bounding box center [1515, 343] width 39 height 39
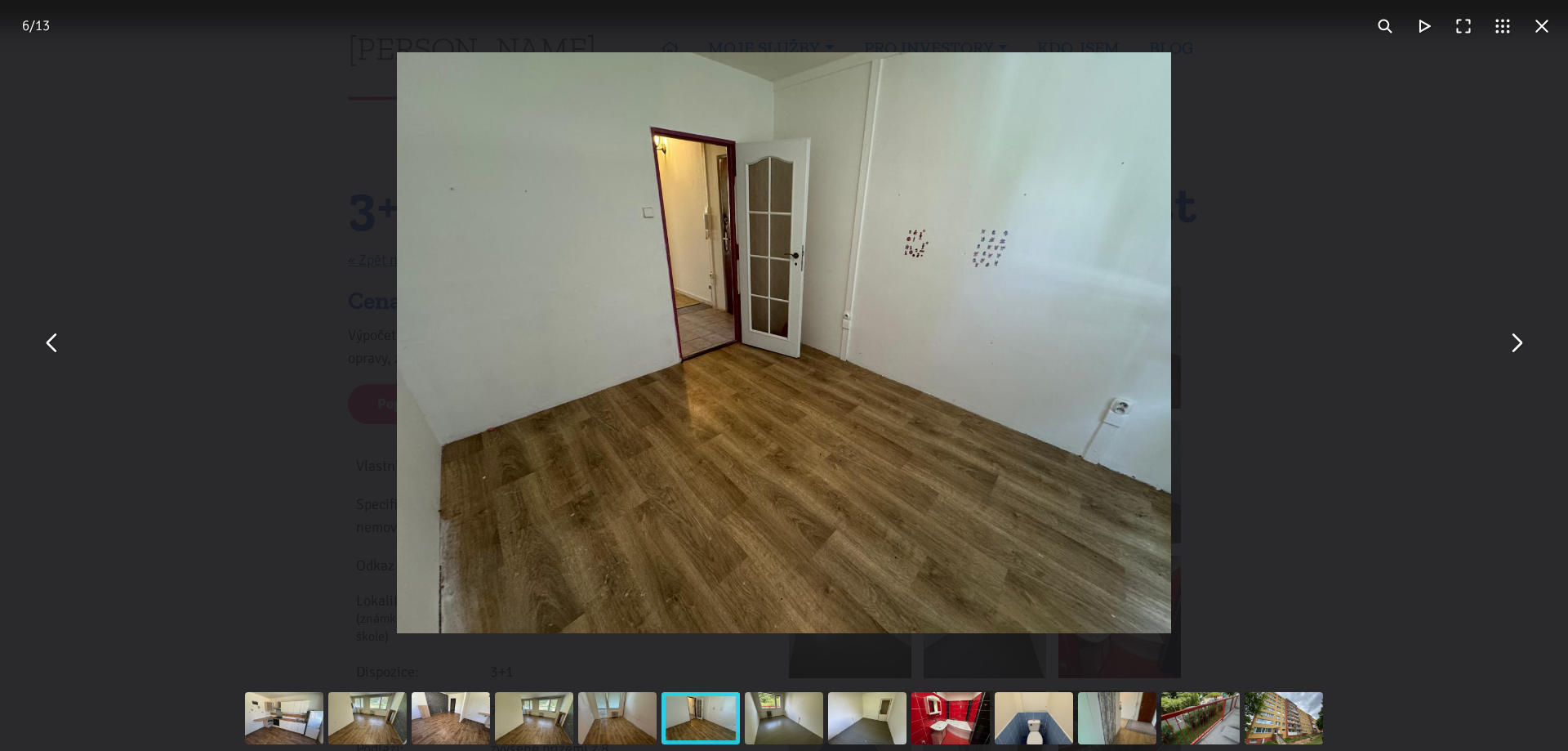
click at [1513, 346] on button "You can close this modal content with the ESC key" at bounding box center [1515, 343] width 39 height 39
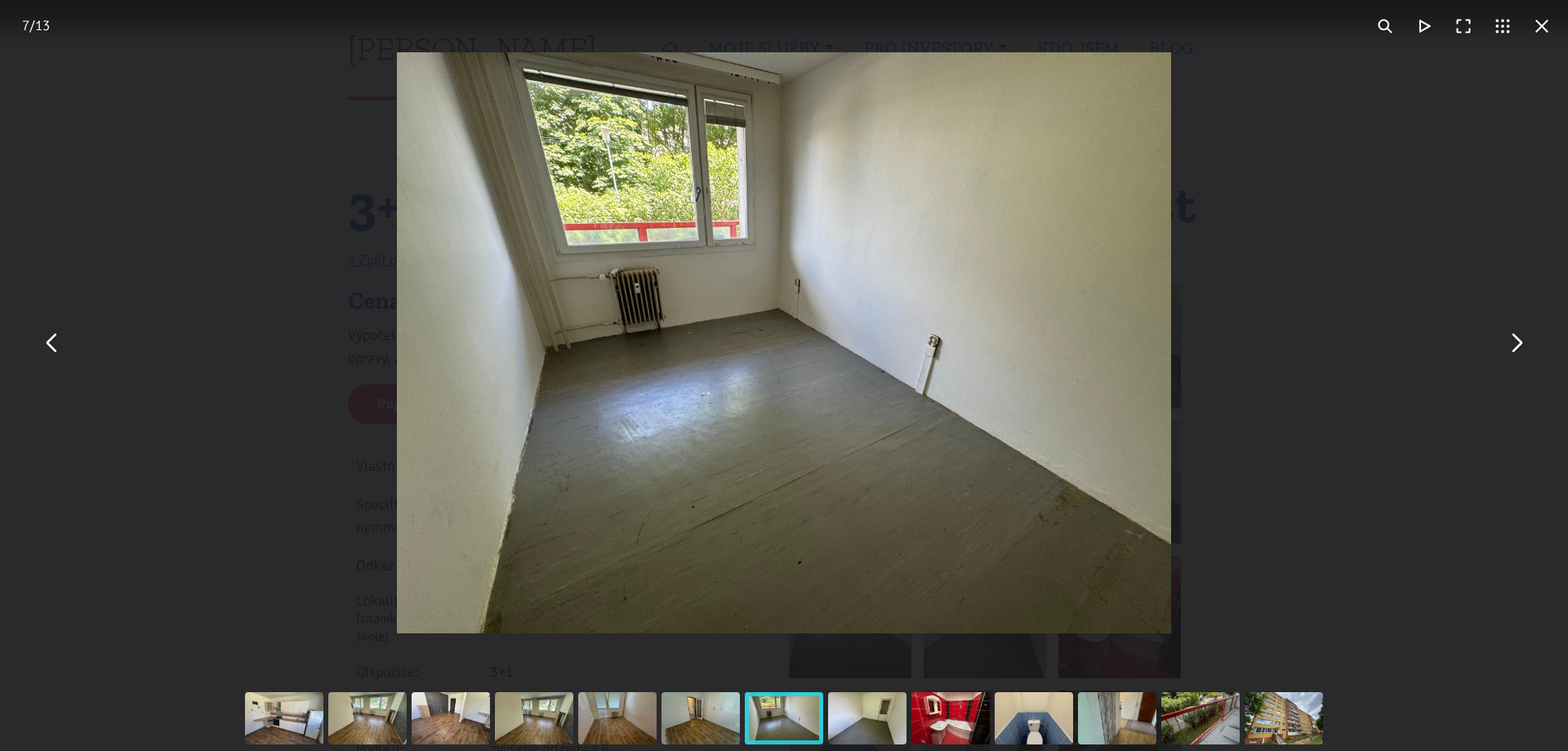
click at [1518, 341] on button "You can close this modal content with the ESC key" at bounding box center [1515, 343] width 39 height 39
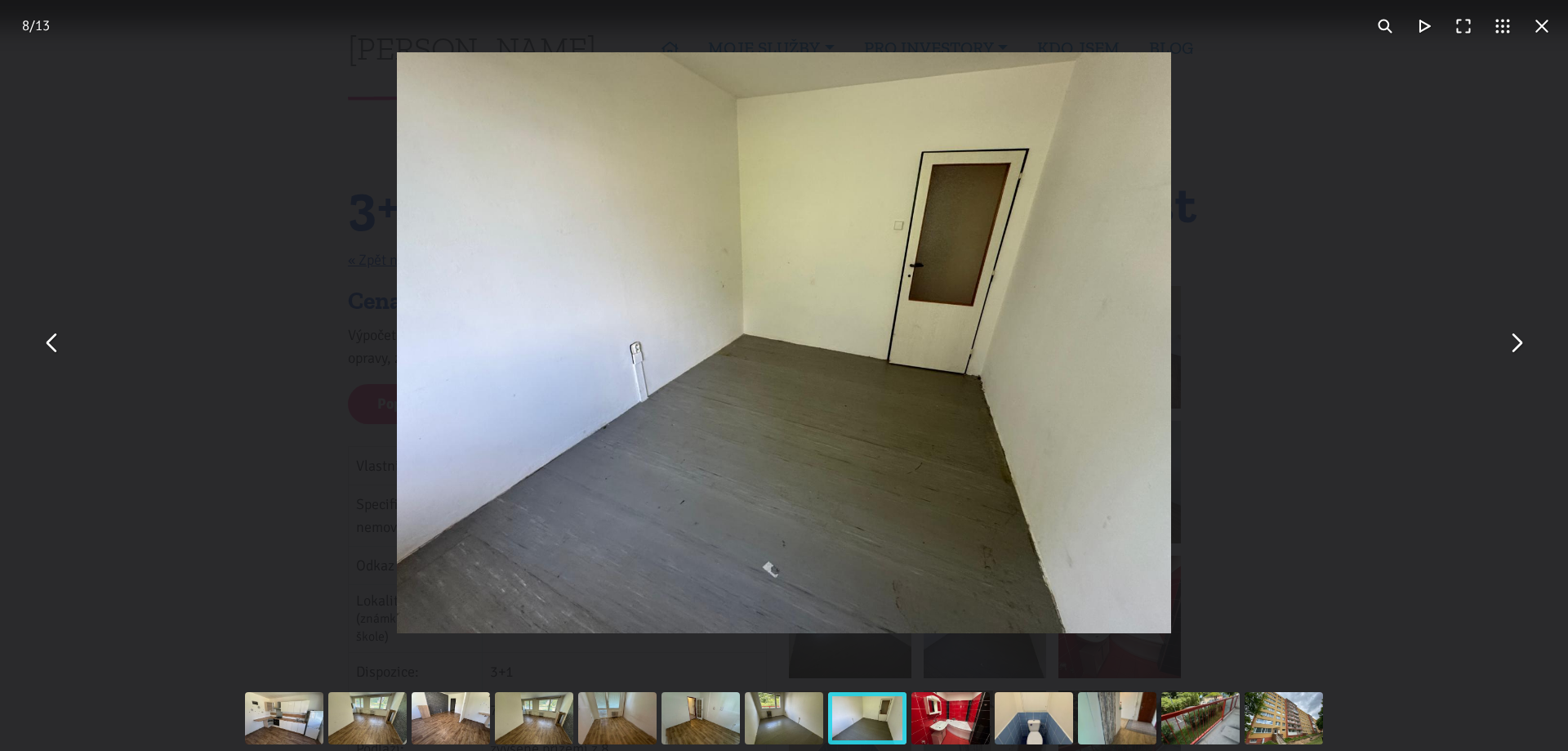
click at [1523, 345] on button "You can close this modal content with the ESC key" at bounding box center [1515, 343] width 39 height 39
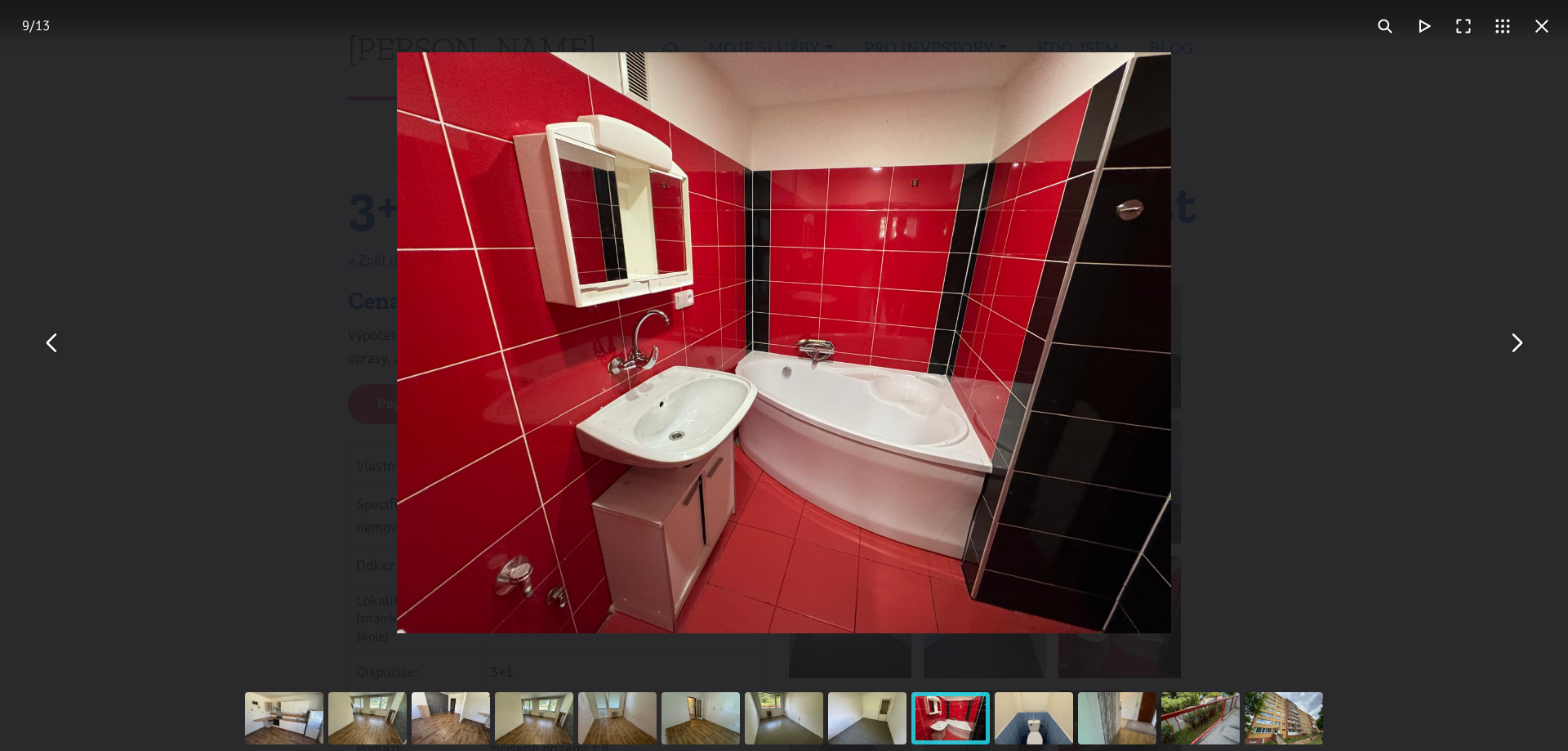
click at [1522, 351] on button "You can close this modal content with the ESC key" at bounding box center [1515, 343] width 39 height 39
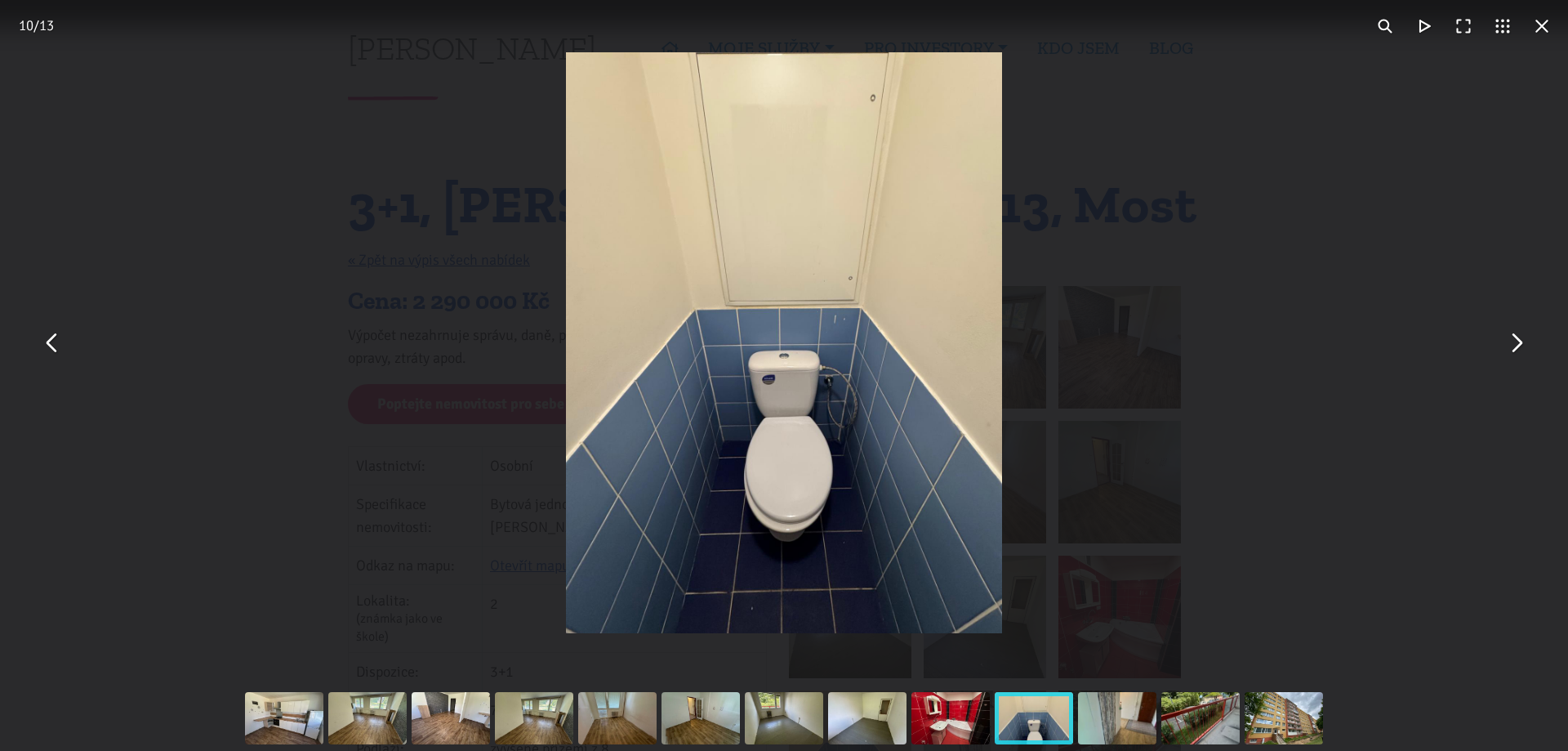
click at [1517, 353] on button "You can close this modal content with the ESC key" at bounding box center [1515, 343] width 39 height 39
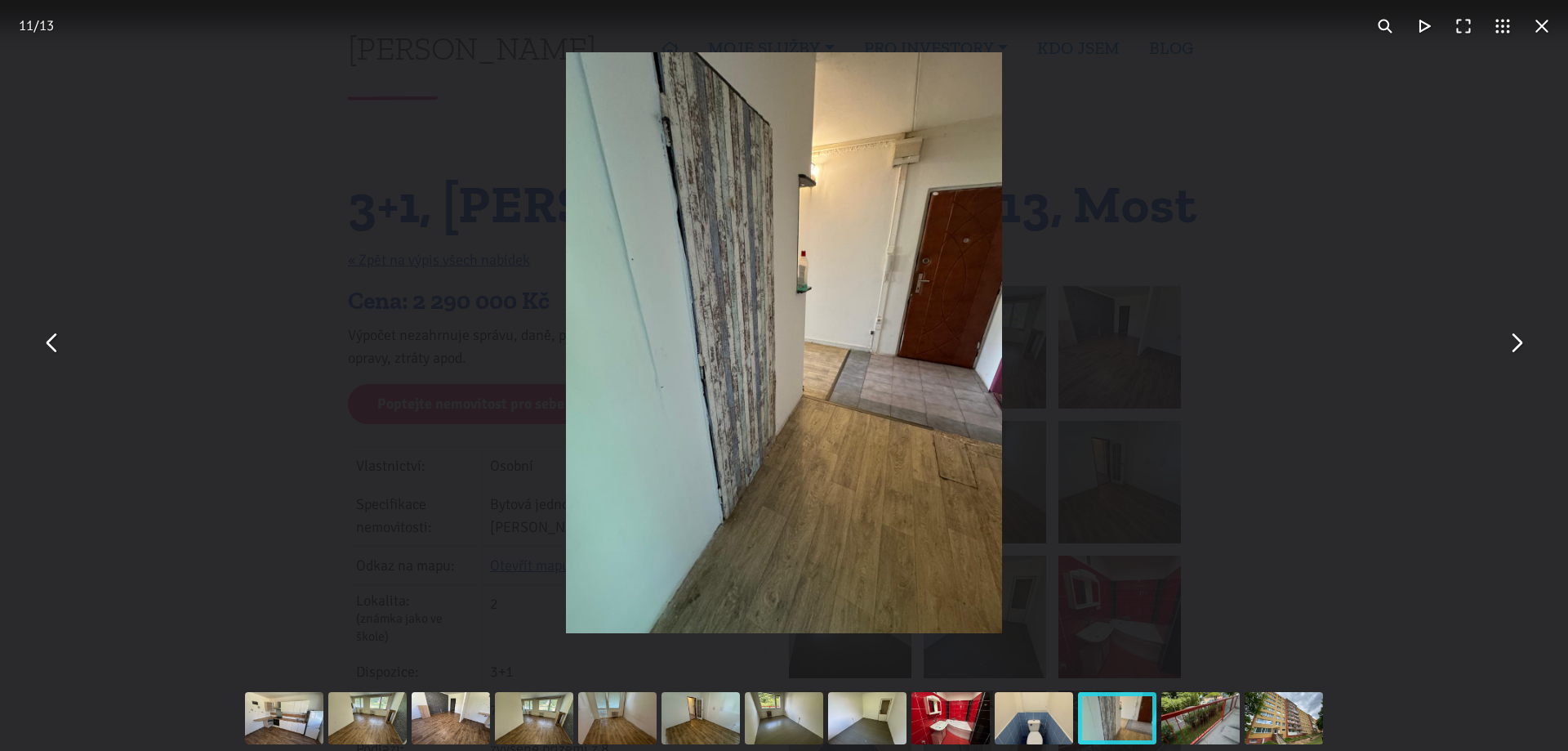
click at [1514, 349] on button "You can close this modal content with the ESC key" at bounding box center [1515, 343] width 39 height 39
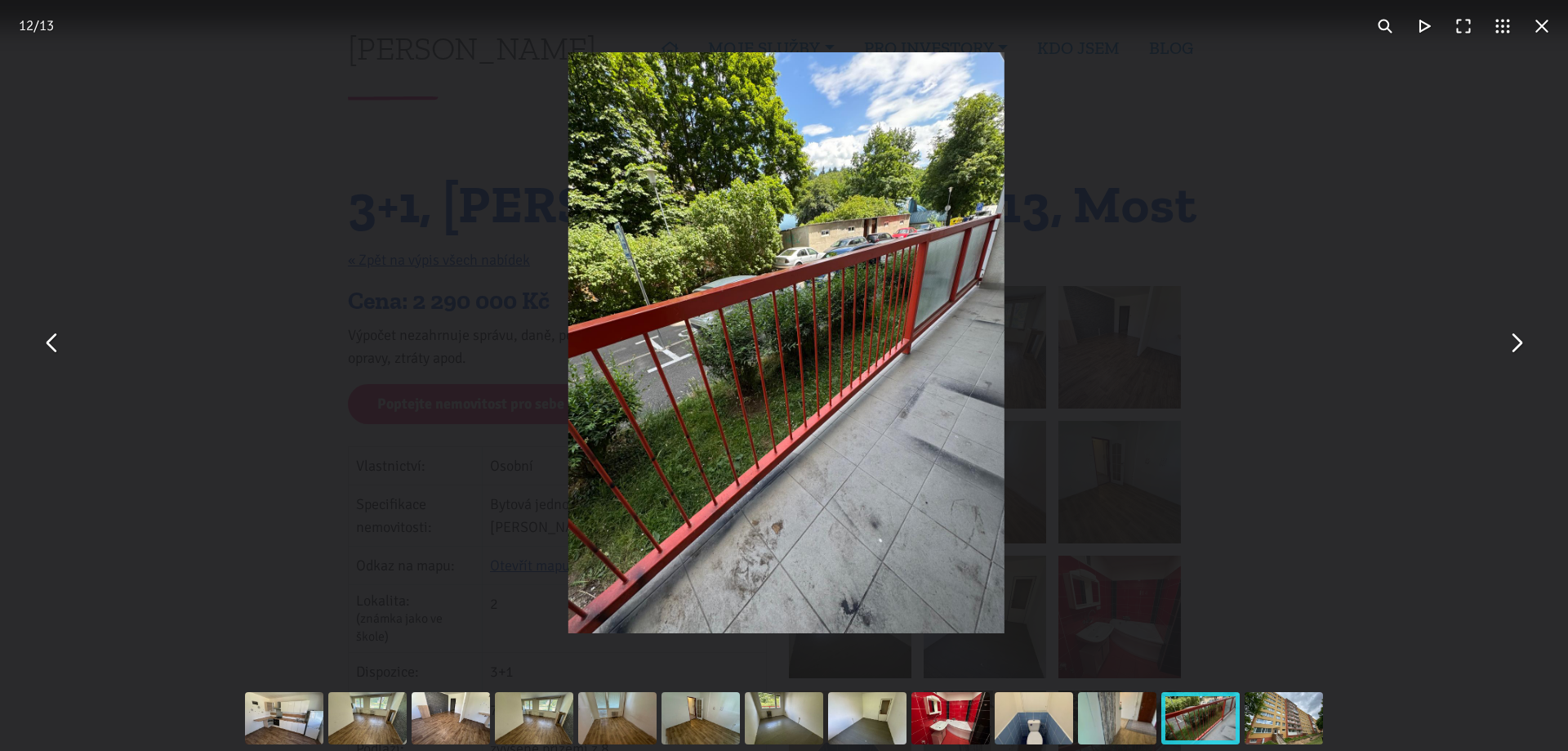
click at [1529, 347] on button "You can close this modal content with the ESC key" at bounding box center [1515, 343] width 39 height 39
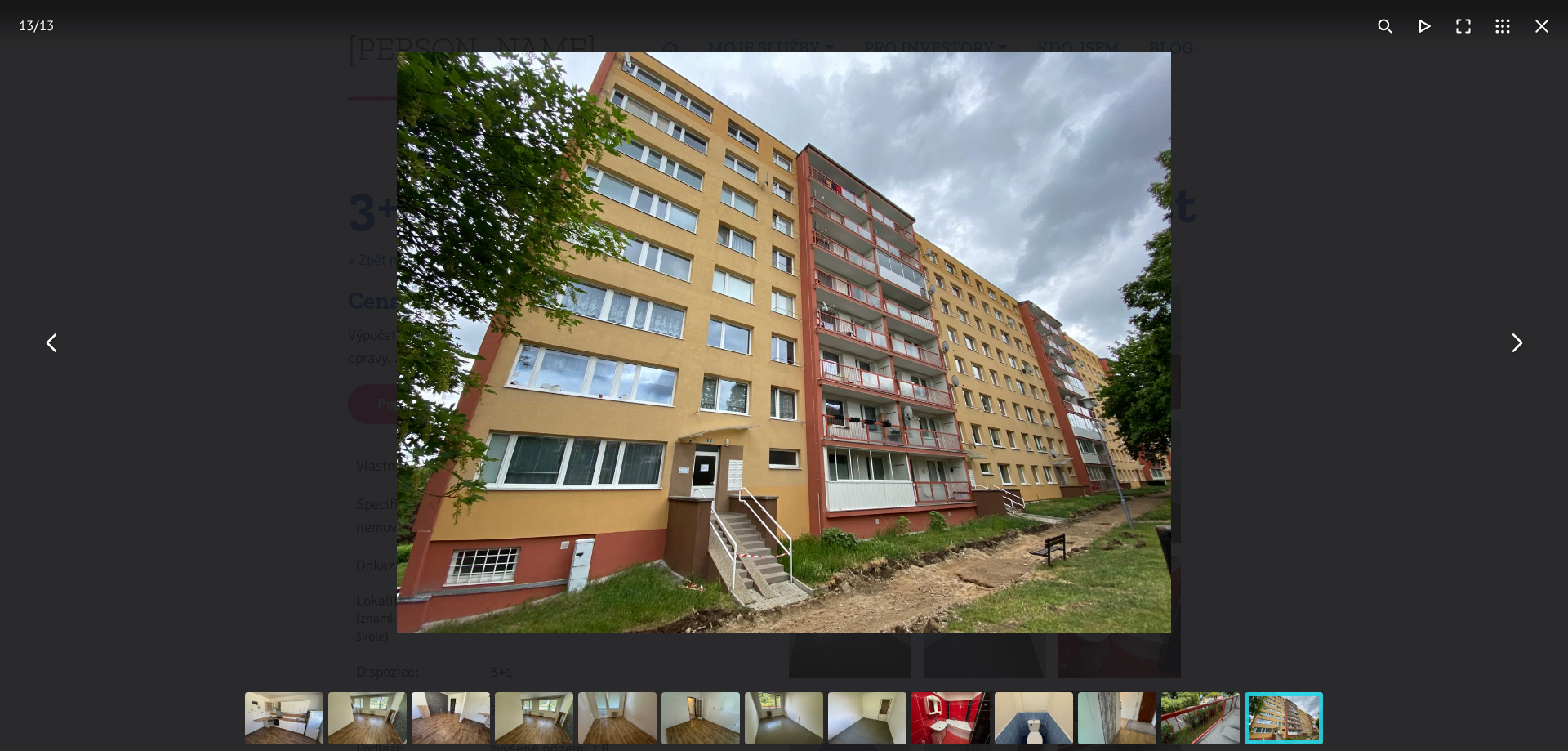
click at [1542, 22] on button "You can close this modal content with the ESC key" at bounding box center [1542, 26] width 39 height 39
